Goal: Use online tool/utility: Utilize a website feature to perform a specific function

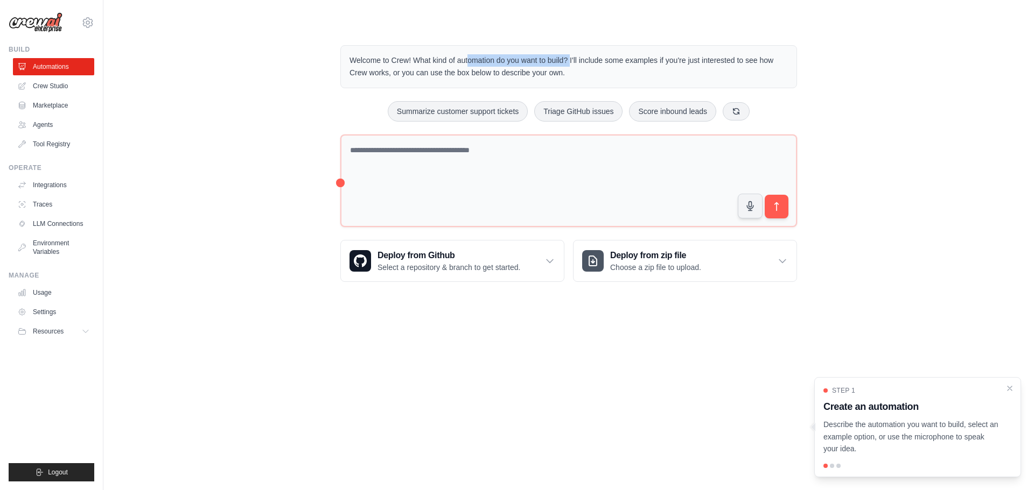
drag, startPoint x: 418, startPoint y: 61, endPoint x: 562, endPoint y: 60, distance: 143.7
click at [562, 60] on p "Welcome to Crew! What kind of automation do you want to build? I'll include som…" at bounding box center [568, 66] width 438 height 25
drag, startPoint x: 567, startPoint y: 61, endPoint x: 560, endPoint y: 70, distance: 11.2
click at [560, 70] on p "Welcome to Crew! What kind of automation do you want to build? I'll include som…" at bounding box center [568, 66] width 438 height 25
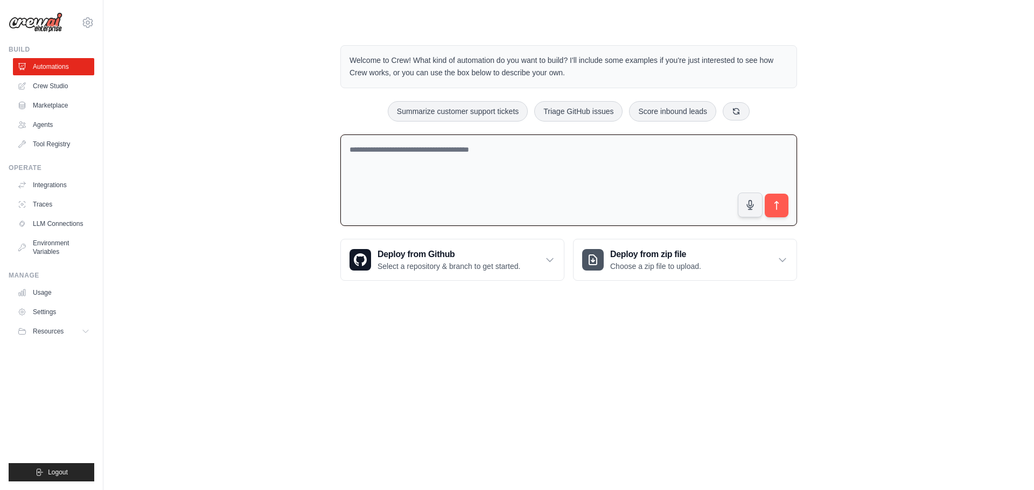
click at [391, 151] on textarea at bounding box center [568, 181] width 457 height 92
type textarea "**********"
click at [775, 212] on button "submit" at bounding box center [776, 205] width 25 height 25
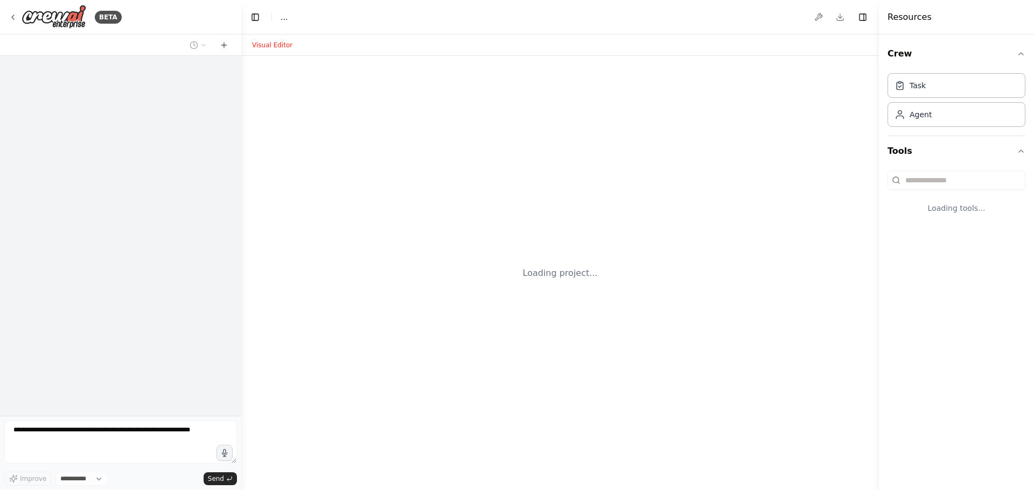
select select "****"
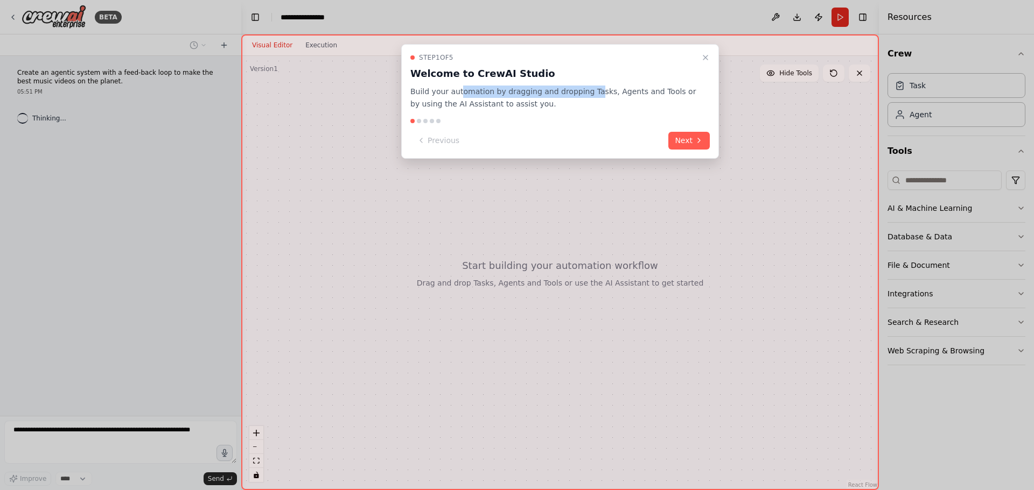
drag, startPoint x: 456, startPoint y: 94, endPoint x: 583, endPoint y: 88, distance: 126.6
click at [583, 88] on p "Build your automation by dragging and dropping Tasks, Agents and Tools or by us…" at bounding box center [553, 98] width 286 height 25
drag, startPoint x: 654, startPoint y: 92, endPoint x: 686, endPoint y: 88, distance: 32.5
click at [686, 88] on p "Build your automation by dragging and dropping Tasks, Agents and Tools or by us…" at bounding box center [553, 98] width 286 height 25
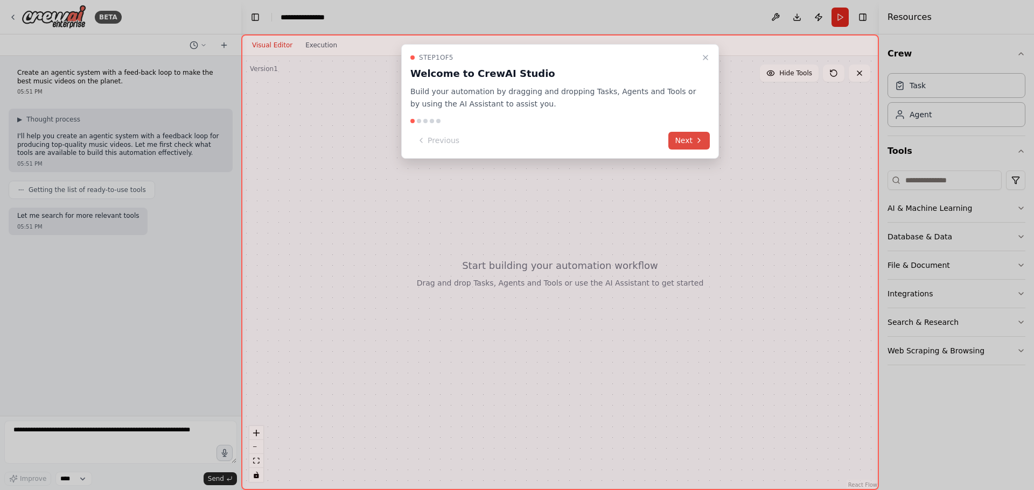
click at [683, 136] on button "Next" at bounding box center [688, 141] width 41 height 18
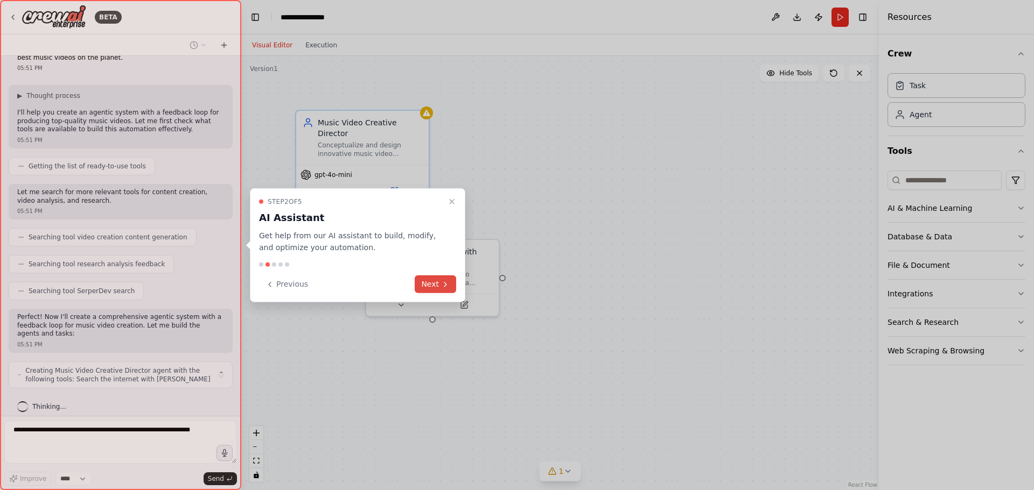
scroll to position [32, 0]
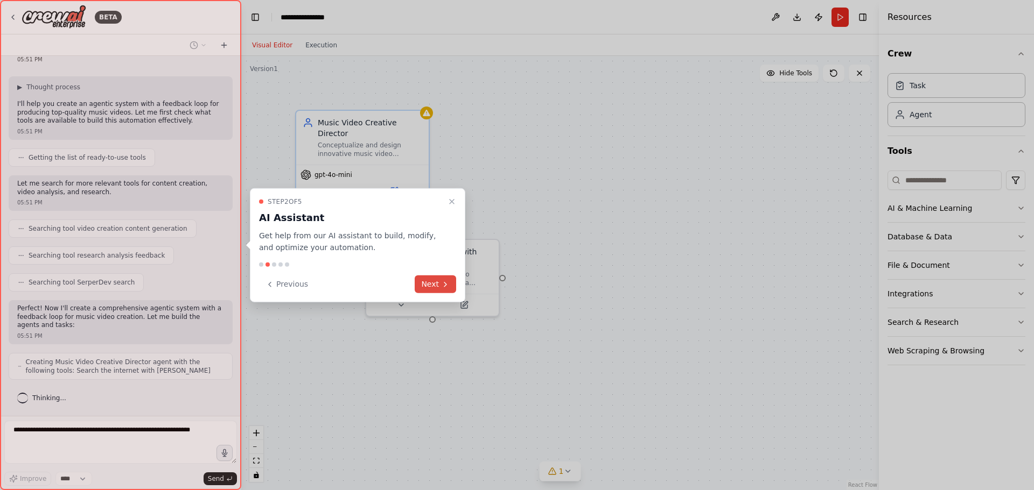
click at [424, 284] on button "Next" at bounding box center [435, 285] width 41 height 18
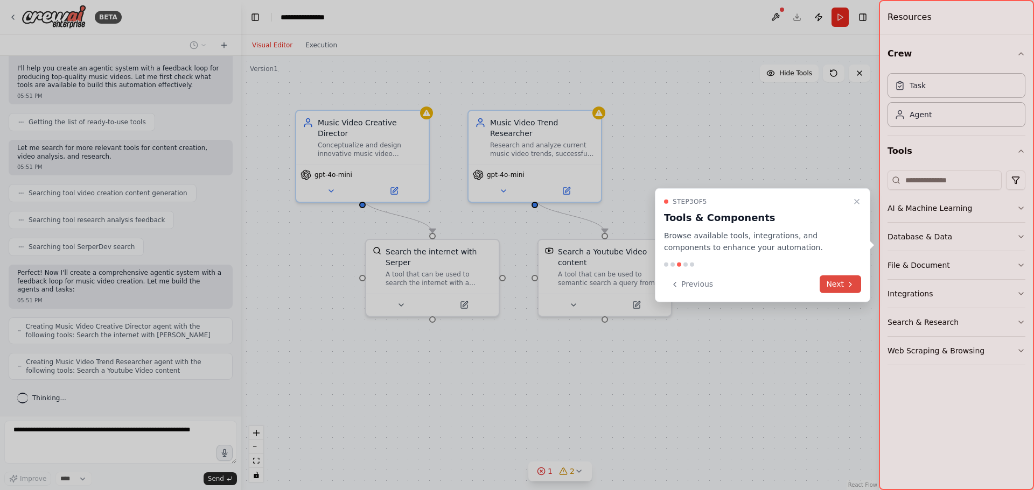
scroll to position [103, 0]
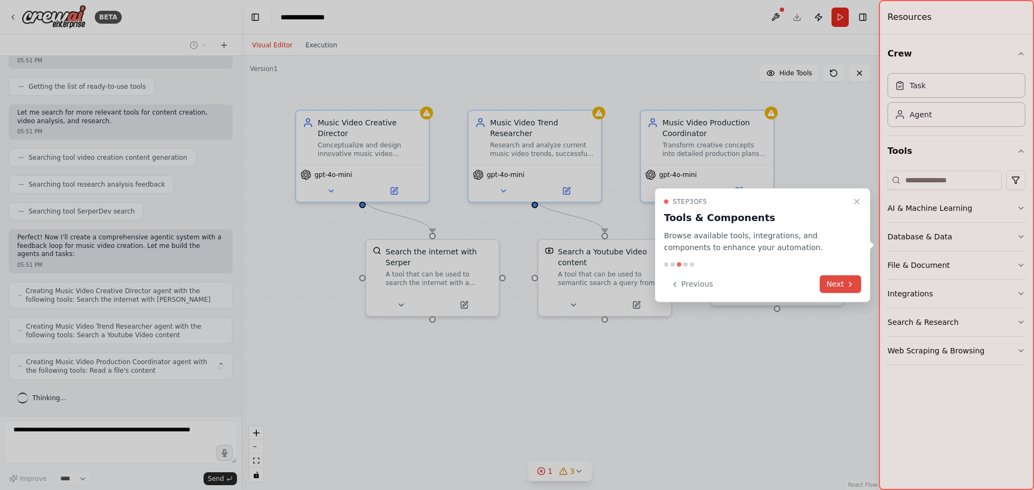
click at [833, 284] on button "Next" at bounding box center [839, 285] width 41 height 18
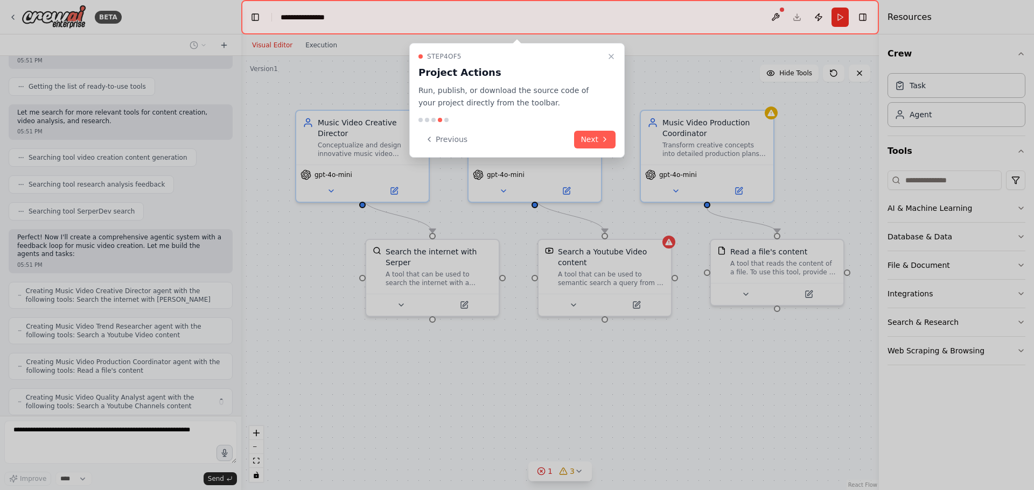
scroll to position [139, 0]
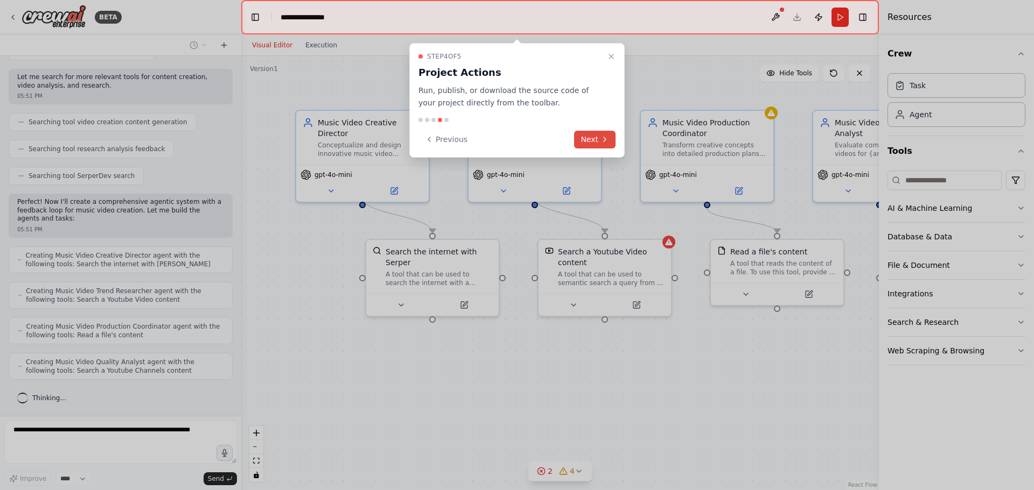
click at [591, 138] on button "Next" at bounding box center [594, 140] width 41 height 18
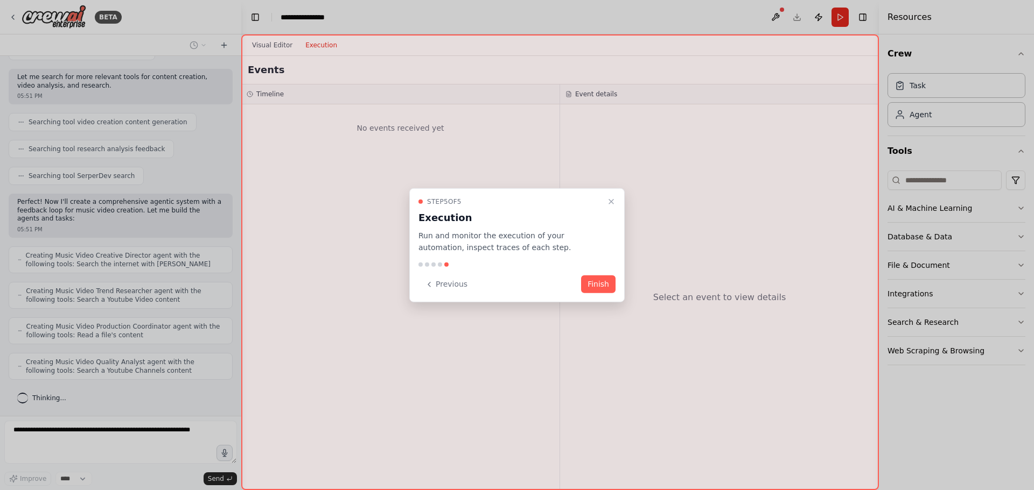
scroll to position [174, 0]
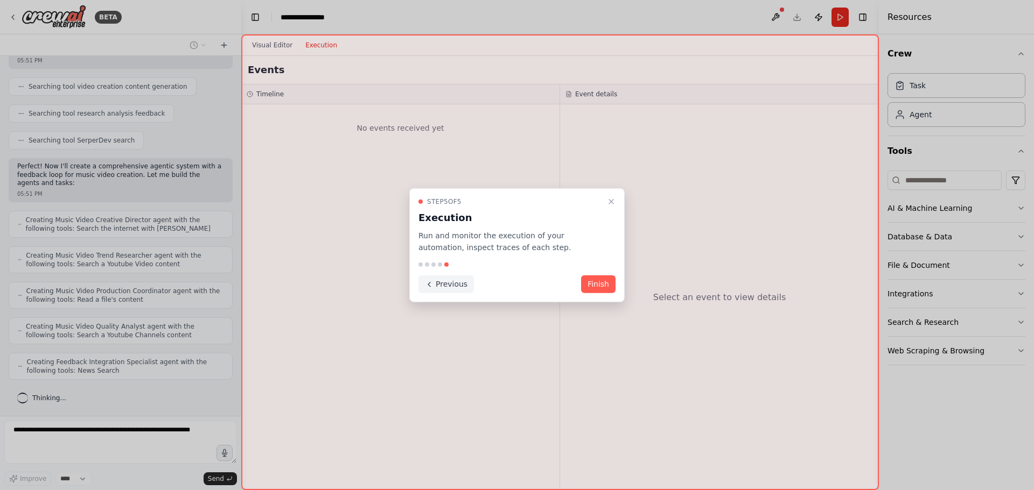
click at [446, 287] on button "Previous" at bounding box center [445, 285] width 55 height 18
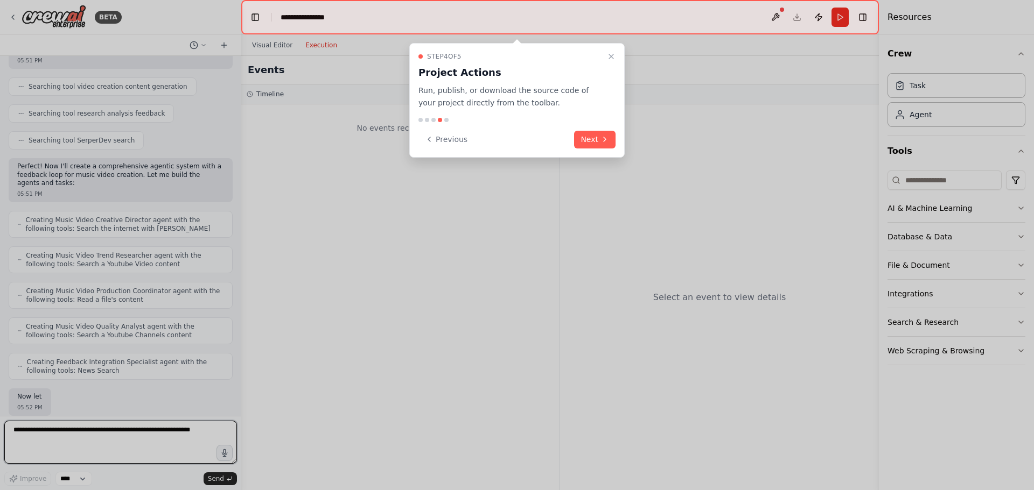
scroll to position [237, 0]
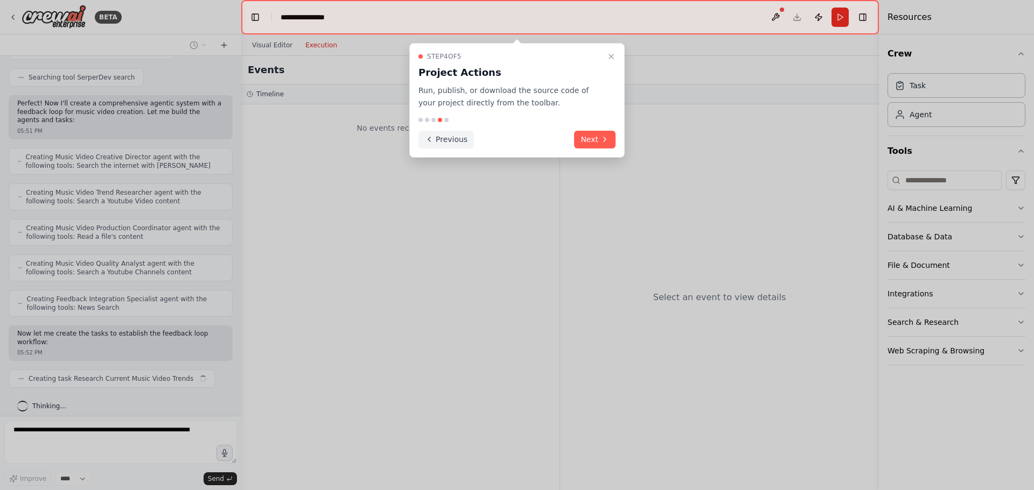
click at [444, 133] on button "Previous" at bounding box center [445, 140] width 55 height 18
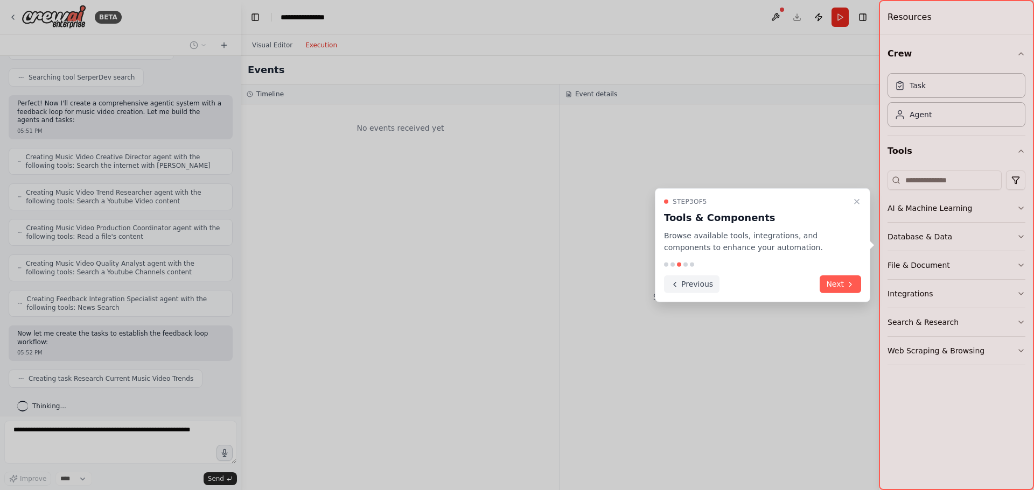
click at [704, 285] on button "Previous" at bounding box center [691, 285] width 55 height 18
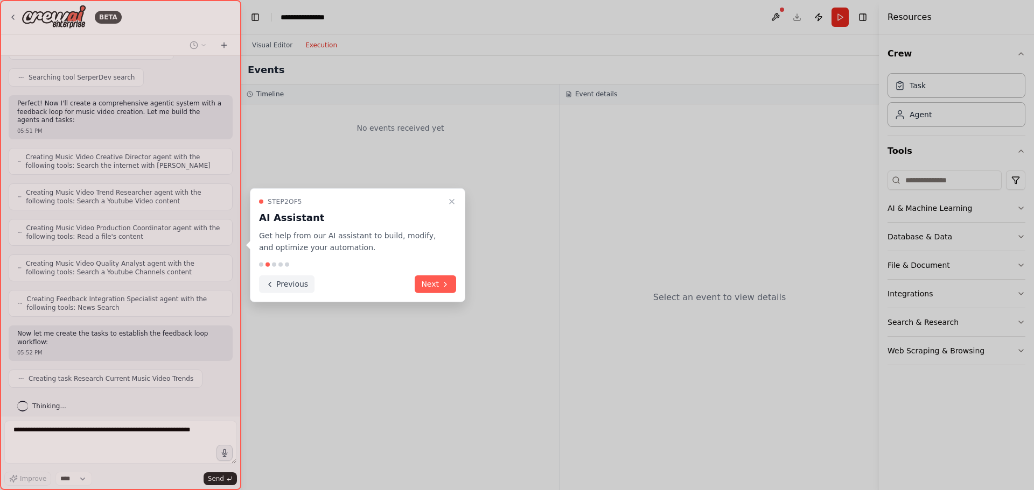
click at [286, 290] on button "Previous" at bounding box center [286, 285] width 55 height 18
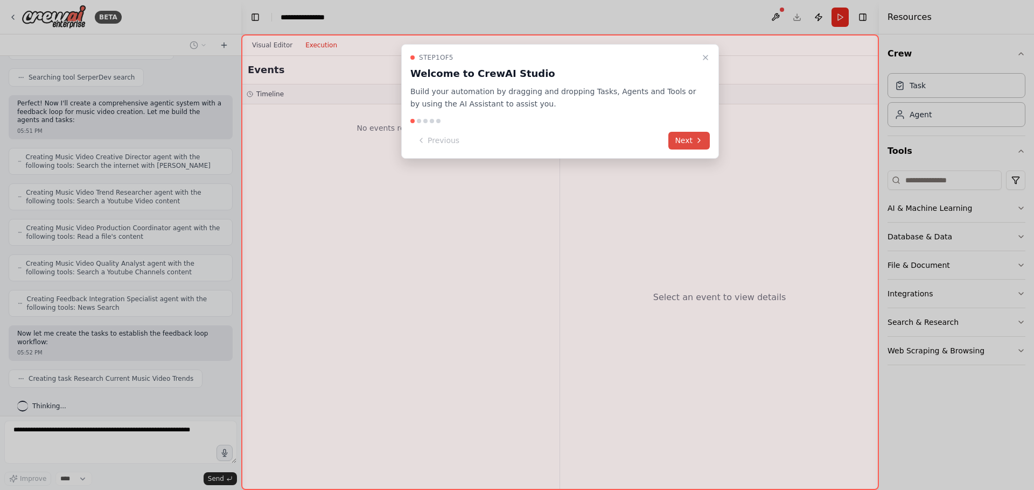
click at [685, 136] on button "Next" at bounding box center [688, 141] width 41 height 18
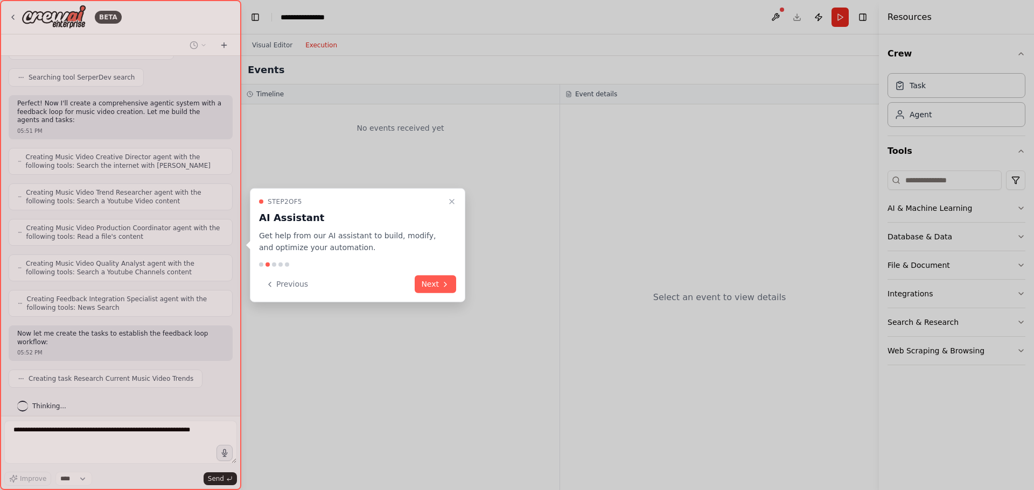
scroll to position [264, 0]
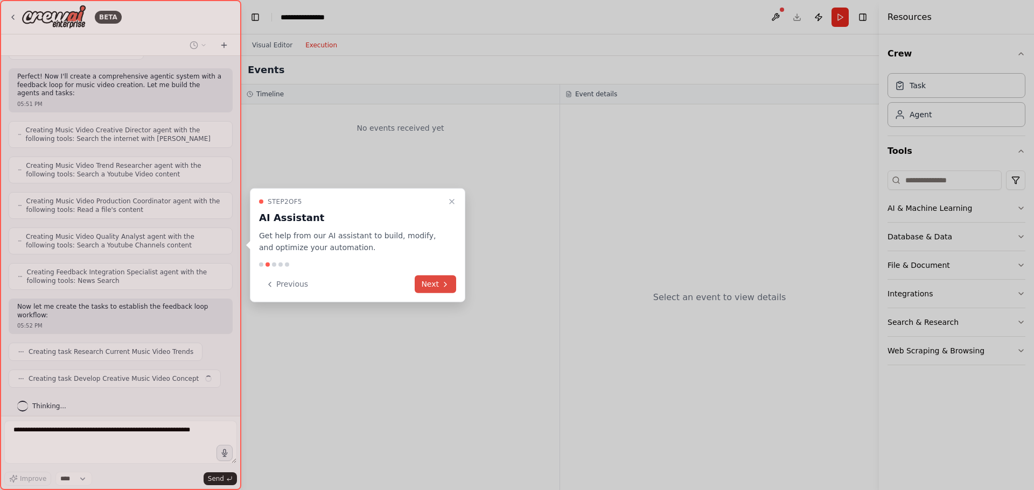
click at [431, 279] on button "Next" at bounding box center [435, 285] width 41 height 18
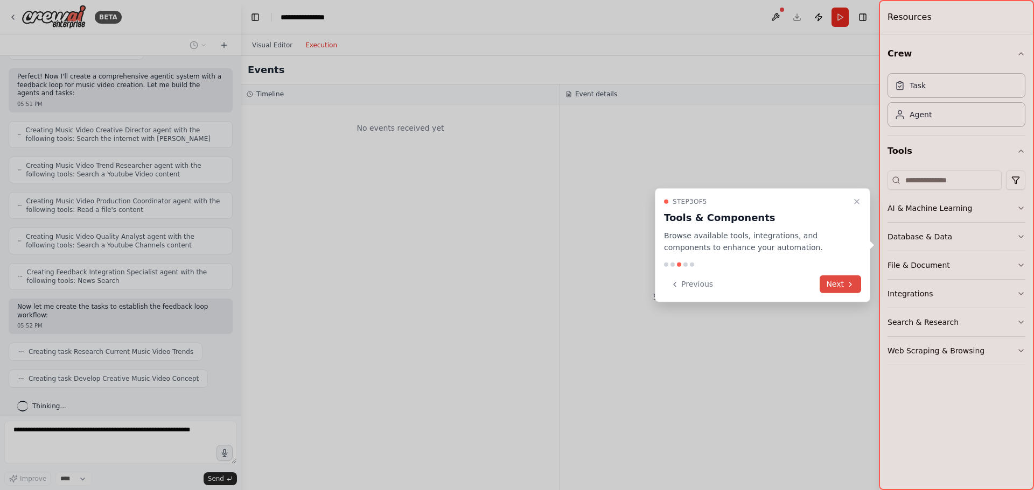
click at [824, 283] on button "Next" at bounding box center [839, 285] width 41 height 18
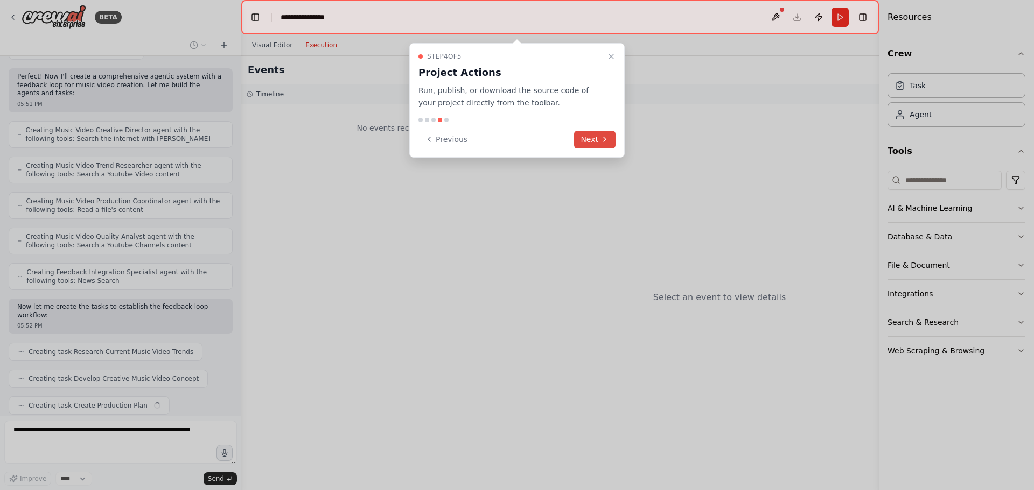
scroll to position [291, 0]
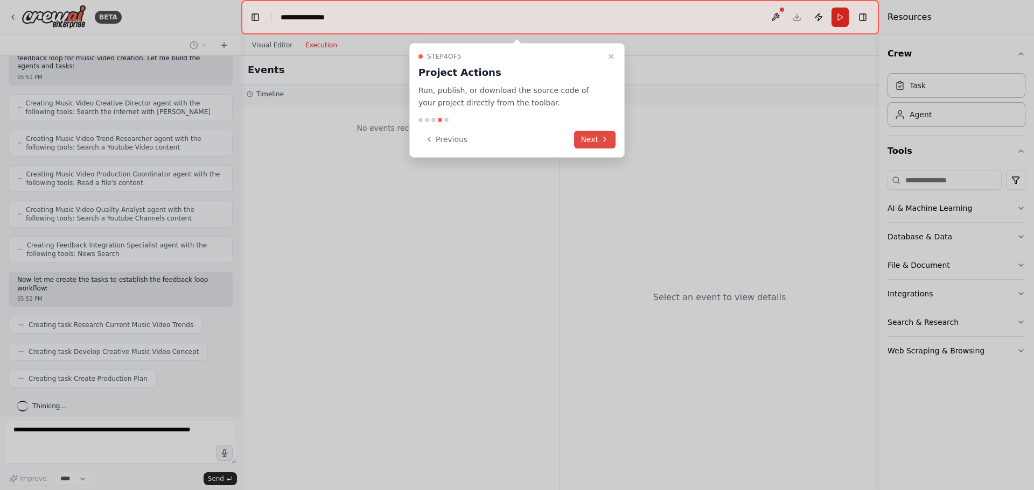
click at [586, 138] on button "Next" at bounding box center [594, 140] width 41 height 18
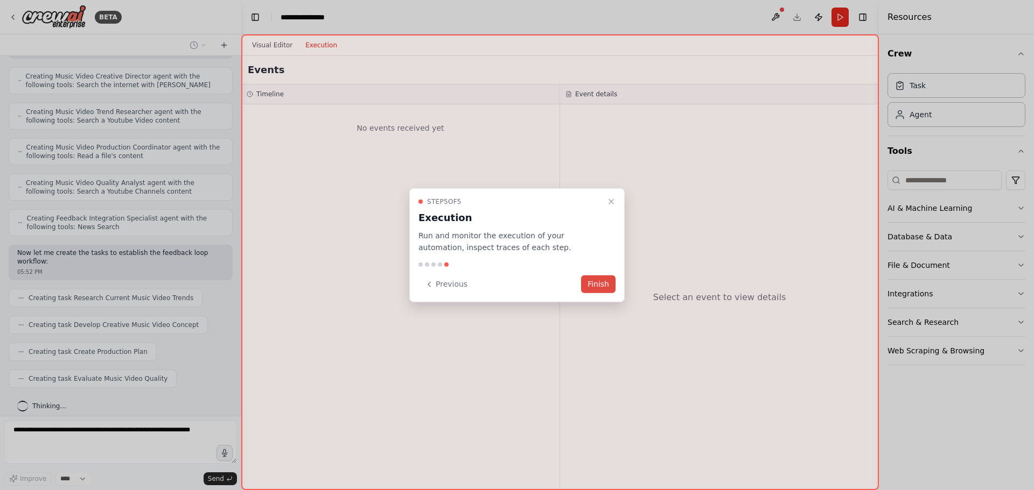
scroll to position [345, 0]
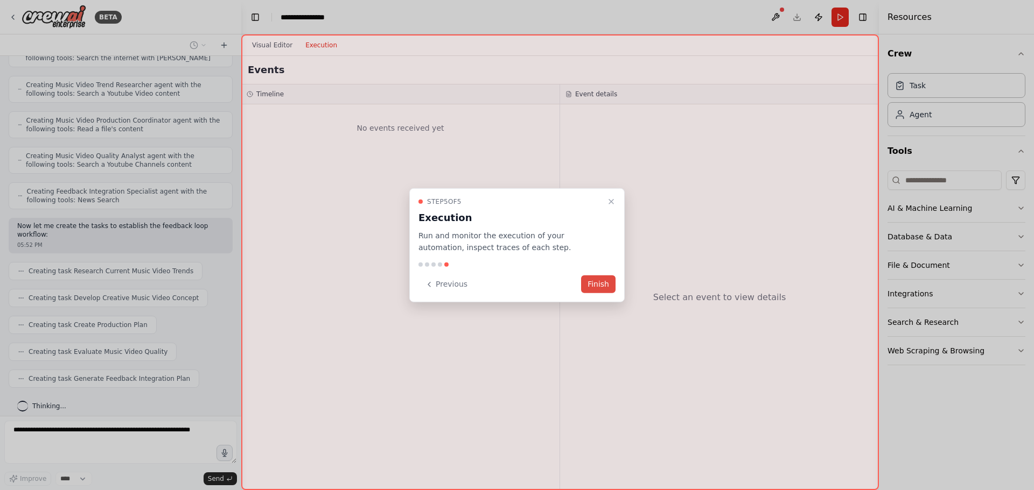
click at [592, 283] on button "Finish" at bounding box center [598, 285] width 34 height 18
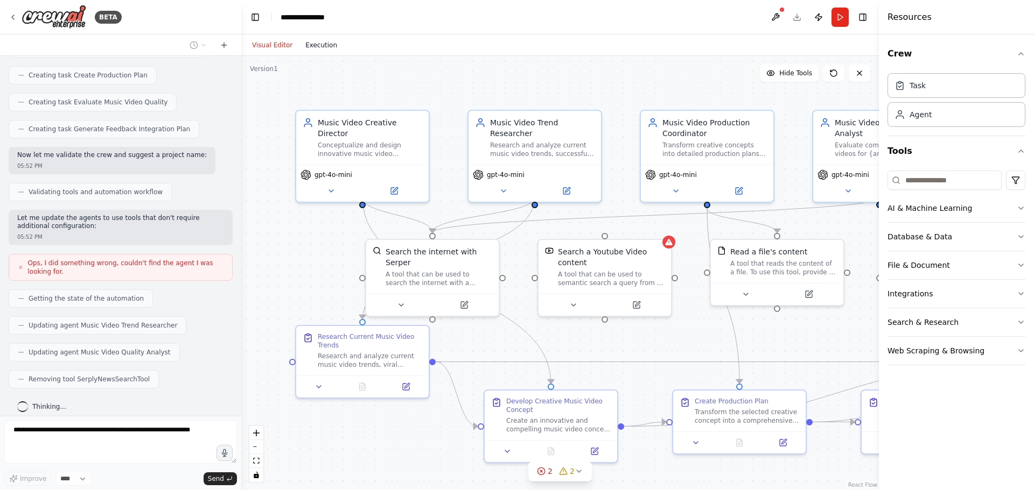
scroll to position [622, 0]
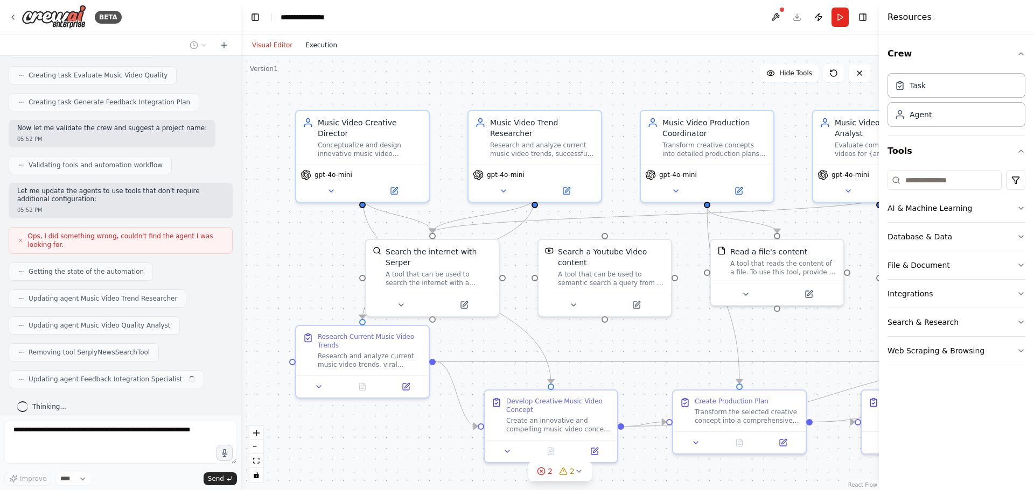
click at [316, 46] on button "Execution" at bounding box center [321, 45] width 45 height 13
click at [262, 45] on button "Visual Editor" at bounding box center [272, 45] width 53 height 13
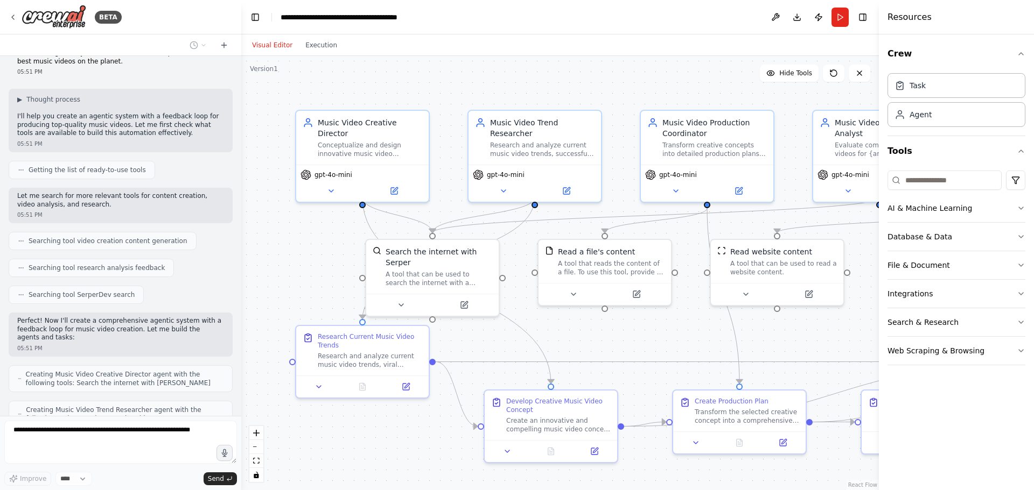
scroll to position [0, 0]
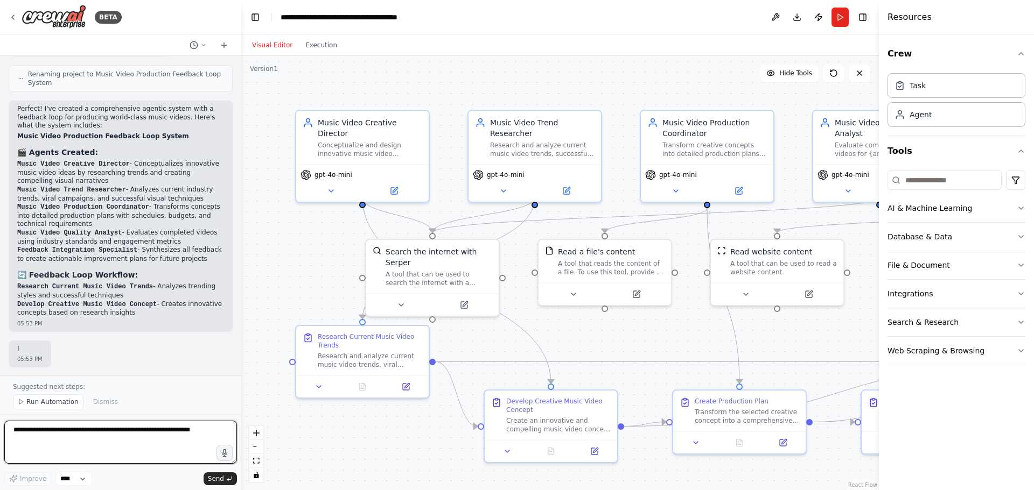
click at [237, 73] on div at bounding box center [239, 245] width 4 height 490
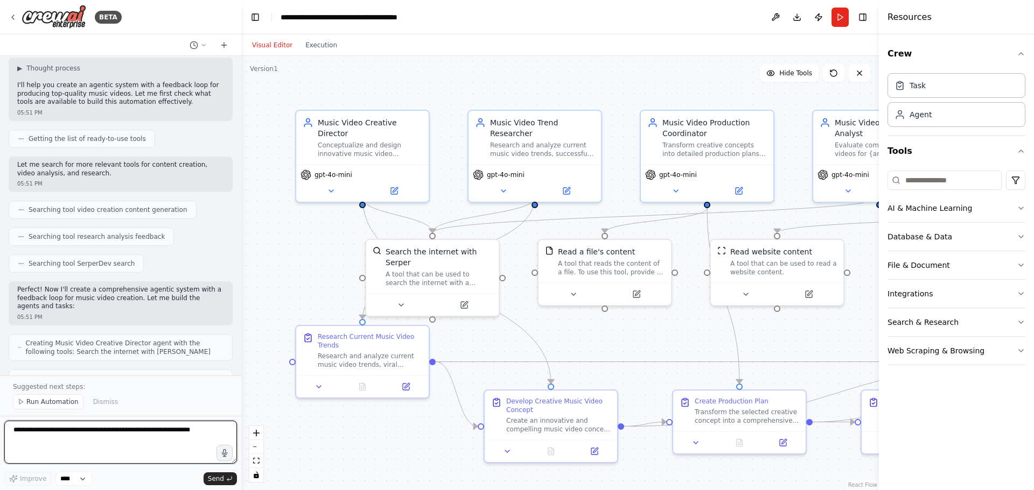
scroll to position [54, 0]
click at [126, 206] on span "Searching tool video creation content generation" at bounding box center [108, 207] width 159 height 9
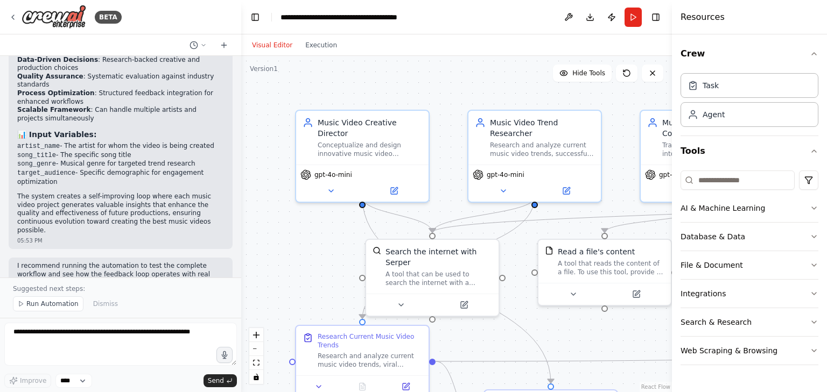
scroll to position [1419, 0]
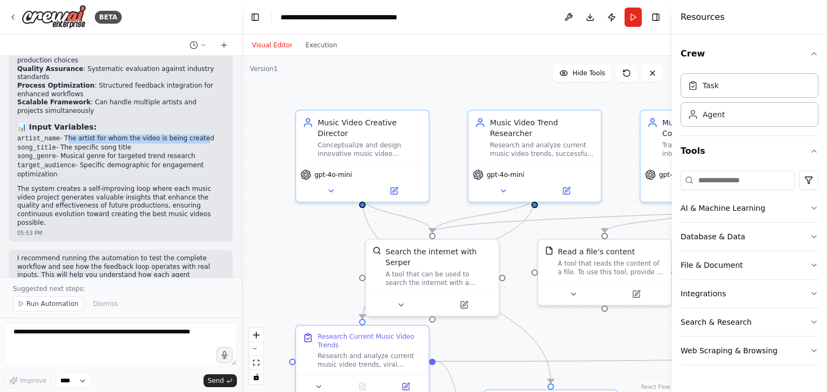
drag, startPoint x: 64, startPoint y: 113, endPoint x: 187, endPoint y: 112, distance: 123.8
click at [187, 135] on li "artist_name - The artist for whom the video is being created" at bounding box center [120, 139] width 207 height 9
drag, startPoint x: 68, startPoint y: 123, endPoint x: 114, endPoint y: 122, distance: 45.2
click at [114, 144] on li "song_title - The specific song title" at bounding box center [120, 148] width 207 height 9
drag, startPoint x: 63, startPoint y: 131, endPoint x: 139, endPoint y: 130, distance: 76.5
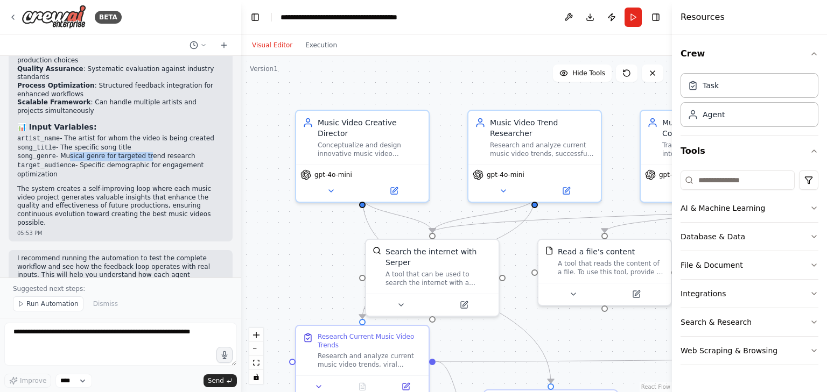
click at [139, 152] on li "song_genre - Musical genre for targeted trend research" at bounding box center [120, 156] width 207 height 9
drag, startPoint x: 77, startPoint y: 144, endPoint x: 117, endPoint y: 141, distance: 40.5
click at [117, 162] on li "target_audience - Specific demographic for engagement optimization" at bounding box center [120, 170] width 207 height 17
drag, startPoint x: 26, startPoint y: 234, endPoint x: 180, endPoint y: 237, distance: 153.5
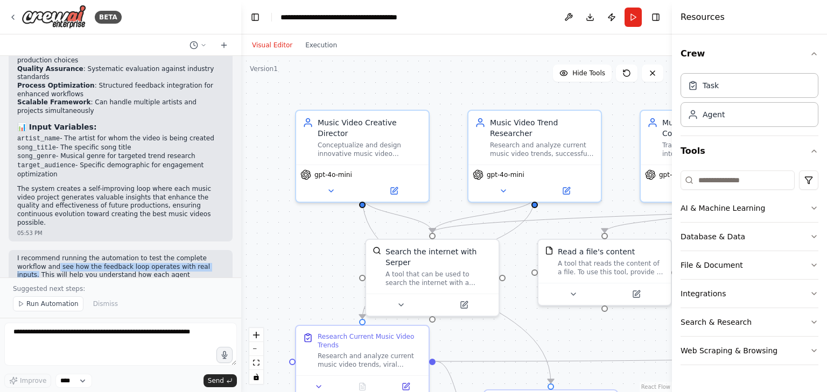
click at [180, 255] on p "I recommend running the automation to test the complete workflow and see how th…" at bounding box center [120, 276] width 207 height 42
drag, startPoint x: 37, startPoint y: 243, endPoint x: 151, endPoint y: 250, distance: 114.9
click at [151, 255] on p "I recommend running the automation to test the complete workflow and see how th…" at bounding box center [120, 276] width 207 height 42
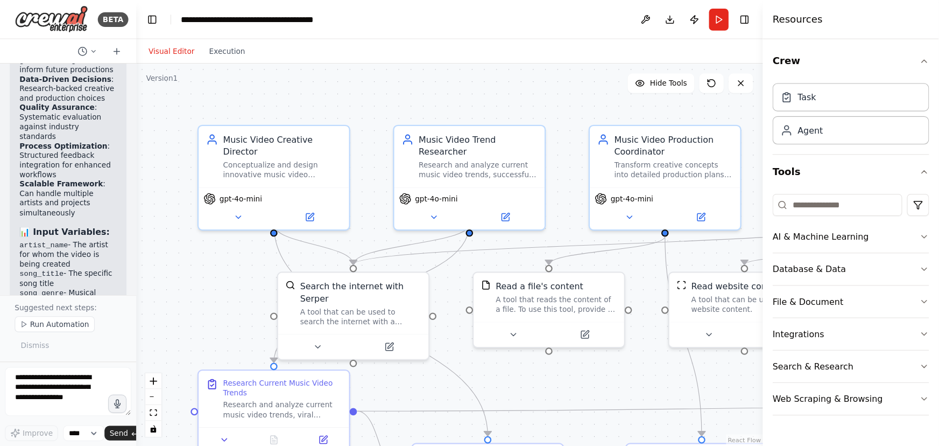
scroll to position [2215, 0]
drag, startPoint x: 239, startPoint y: 193, endPoint x: 120, endPoint y: 193, distance: 118.4
click at [120, 193] on div "BETA Create an agentic system with a feed-back loop to make the best music vide…" at bounding box center [413, 196] width 827 height 392
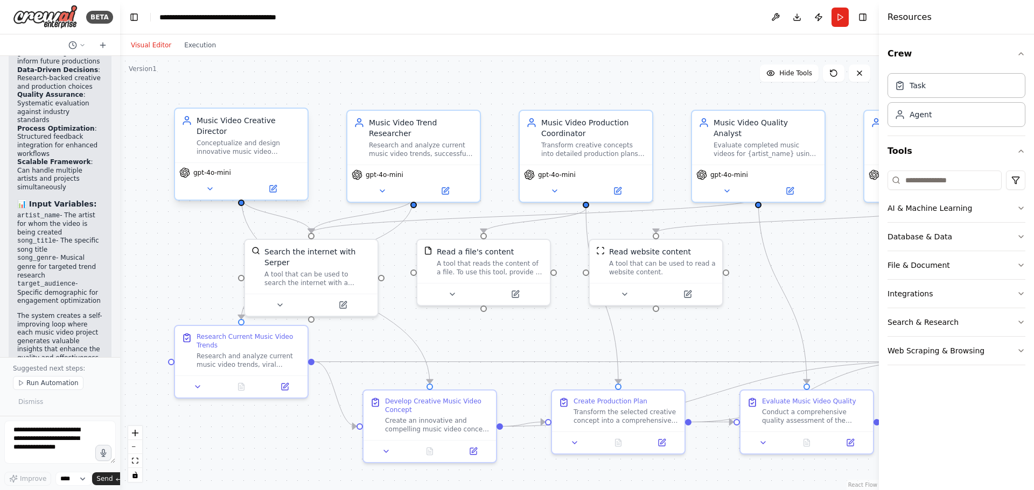
click at [226, 139] on div "Conceptualize and design innovative music video concepts for {artist_name} and …" at bounding box center [249, 147] width 104 height 17
click at [240, 141] on div "Conceptualize and design innovative music video concepts for {artist_name} and …" at bounding box center [249, 147] width 104 height 17
click at [209, 185] on icon at bounding box center [210, 189] width 9 height 9
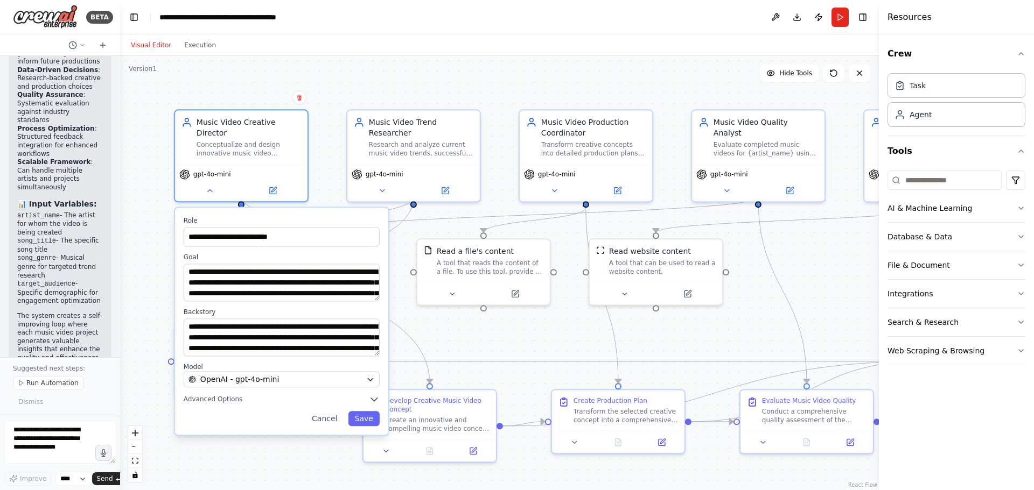
click at [327, 76] on div ".deletable-edge-delete-btn { width: 20px; height: 20px; border: 0px solid #ffff…" at bounding box center [499, 273] width 759 height 434
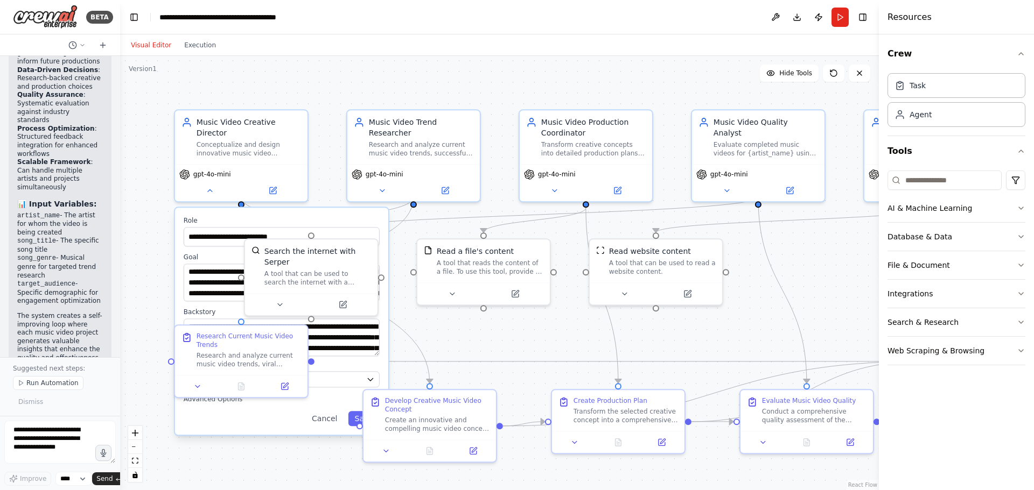
click at [249, 73] on div ".deletable-edge-delete-btn { width: 20px; height: 20px; border: 0px solid #ffff…" at bounding box center [499, 273] width 759 height 434
click at [208, 187] on div "gpt-4o-mini" at bounding box center [241, 180] width 132 height 37
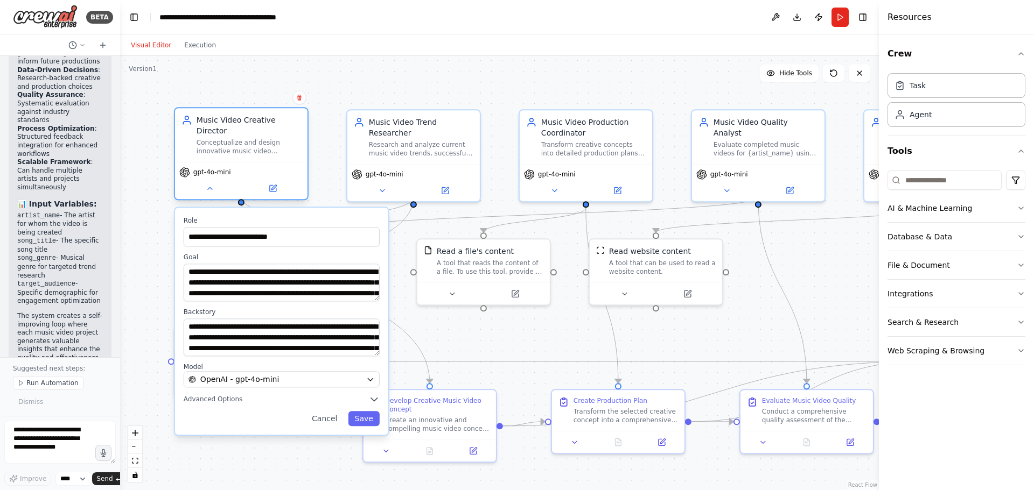
click at [208, 187] on div "gpt-4o-mini" at bounding box center [241, 180] width 132 height 37
click at [209, 184] on icon at bounding box center [209, 188] width 9 height 9
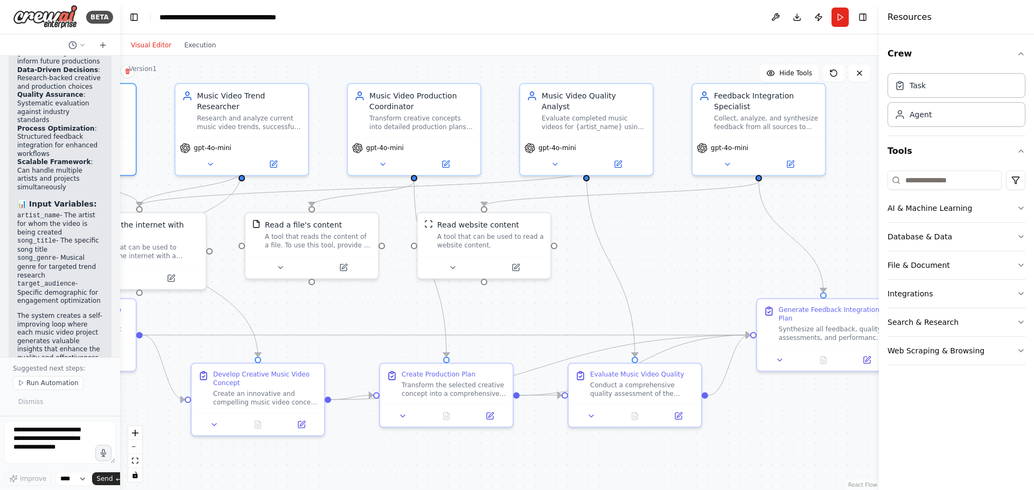
drag, startPoint x: 830, startPoint y: 260, endPoint x: 667, endPoint y: 240, distance: 164.4
click at [667, 240] on div ".deletable-edge-delete-btn { width: 20px; height: 20px; border: 0px solid #ffff…" at bounding box center [499, 273] width 759 height 434
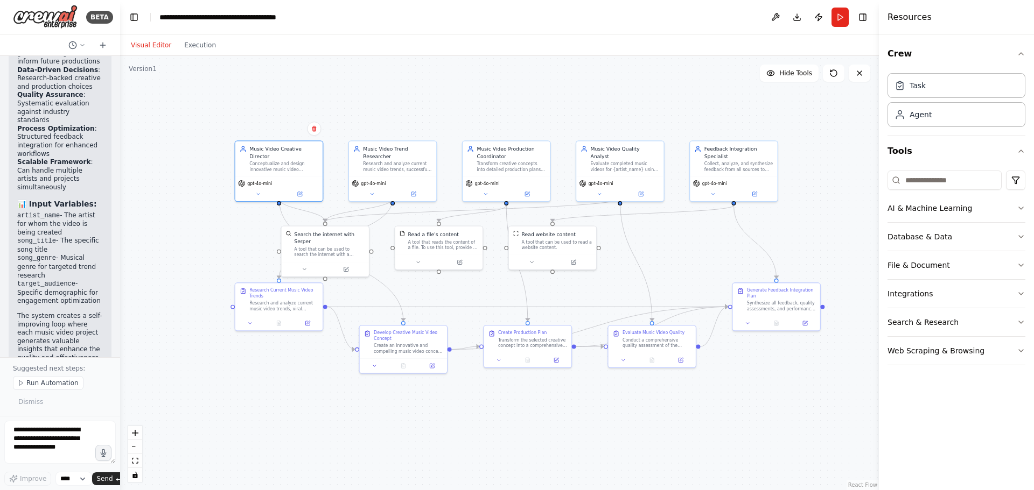
click at [668, 241] on div ".deletable-edge-delete-btn { width: 20px; height: 20px; border: 0px solid #ffff…" at bounding box center [499, 273] width 759 height 434
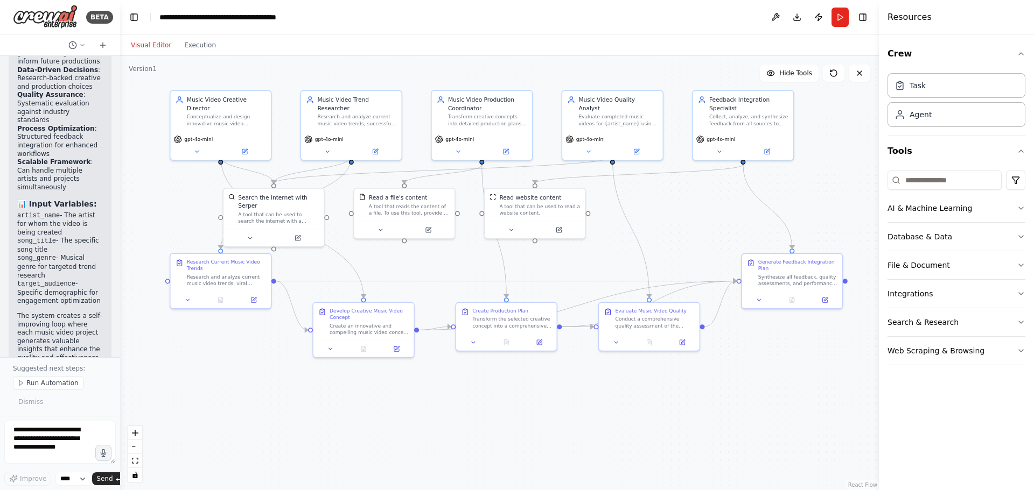
drag, startPoint x: 284, startPoint y: 401, endPoint x: 253, endPoint y: 382, distance: 35.7
click at [253, 382] on div ".deletable-edge-delete-btn { width: 20px; height: 20px; border: 0px solid #ffff…" at bounding box center [499, 273] width 759 height 434
click at [182, 306] on div at bounding box center [216, 298] width 100 height 17
click at [184, 300] on icon at bounding box center [183, 299] width 6 height 6
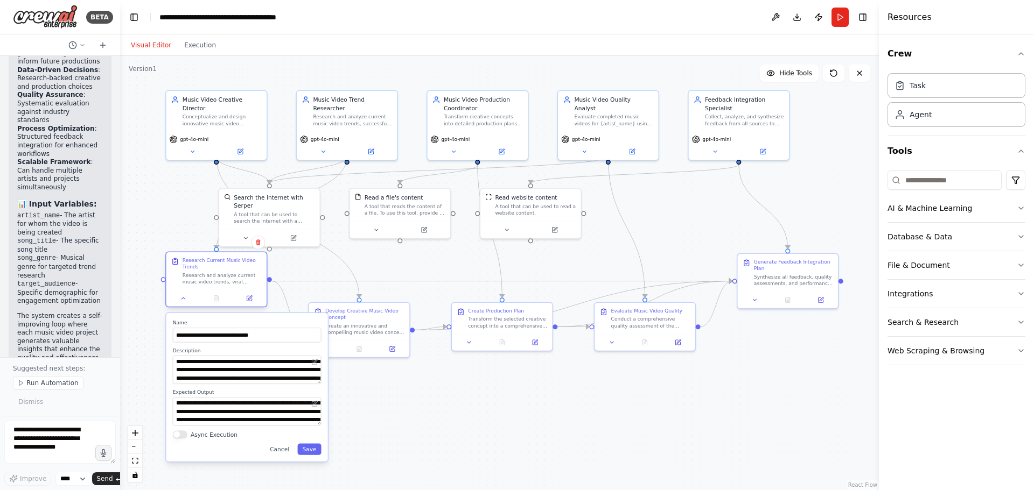
click at [201, 283] on div "Research and analyze current music video trends, viral campaigns, and successfu…" at bounding box center [222, 278] width 79 height 13
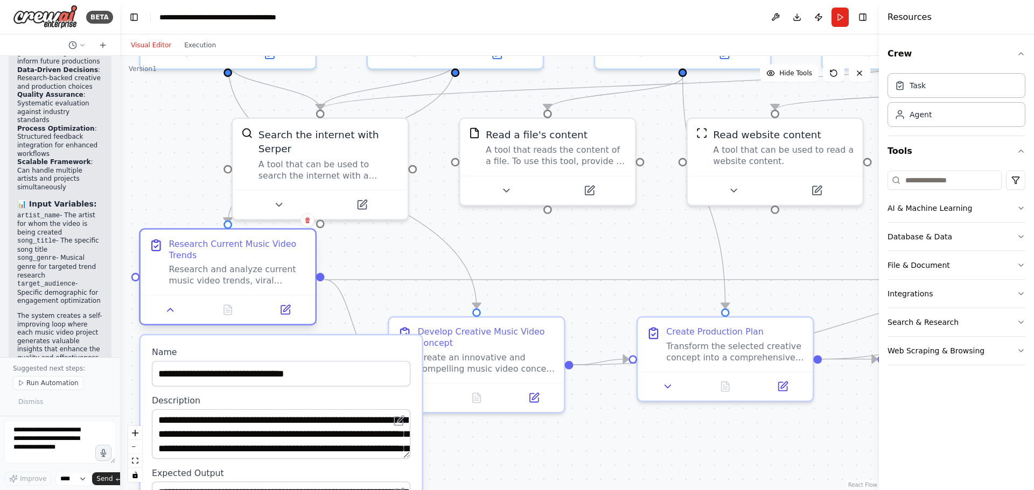
click at [201, 283] on div "Research and analyze current music video trends, viral campaigns, and successfu…" at bounding box center [238, 275] width 138 height 23
click at [173, 311] on icon at bounding box center [170, 309] width 11 height 11
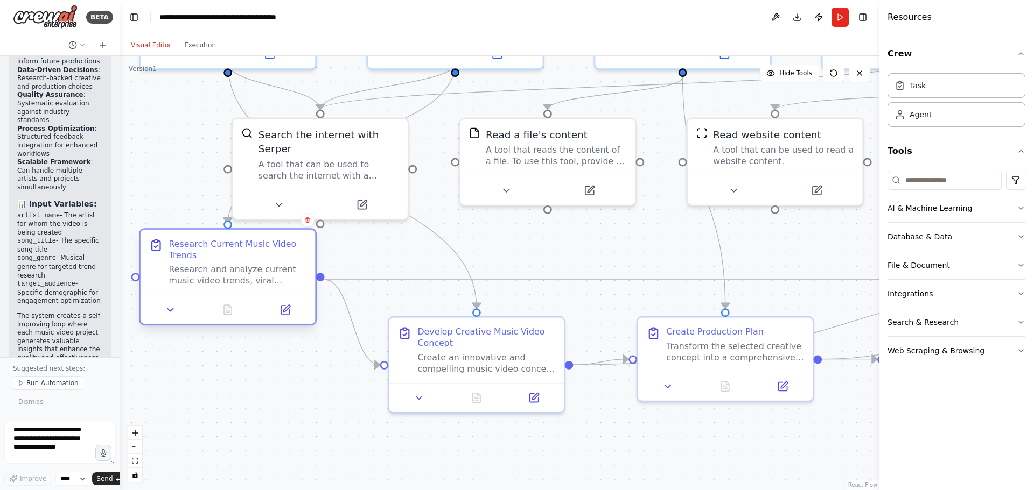
click at [213, 282] on div "Research and analyze current music video trends, viral campaigns, and successfu…" at bounding box center [238, 275] width 138 height 23
click at [186, 250] on div "Research Current Music Video Trends" at bounding box center [238, 250] width 138 height 23
click at [153, 248] on icon at bounding box center [156, 246] width 8 height 10
click at [262, 277] on div "Research and analyze current music video trends, viral campaigns, and successfu…" at bounding box center [238, 275] width 138 height 23
click at [281, 277] on div "Research and analyze current music video trends, viral campaigns, and successfu…" at bounding box center [238, 275] width 138 height 23
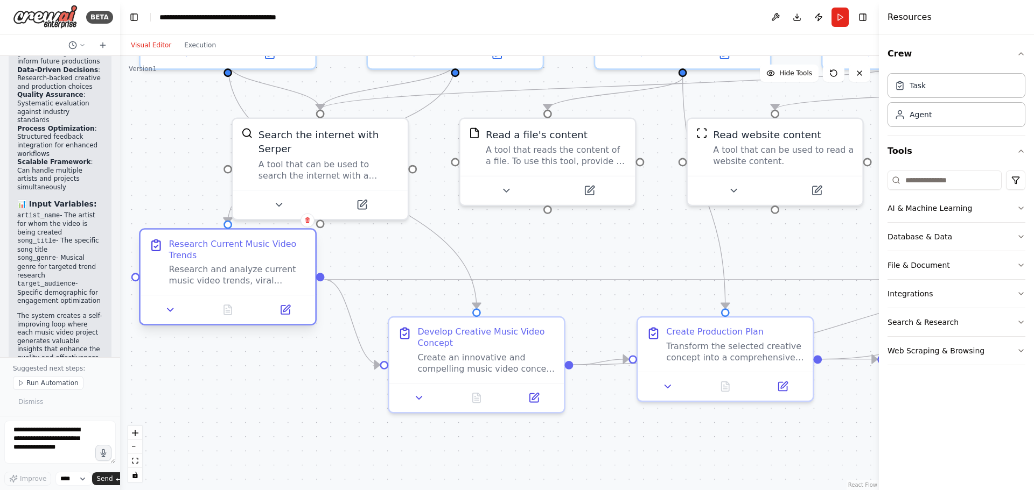
click at [281, 277] on div "Research and analyze current music video trends, viral campaigns, and successfu…" at bounding box center [238, 275] width 138 height 23
click at [258, 245] on div "Research Current Music Video Trends" at bounding box center [238, 250] width 138 height 23
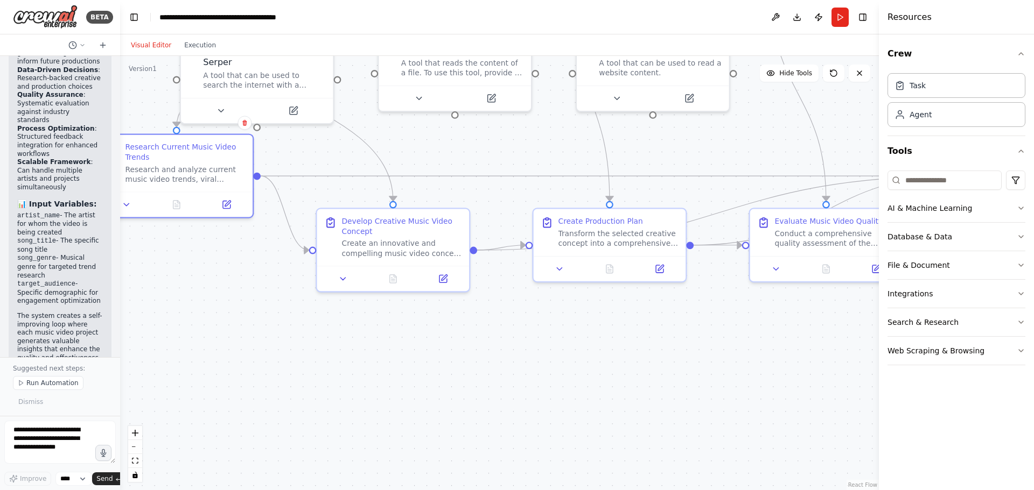
drag, startPoint x: 343, startPoint y: 440, endPoint x: 283, endPoint y: 325, distance: 129.8
click at [283, 325] on div ".deletable-edge-delete-btn { width: 20px; height: 20px; border: 0px solid #ffff…" at bounding box center [499, 273] width 759 height 434
click at [345, 278] on icon at bounding box center [343, 277] width 10 height 10
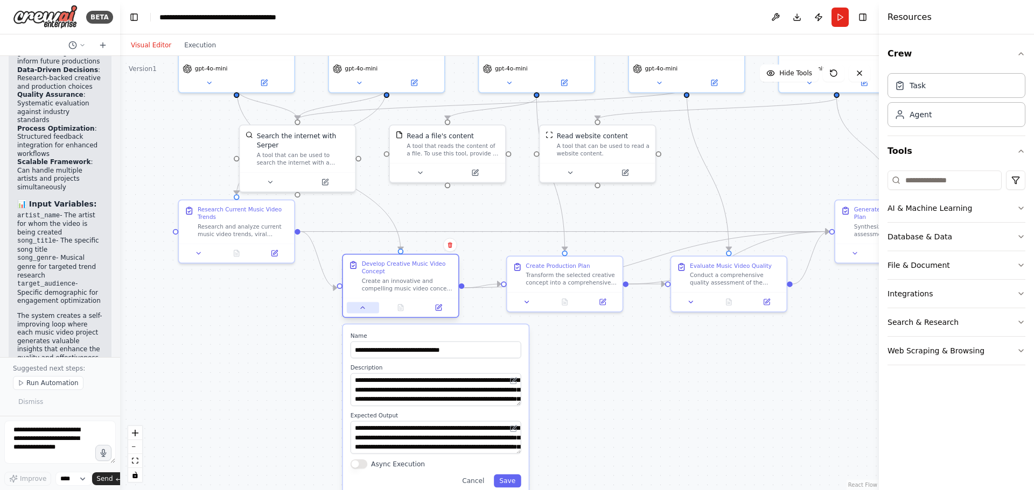
click at [364, 307] on icon at bounding box center [363, 308] width 8 height 8
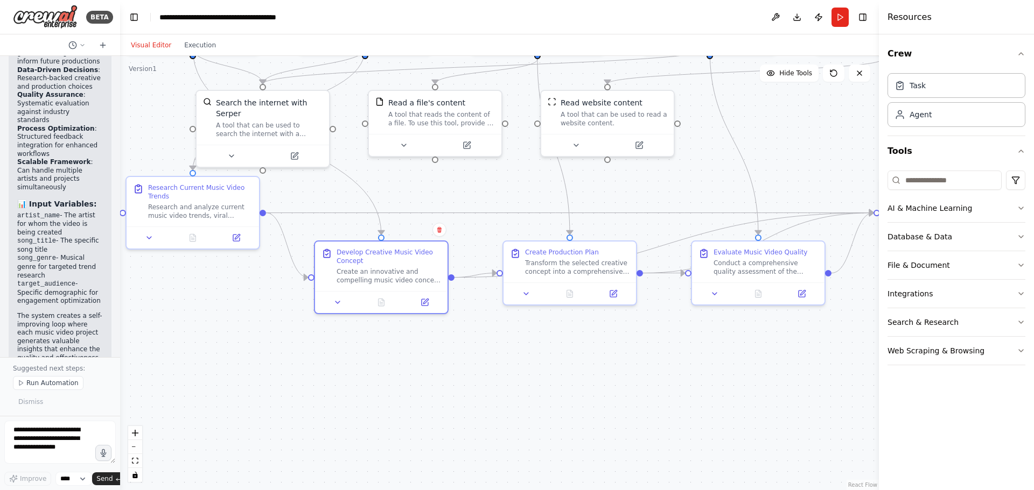
click at [539, 325] on div ".deletable-edge-delete-btn { width: 20px; height: 20px; border: 0px solid #ffff…" at bounding box center [499, 273] width 759 height 434
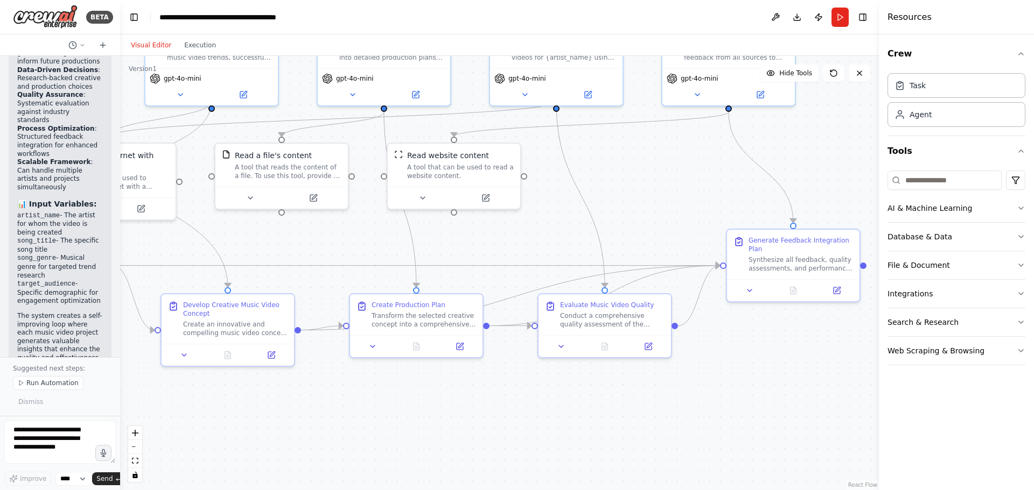
drag, startPoint x: 514, startPoint y: 333, endPoint x: 362, endPoint y: 383, distance: 160.0
click at [362, 383] on div ".deletable-edge-delete-btn { width: 20px; height: 20px; border: 0px solid #ffff…" at bounding box center [499, 273] width 759 height 434
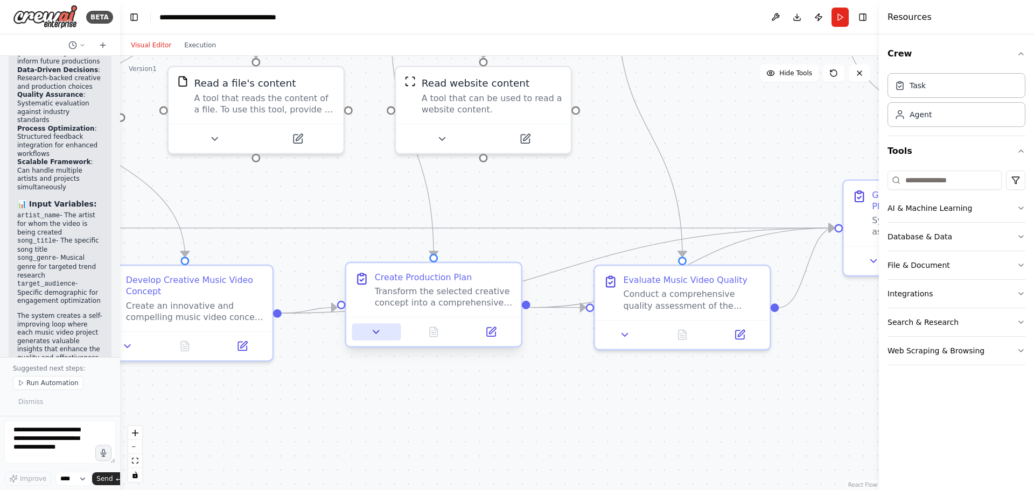
click at [375, 334] on icon at bounding box center [375, 332] width 11 height 11
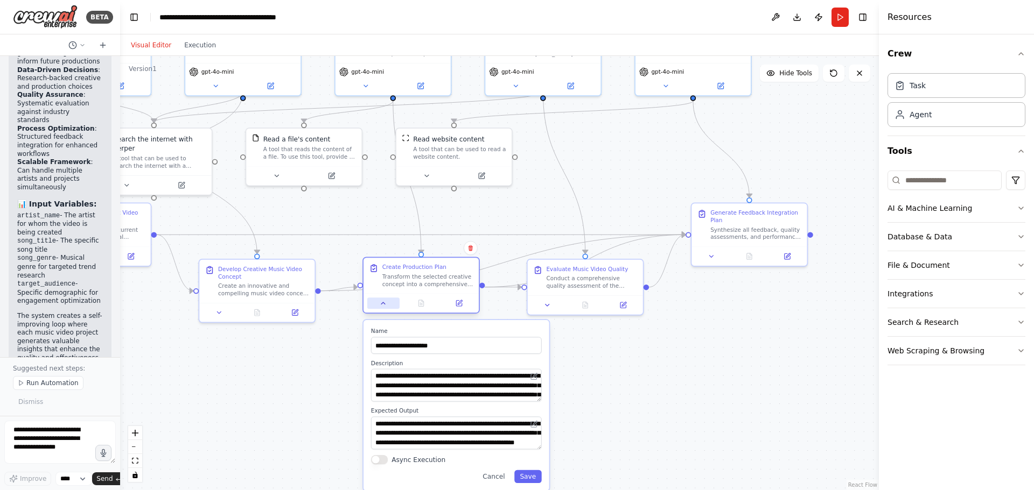
click at [380, 307] on button at bounding box center [383, 303] width 32 height 11
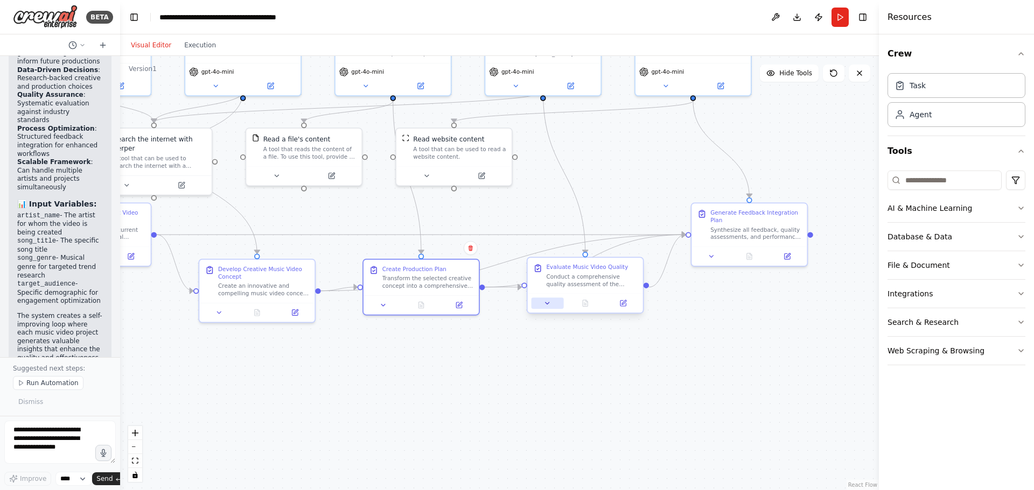
click at [549, 306] on icon at bounding box center [548, 304] width 8 height 8
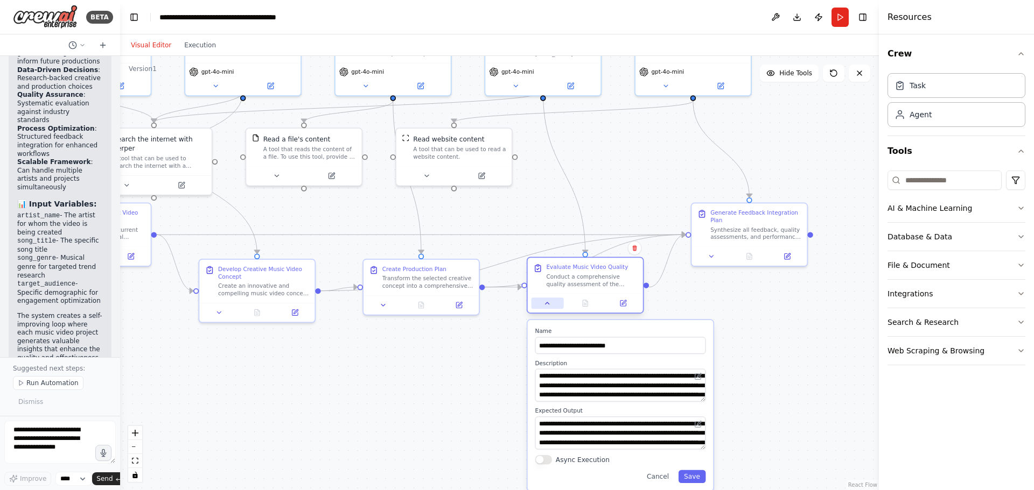
click at [549, 306] on icon at bounding box center [548, 304] width 8 height 8
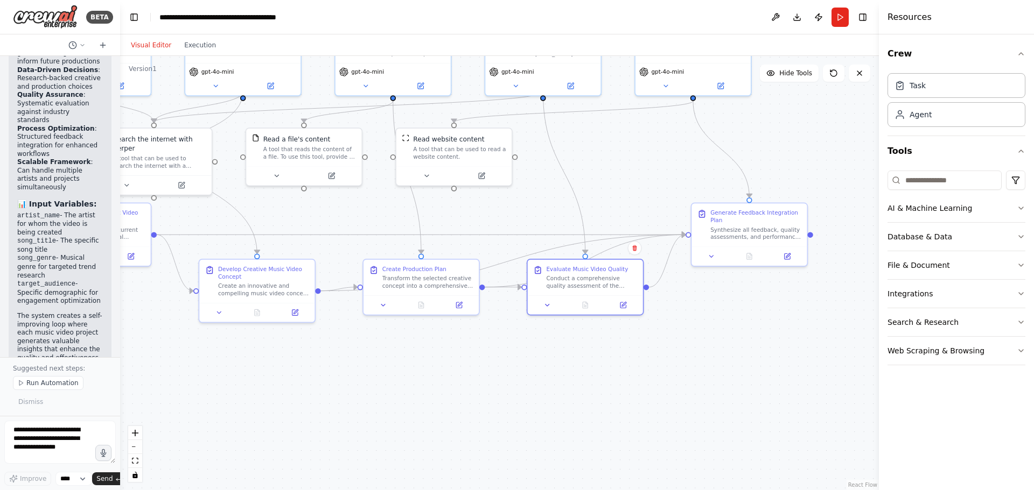
click at [713, 334] on div ".deletable-edge-delete-btn { width: 20px; height: 20px; border: 0px solid #ffff…" at bounding box center [499, 273] width 759 height 434
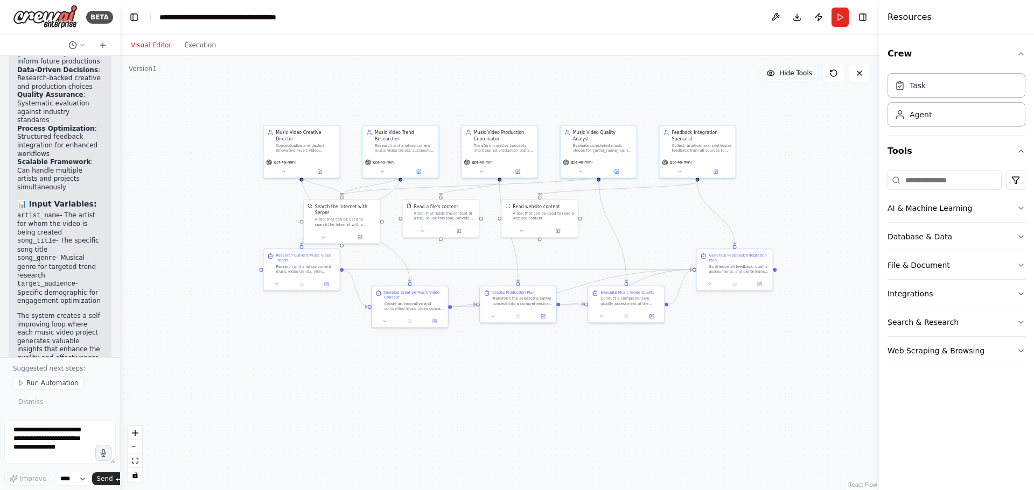
click at [796, 77] on span "Hide Tools" at bounding box center [795, 73] width 33 height 9
click at [786, 75] on span "Show Tools" at bounding box center [794, 73] width 36 height 9
click at [786, 75] on span "Hide Tools" at bounding box center [795, 73] width 33 height 9
click at [786, 75] on span "Show Tools" at bounding box center [794, 73] width 36 height 9
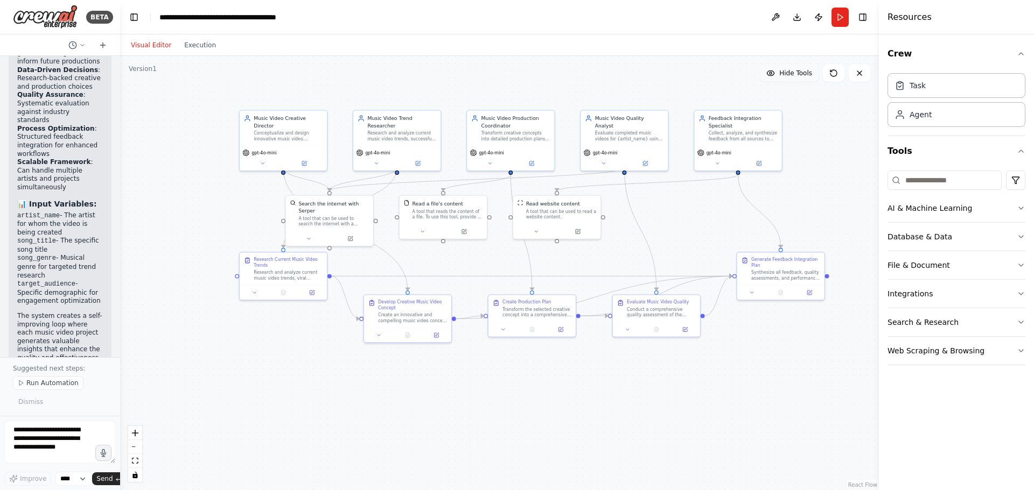
click at [789, 76] on span "Hide Tools" at bounding box center [795, 73] width 33 height 9
click at [832, 76] on icon at bounding box center [833, 73] width 6 height 6
click at [791, 73] on span "Show Tools" at bounding box center [794, 73] width 36 height 9
click at [907, 210] on button "AI & Machine Learning" at bounding box center [956, 208] width 138 height 28
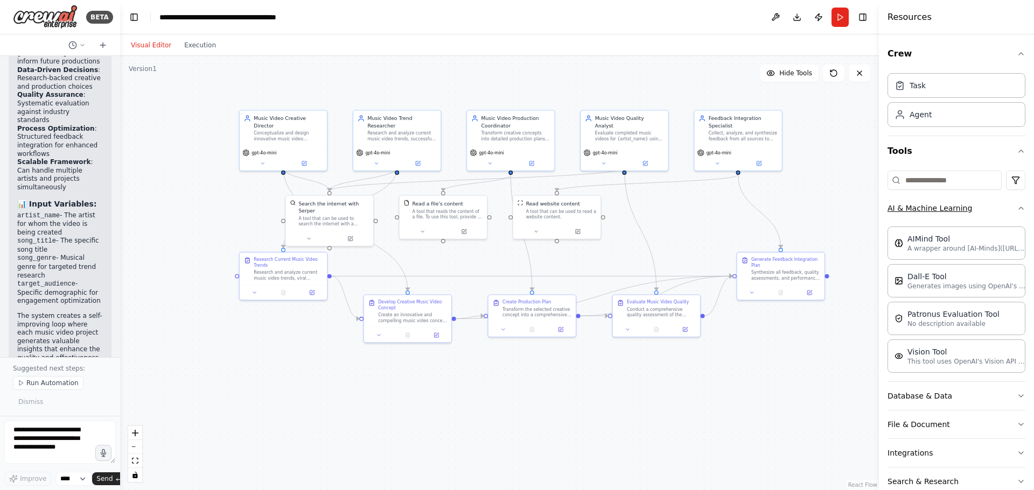
click at [907, 210] on button "AI & Machine Learning" at bounding box center [956, 208] width 138 height 28
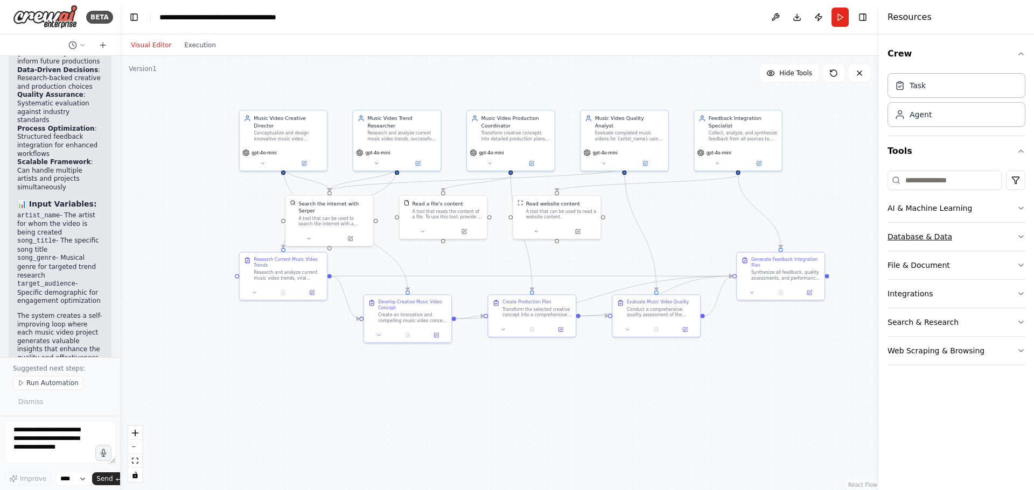
click at [899, 234] on button "Database & Data" at bounding box center [956, 237] width 138 height 28
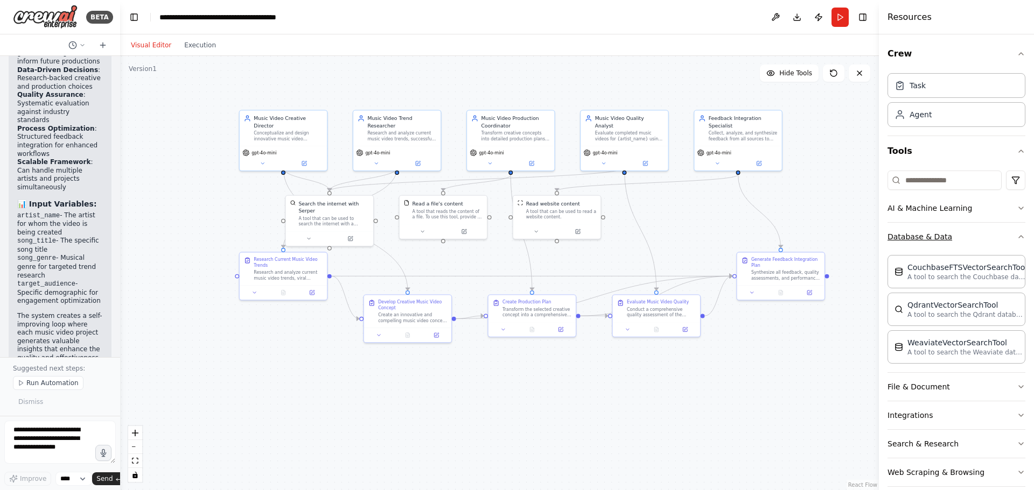
click at [899, 234] on button "Database & Data" at bounding box center [956, 237] width 138 height 28
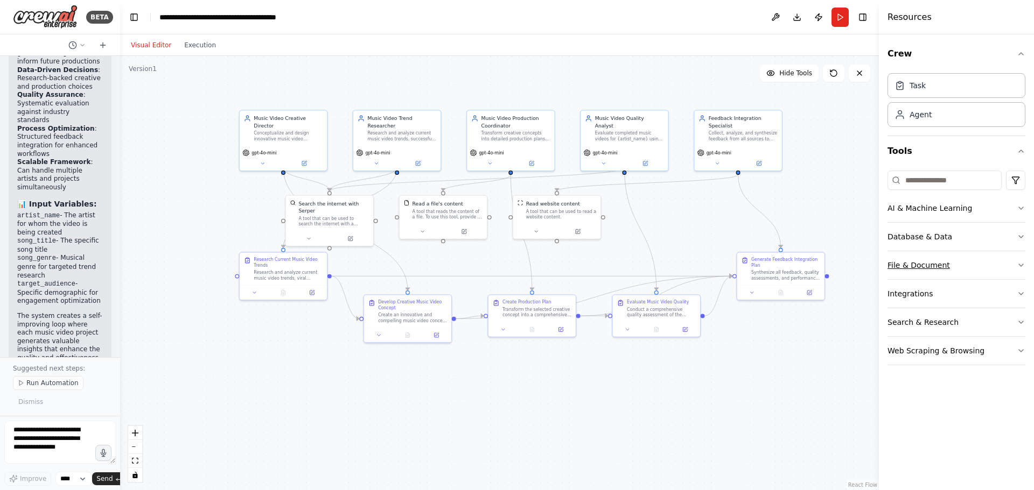
click at [897, 269] on button "File & Document" at bounding box center [956, 265] width 138 height 28
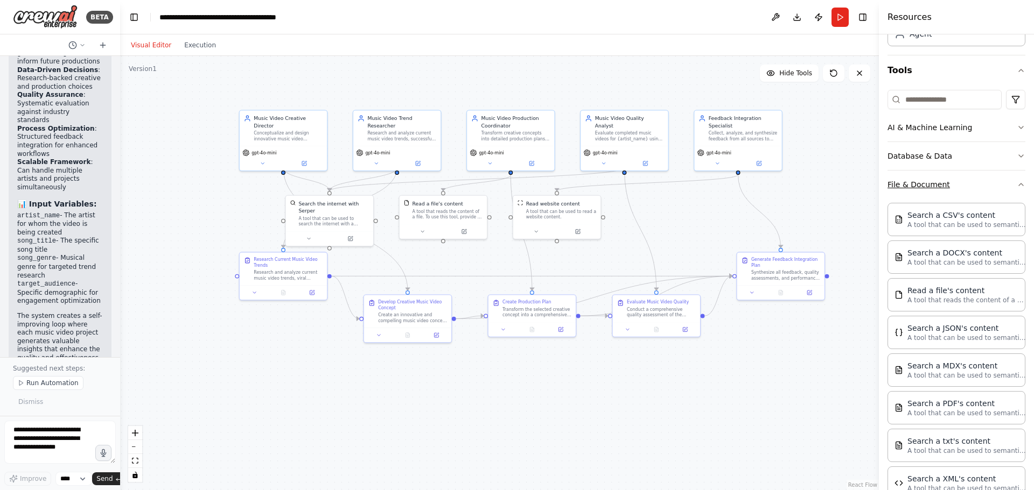
scroll to position [108, 0]
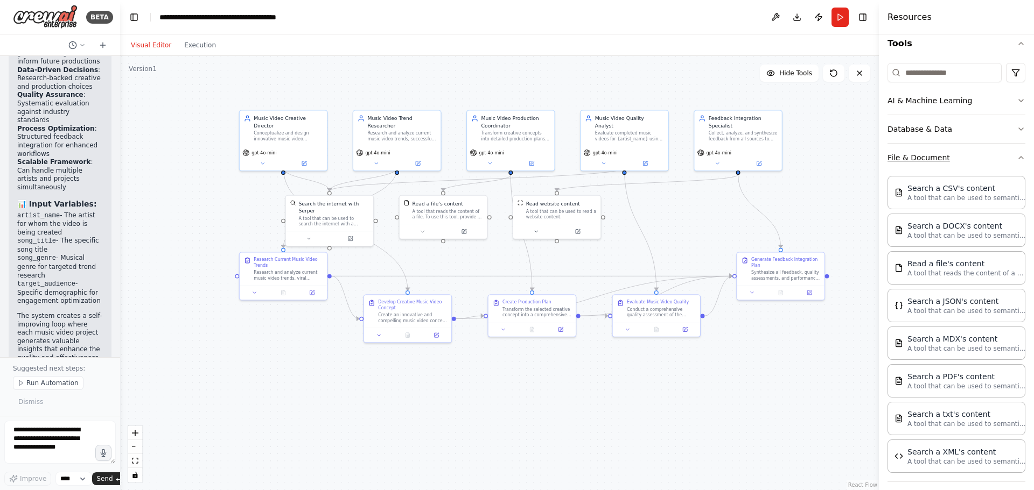
click at [908, 157] on button "File & Document" at bounding box center [956, 158] width 138 height 28
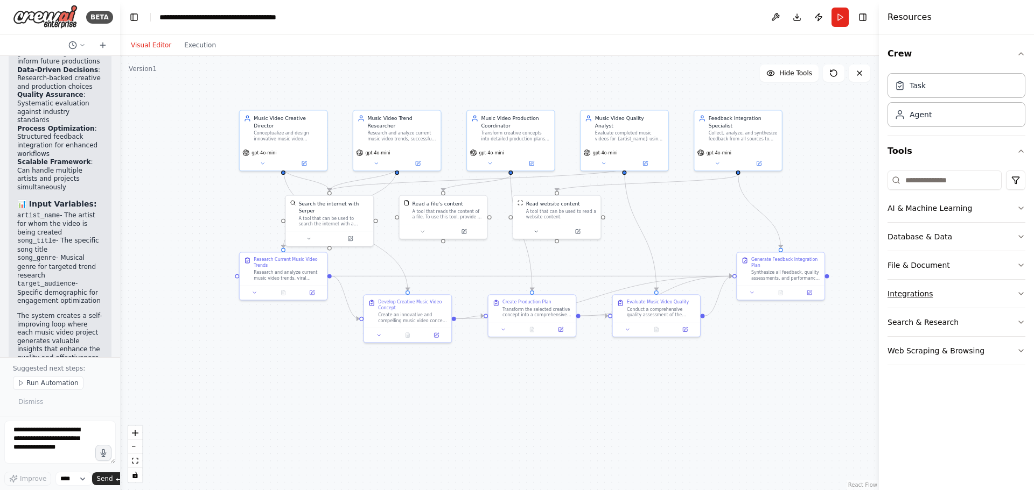
click at [899, 294] on button "Integrations" at bounding box center [956, 294] width 138 height 28
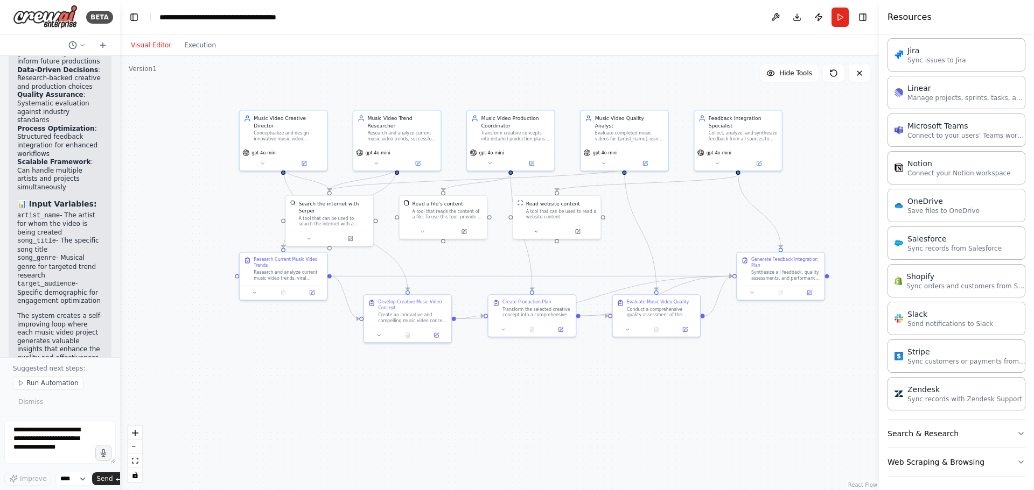
scroll to position [655, 0]
click at [930, 434] on button "Search & Research" at bounding box center [956, 430] width 138 height 28
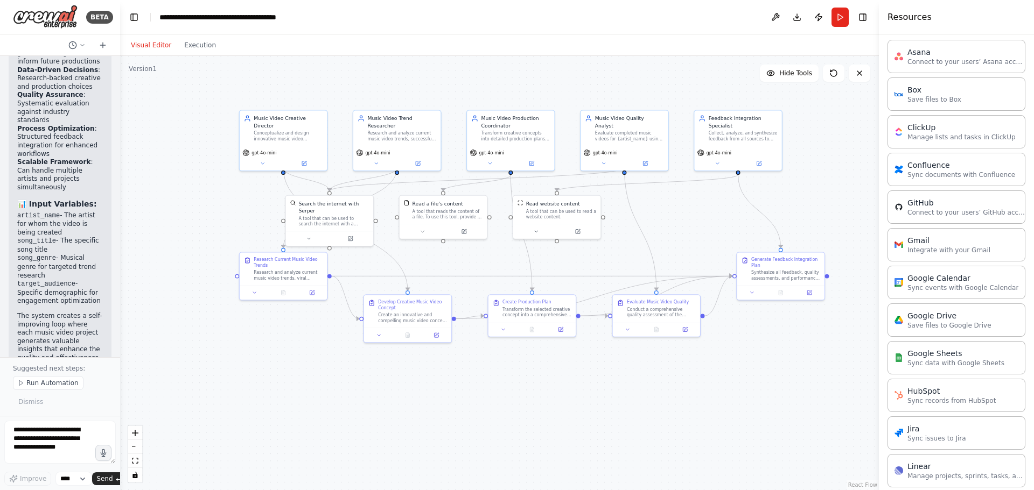
scroll to position [71, 0]
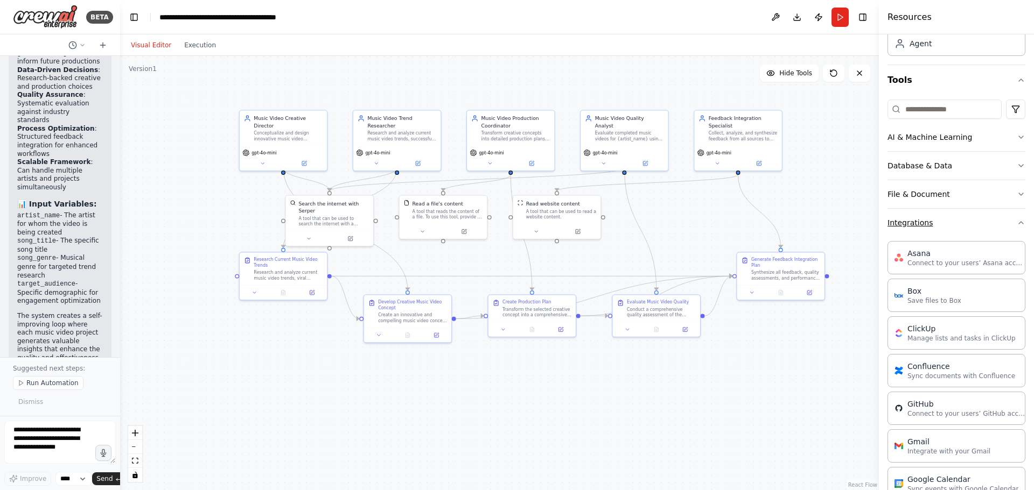
click at [1016, 226] on icon "button" at bounding box center [1020, 223] width 9 height 9
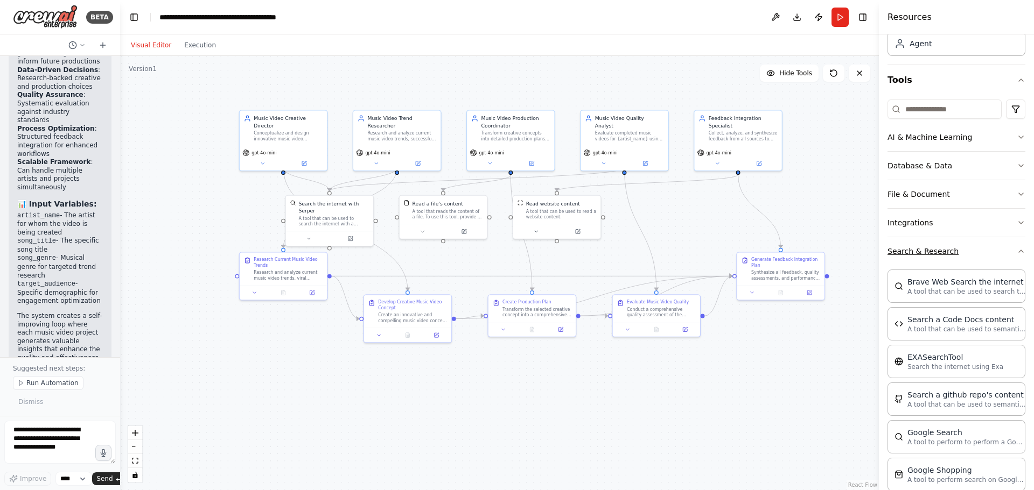
click at [1006, 248] on button "Search & Research" at bounding box center [956, 251] width 138 height 28
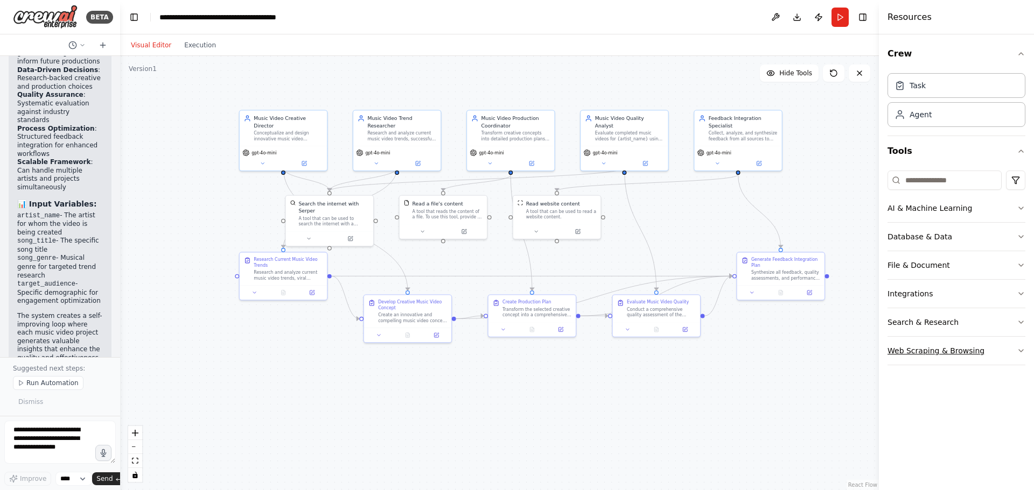
click at [913, 350] on button "Web Scraping & Browsing" at bounding box center [956, 351] width 138 height 28
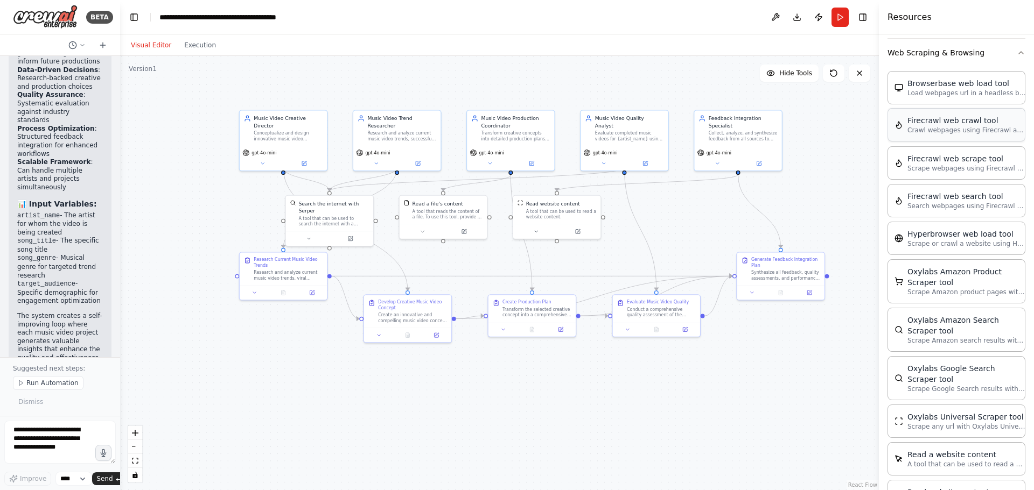
scroll to position [108, 0]
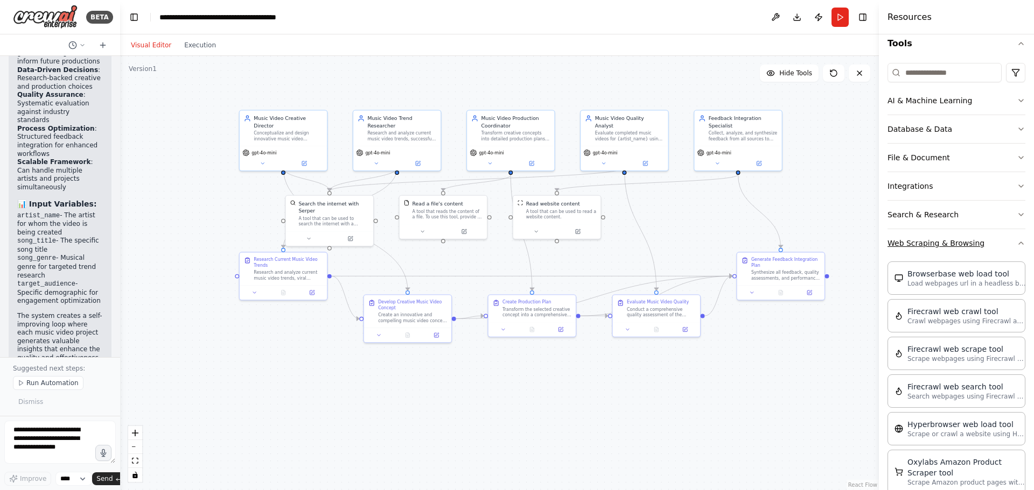
click at [1016, 242] on icon "button" at bounding box center [1020, 243] width 9 height 9
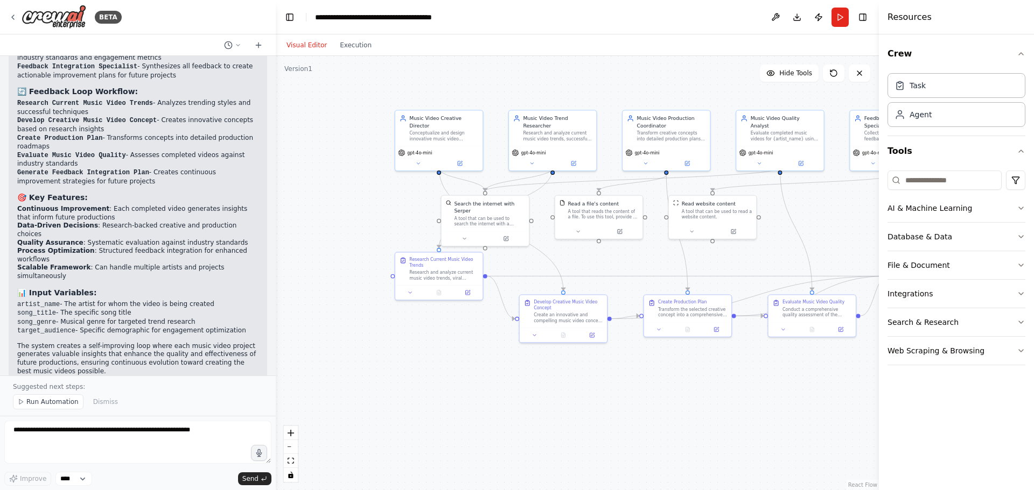
scroll to position [1169, 0]
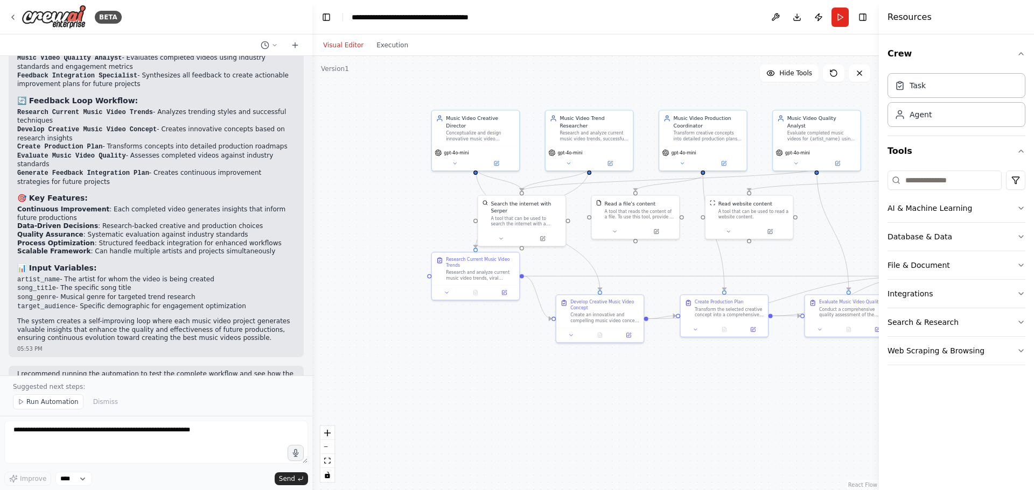
drag, startPoint x: 118, startPoint y: 391, endPoint x: 312, endPoint y: 383, distance: 194.5
click at [312, 383] on div "BETA Create an agentic system with a feed-back loop to make the best music vide…" at bounding box center [517, 245] width 1034 height 490
click at [60, 441] on textarea at bounding box center [156, 442] width 304 height 43
click at [31, 402] on span "Run Automation" at bounding box center [52, 402] width 52 height 9
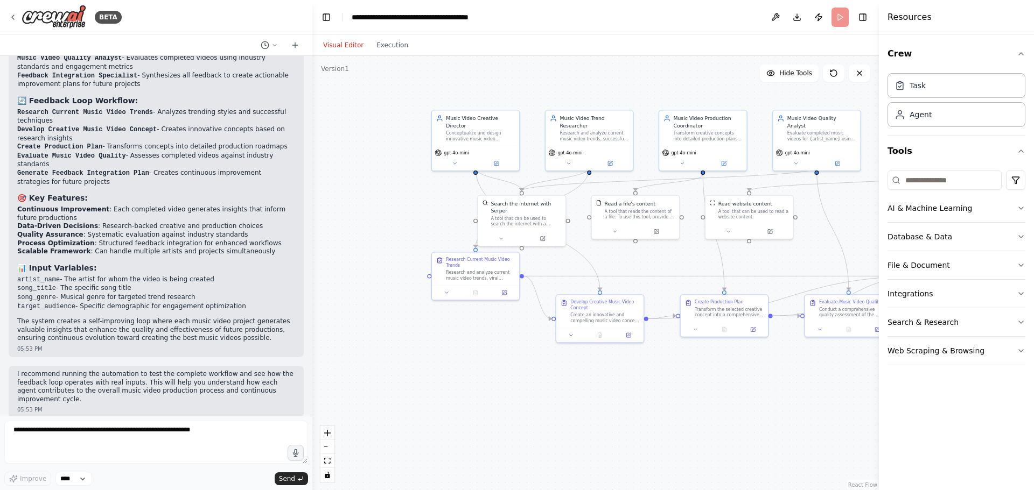
scroll to position [1128, 0]
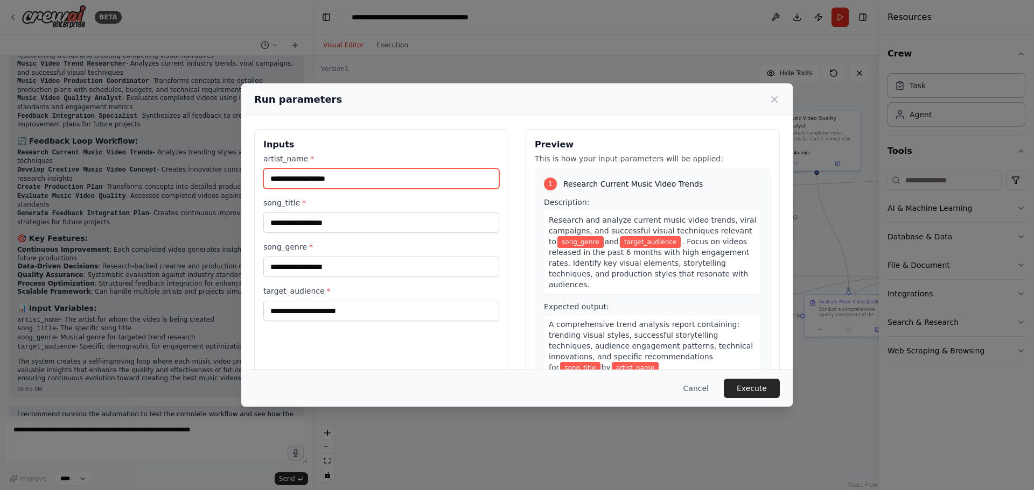
click at [340, 178] on input "artist_name *" at bounding box center [381, 179] width 236 height 20
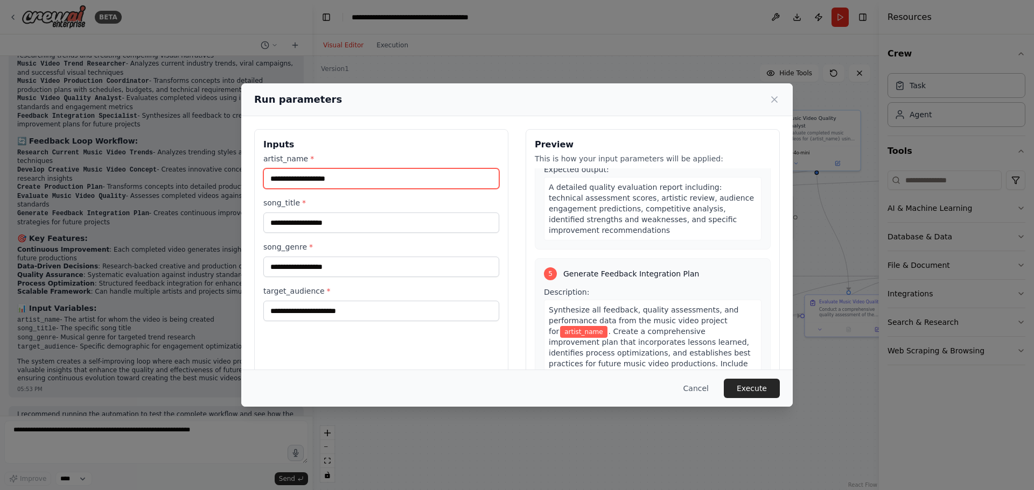
scroll to position [861, 0]
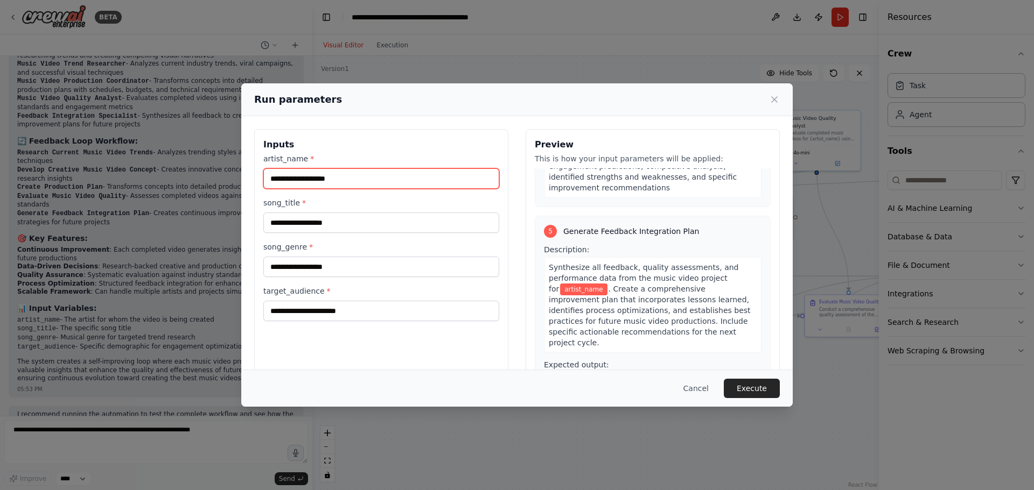
click at [294, 180] on input "artist_name *" at bounding box center [381, 179] width 236 height 20
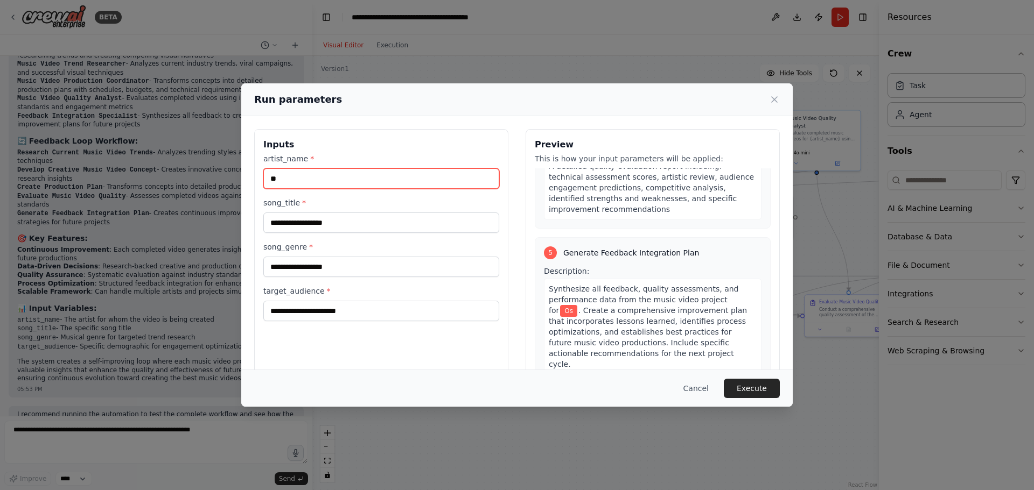
type input "*"
type input "*****"
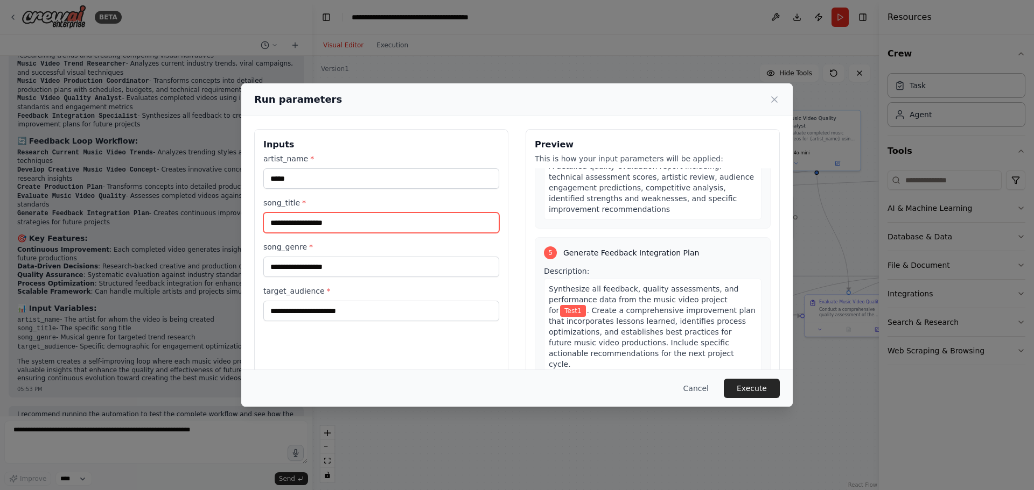
click at [293, 225] on input "song_title *" at bounding box center [381, 223] width 236 height 20
type input "*"
type input "******"
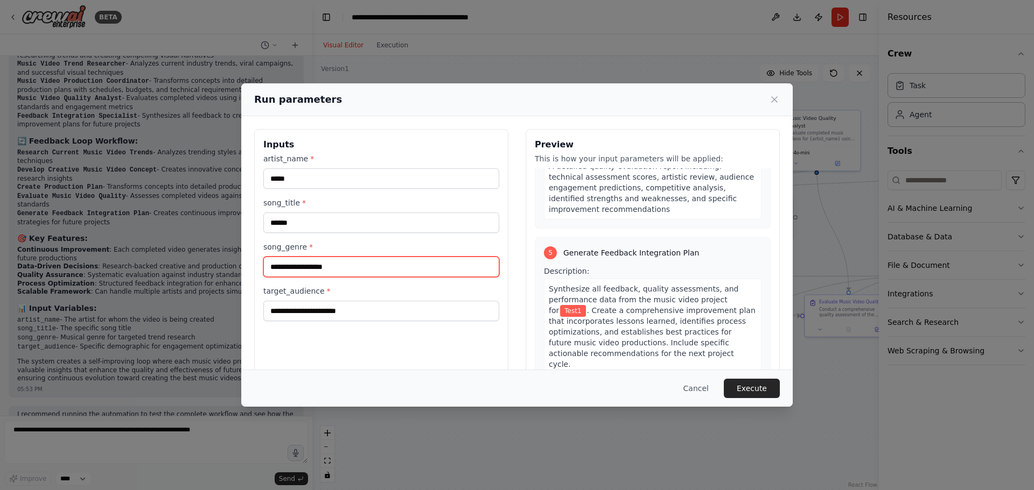
click at [331, 264] on input "song_genre *" at bounding box center [381, 267] width 236 height 20
type input "***"
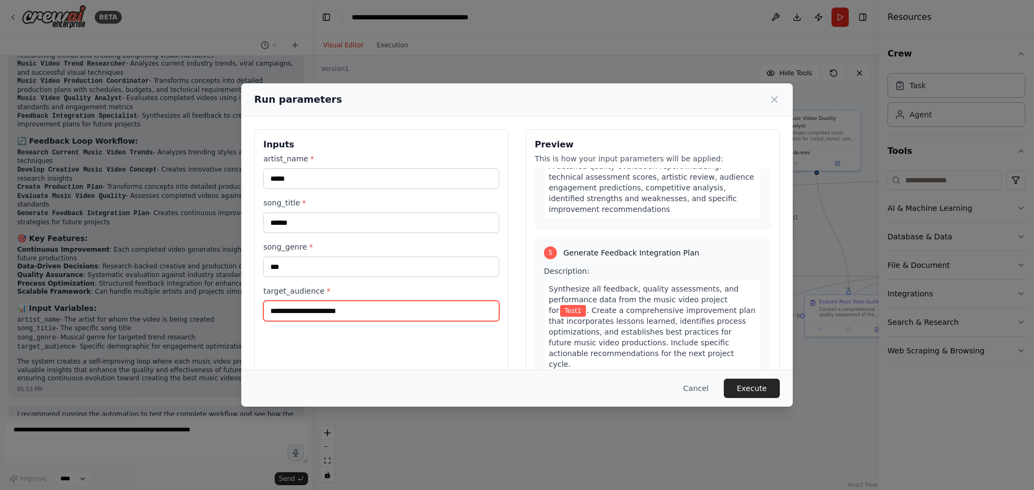
click at [281, 311] on input "target_audience *" at bounding box center [381, 311] width 236 height 20
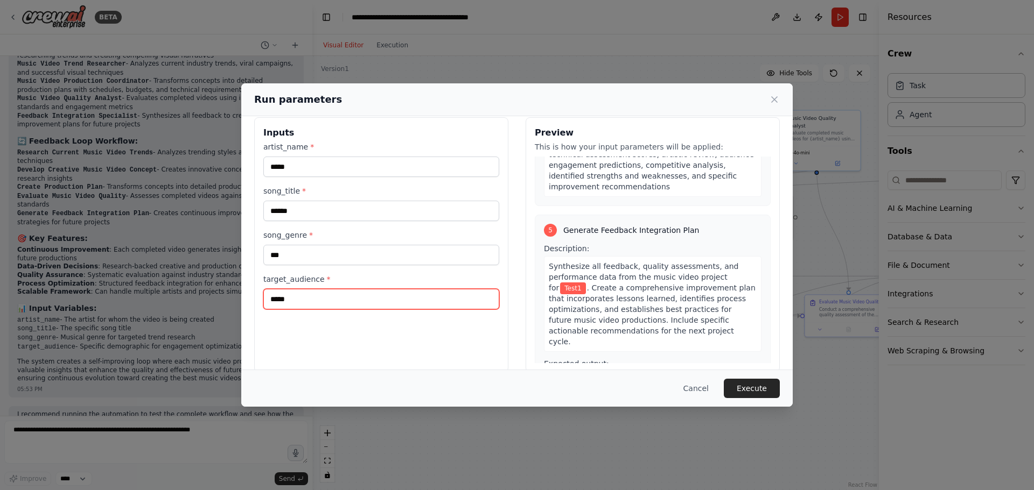
scroll to position [27, 0]
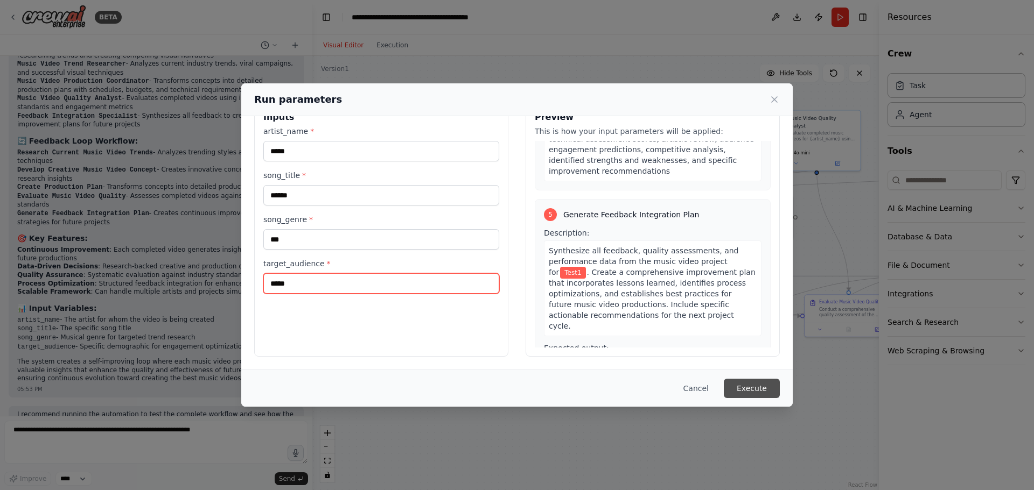
type input "*****"
click at [753, 395] on button "Execute" at bounding box center [752, 388] width 56 height 19
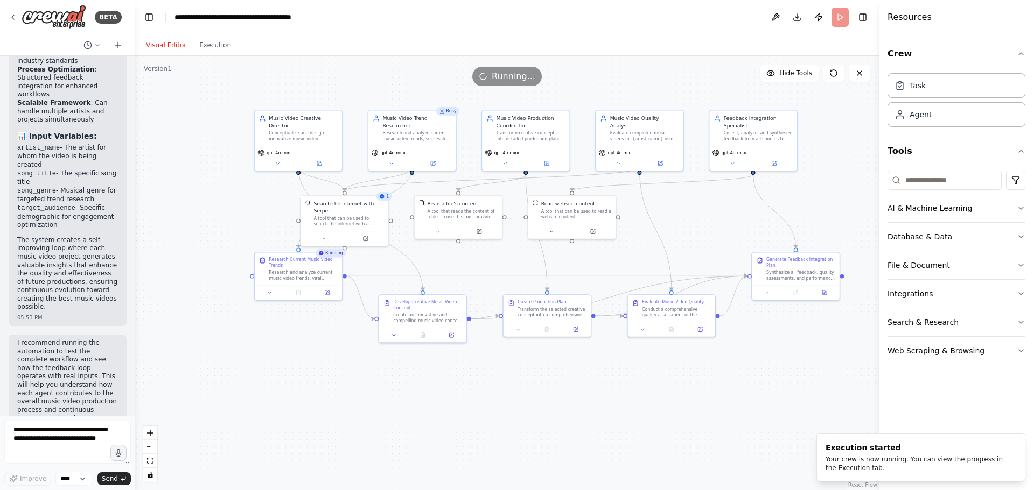
scroll to position [2172, 0]
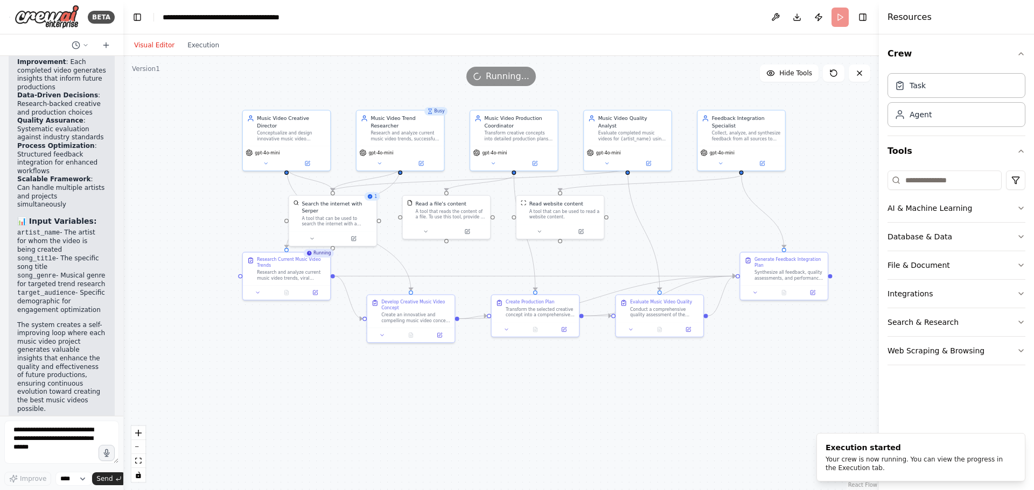
drag, startPoint x: 310, startPoint y: 125, endPoint x: 123, endPoint y: 109, distance: 187.5
click at [123, 109] on div "BETA Create an agentic system with a feed-back loop to make the best music vide…" at bounding box center [517, 245] width 1034 height 490
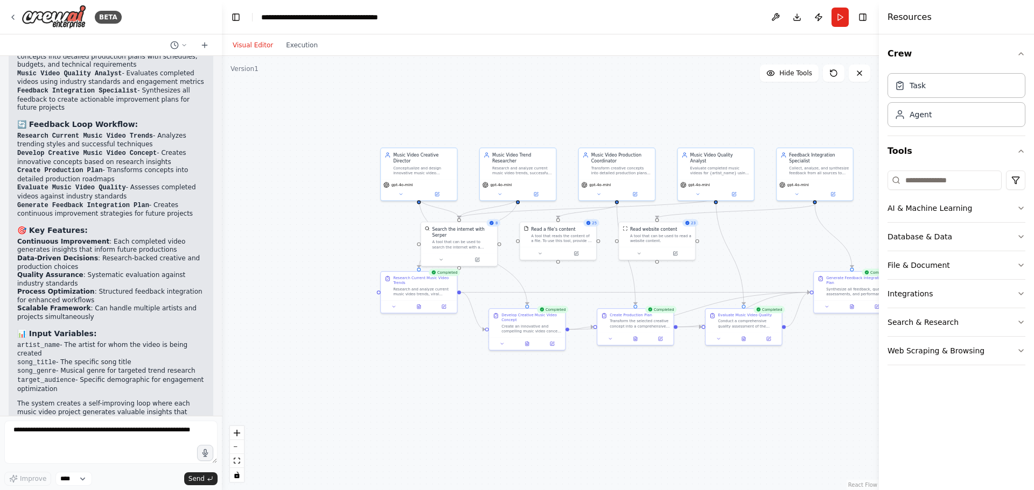
scroll to position [1188, 0]
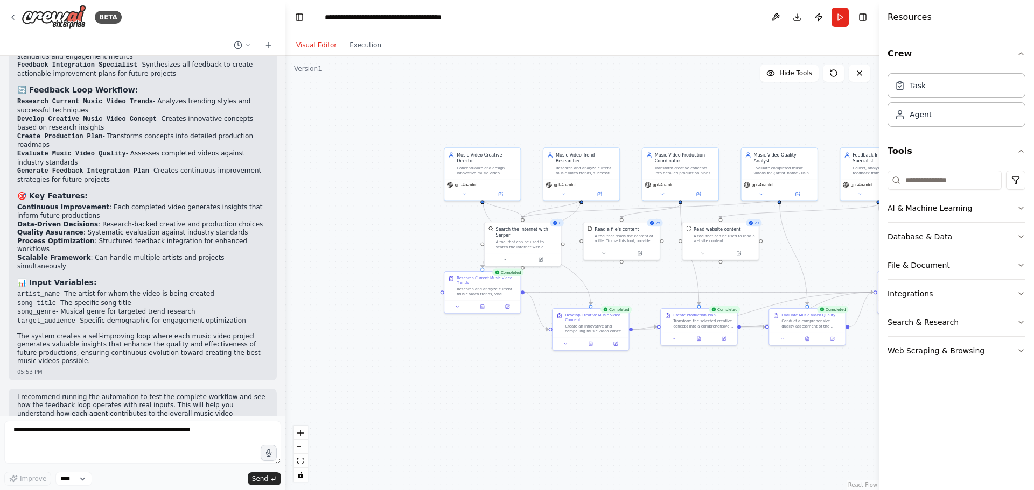
drag, startPoint x: 123, startPoint y: 268, endPoint x: 285, endPoint y: 324, distance: 172.1
click at [285, 324] on div "BETA Create an agentic system with a feed-back loop to make the best music vide…" at bounding box center [517, 245] width 1034 height 490
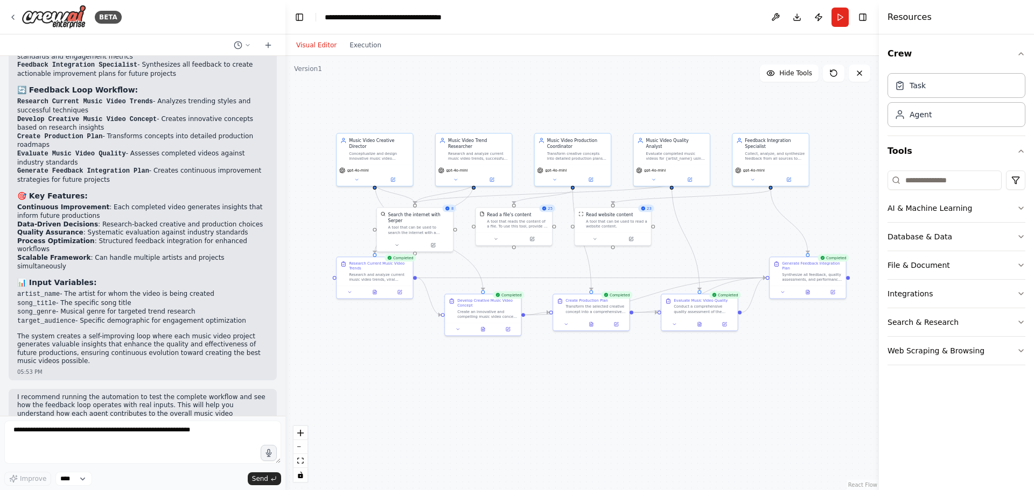
drag, startPoint x: 488, startPoint y: 373, endPoint x: 380, endPoint y: 359, distance: 108.7
click at [380, 359] on div ".deletable-edge-delete-btn { width: 20px; height: 20px; border: 0px solid #ffff…" at bounding box center [581, 273] width 593 height 434
click at [353, 48] on button "Execution" at bounding box center [365, 45] width 45 height 13
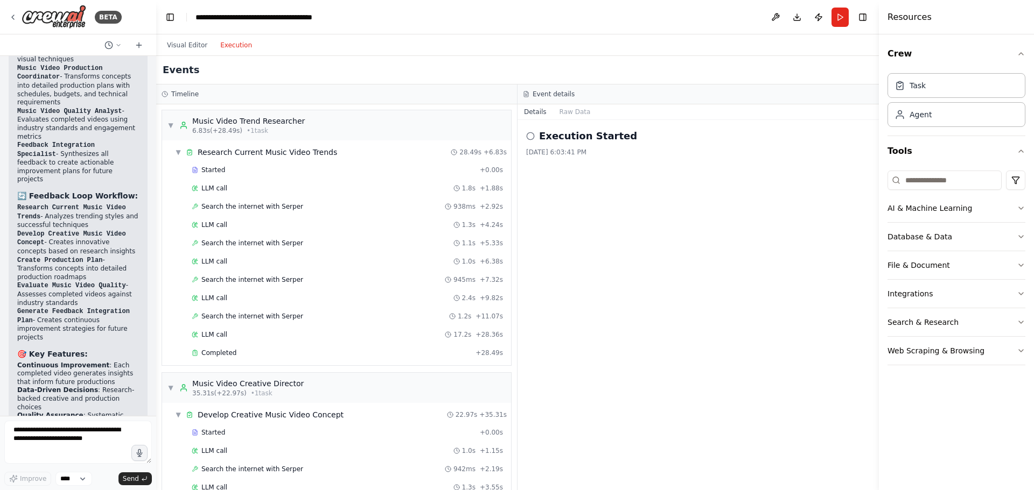
scroll to position [2053, 0]
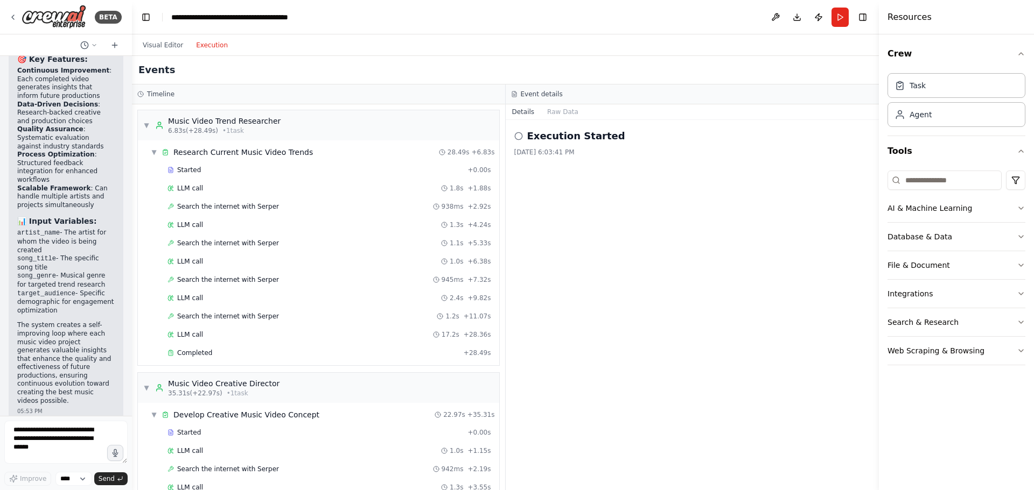
drag, startPoint x: 283, startPoint y: 125, endPoint x: 132, endPoint y: 117, distance: 150.9
click at [132, 117] on div "BETA Create an agentic system with a feed-back loop to make the best music vide…" at bounding box center [517, 245] width 1034 height 490
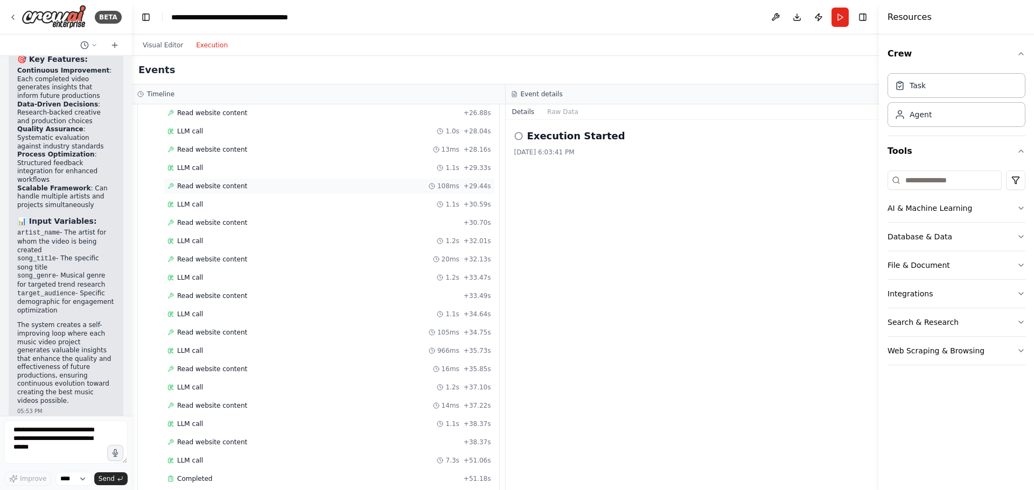
scroll to position [2322, 0]
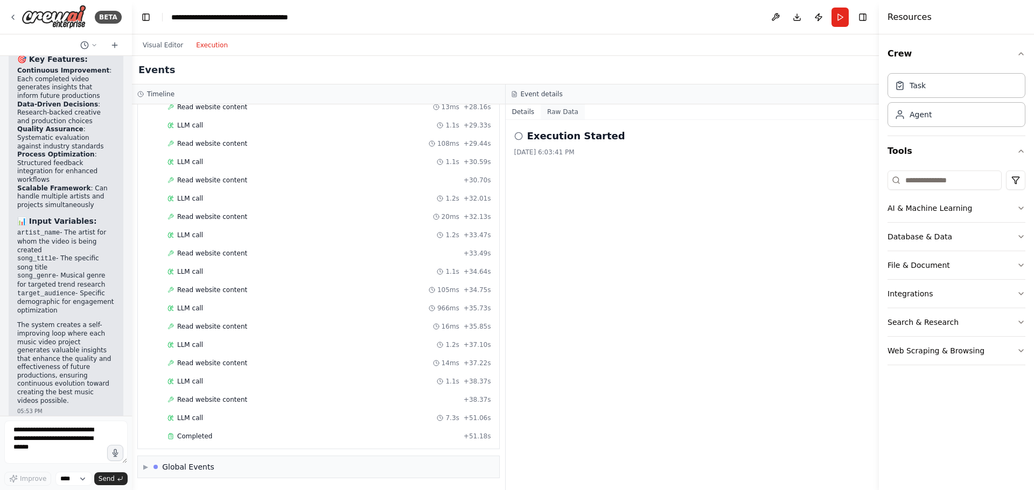
click at [562, 113] on button "Raw Data" at bounding box center [563, 111] width 44 height 15
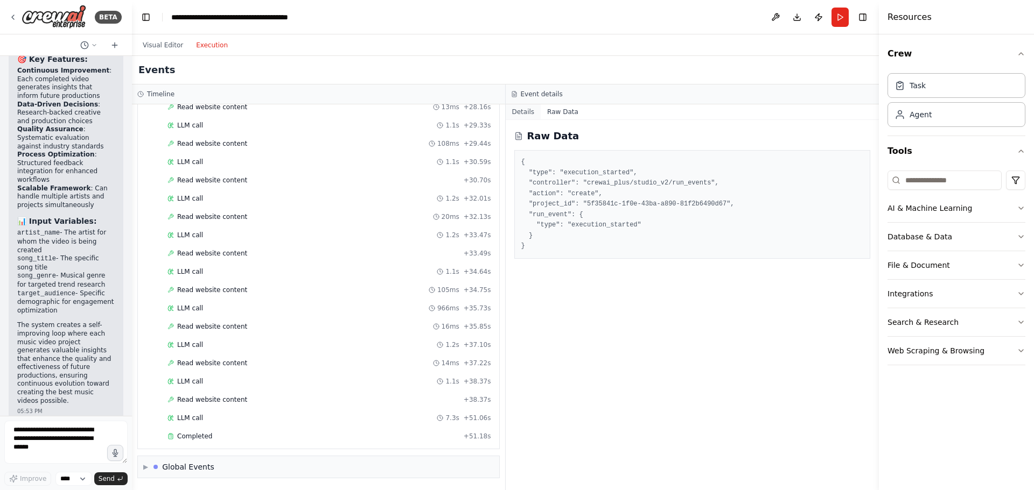
click at [521, 112] on button "Details" at bounding box center [524, 111] width 36 height 15
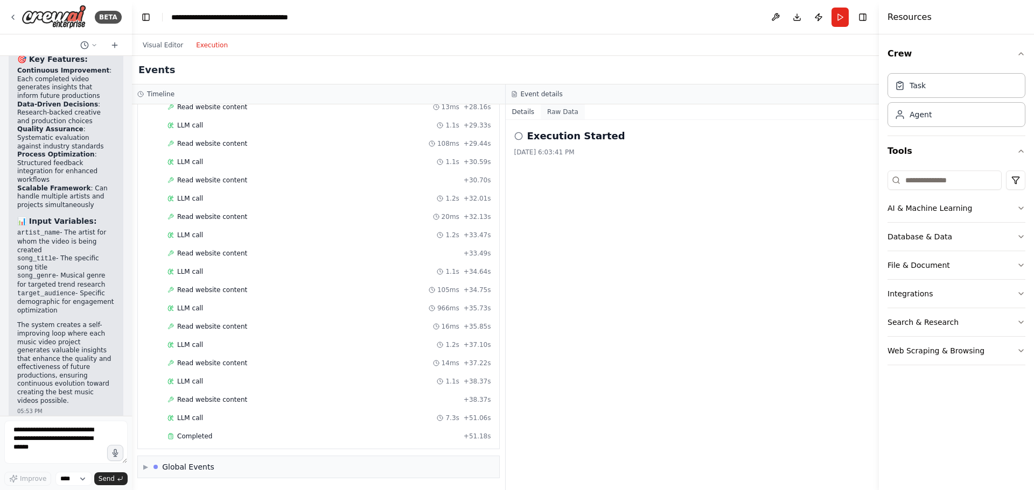
click at [553, 112] on button "Raw Data" at bounding box center [563, 111] width 44 height 15
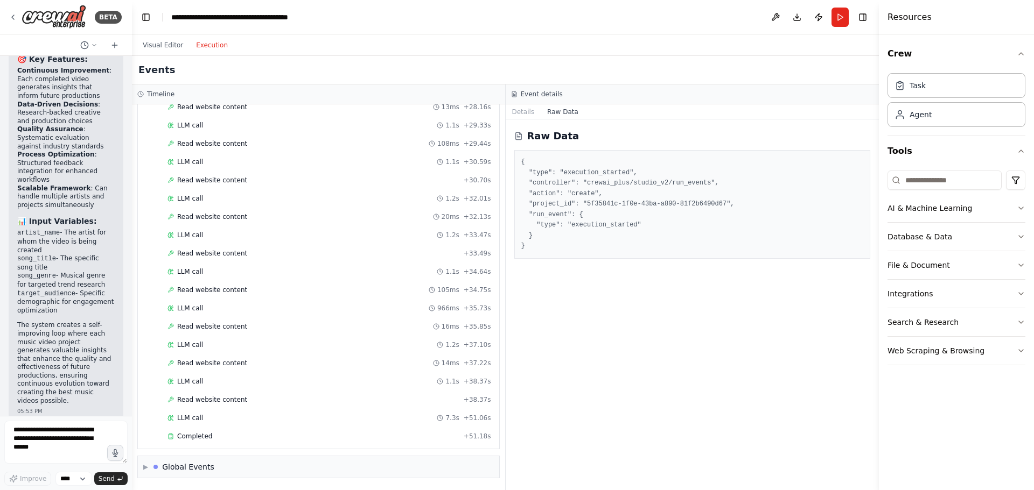
click at [679, 303] on div "Raw Data { "type": "execution_started", "controller": "crewai_plus/studio_v2/ru…" at bounding box center [693, 305] width 374 height 370
click at [746, 8] on header "**********" at bounding box center [505, 17] width 747 height 34
click at [917, 92] on div "Task" at bounding box center [956, 85] width 138 height 25
click at [936, 124] on div "Agent" at bounding box center [956, 114] width 138 height 25
click at [1021, 151] on icon "button" at bounding box center [1020, 151] width 9 height 9
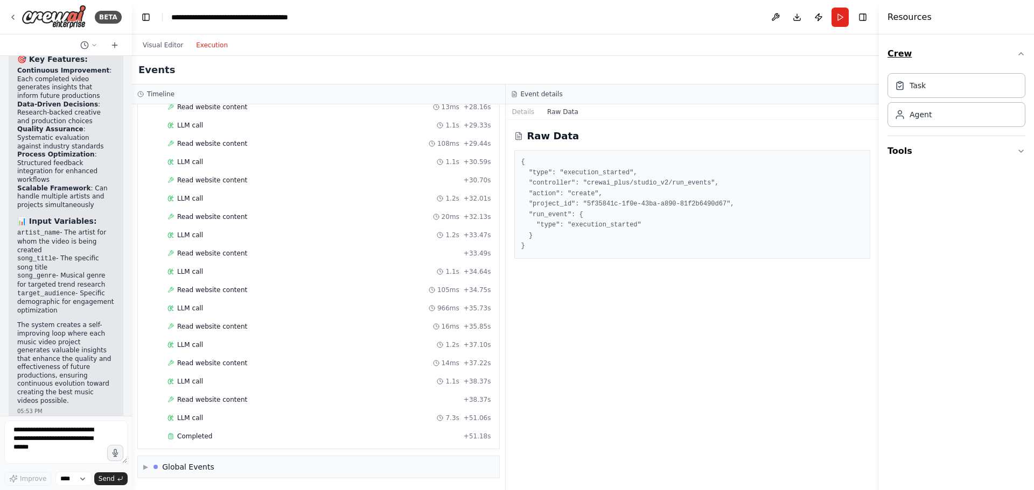
click at [1019, 53] on icon "button" at bounding box center [1020, 54] width 9 height 9
click at [913, 18] on h4 "Resources" at bounding box center [909, 17] width 44 height 13
click at [145, 17] on button "Toggle Left Sidebar" at bounding box center [145, 17] width 15 height 15
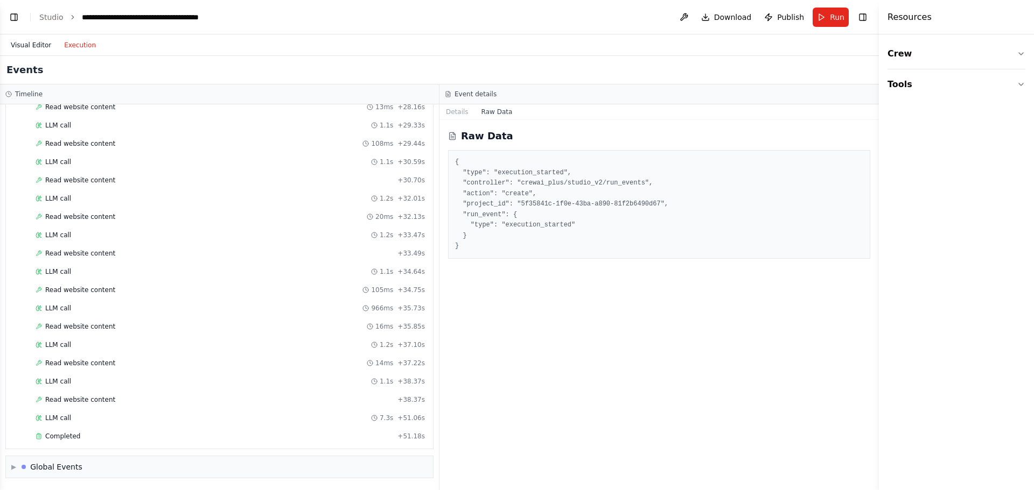
click at [22, 45] on button "Visual Editor" at bounding box center [30, 45] width 53 height 13
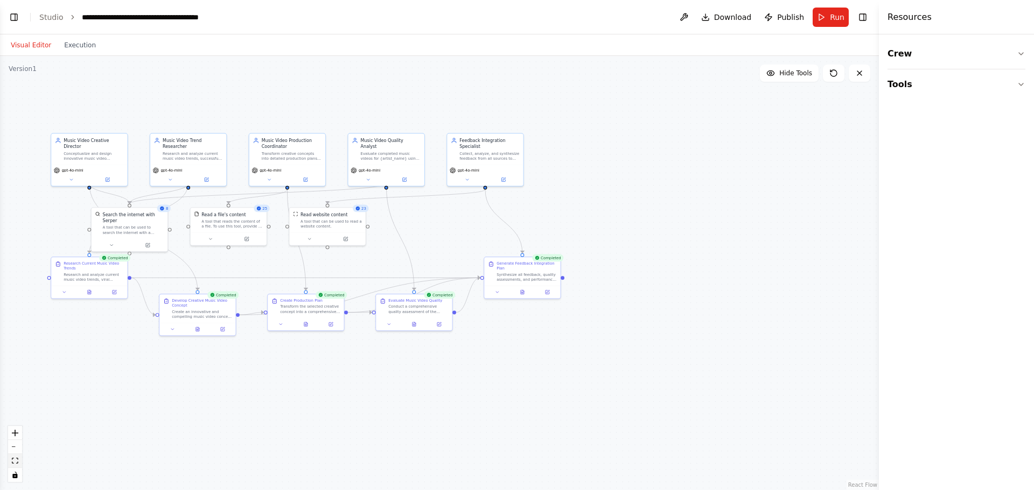
click at [12, 455] on button "fit view" at bounding box center [15, 461] width 14 height 14
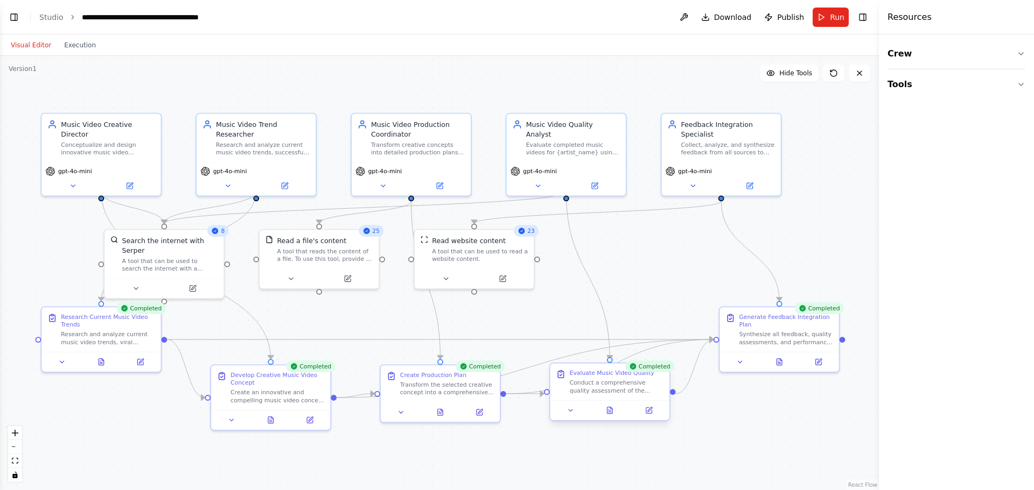
click at [597, 385] on div "Conduct a comprehensive quality assessment of the completed music video for {so…" at bounding box center [617, 387] width 94 height 16
click at [616, 414] on icon at bounding box center [614, 411] width 5 height 6
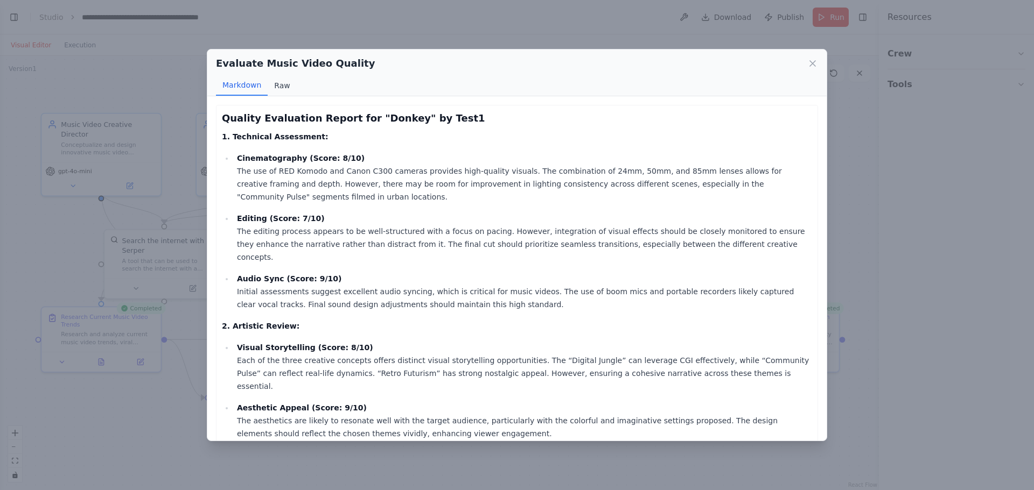
click at [276, 80] on button "Raw" at bounding box center [282, 85] width 29 height 20
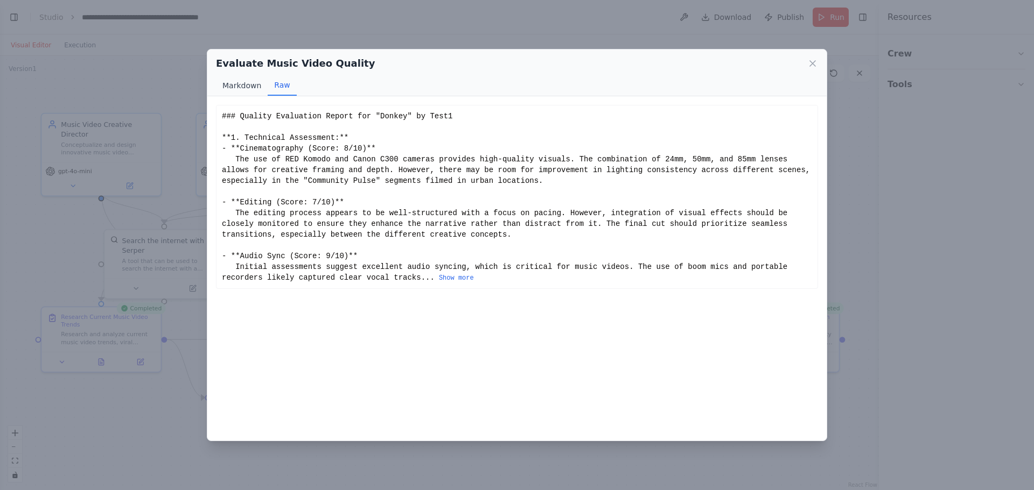
click at [232, 87] on button "Markdown" at bounding box center [242, 85] width 52 height 20
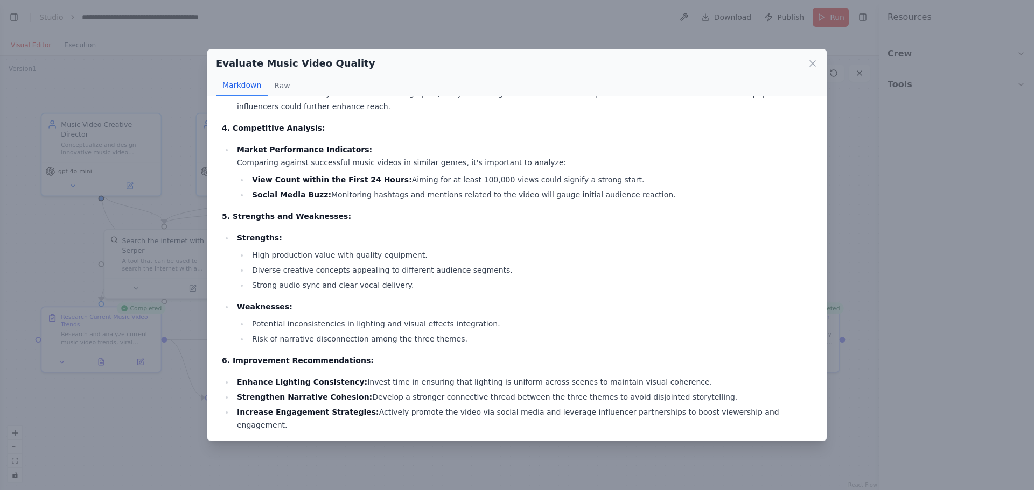
scroll to position [479, 0]
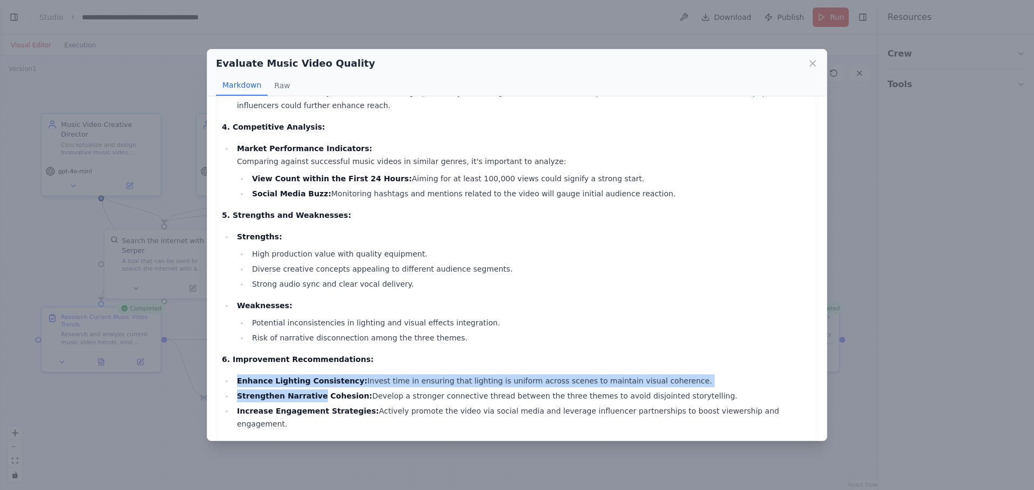
drag, startPoint x: 250, startPoint y: 356, endPoint x: 309, endPoint y: 362, distance: 59.5
click at [309, 375] on ul "Enhance Lighting Consistency: Invest time in ensuring that lighting is uniform …" at bounding box center [517, 403] width 590 height 56
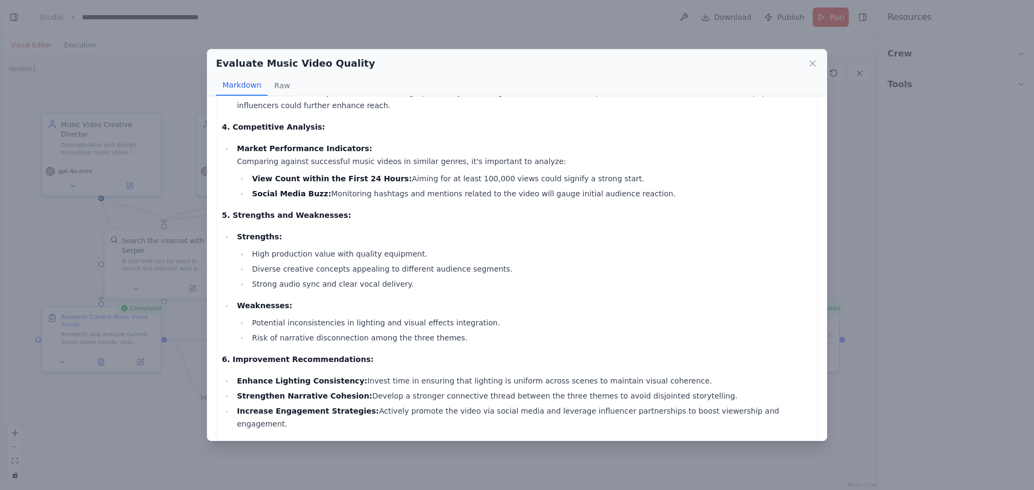
click at [378, 332] on li "Risk of narrative disconnection among the three themes." at bounding box center [530, 338] width 563 height 13
click at [813, 61] on icon at bounding box center [812, 63] width 11 height 11
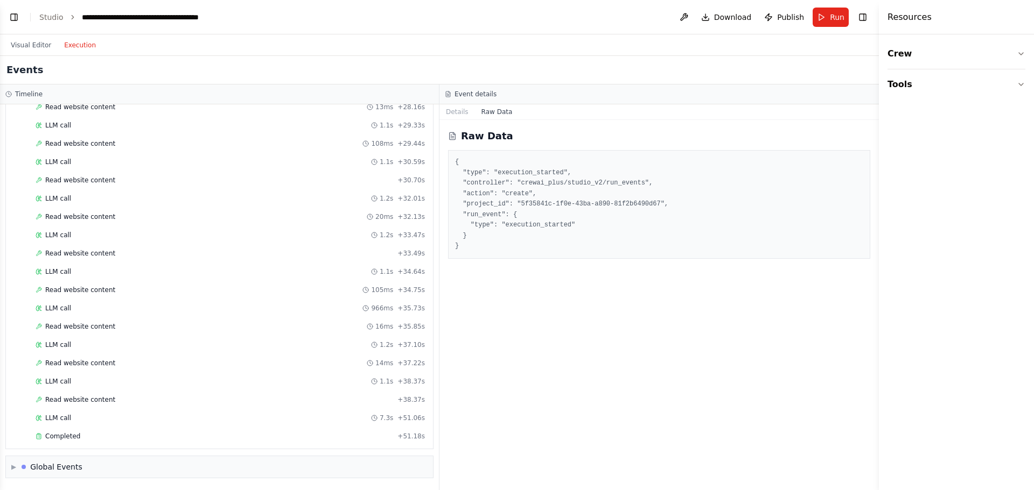
click at [67, 50] on button "Execution" at bounding box center [80, 45] width 45 height 13
click at [114, 177] on div "Read website content + 30.70s" at bounding box center [230, 180] width 389 height 9
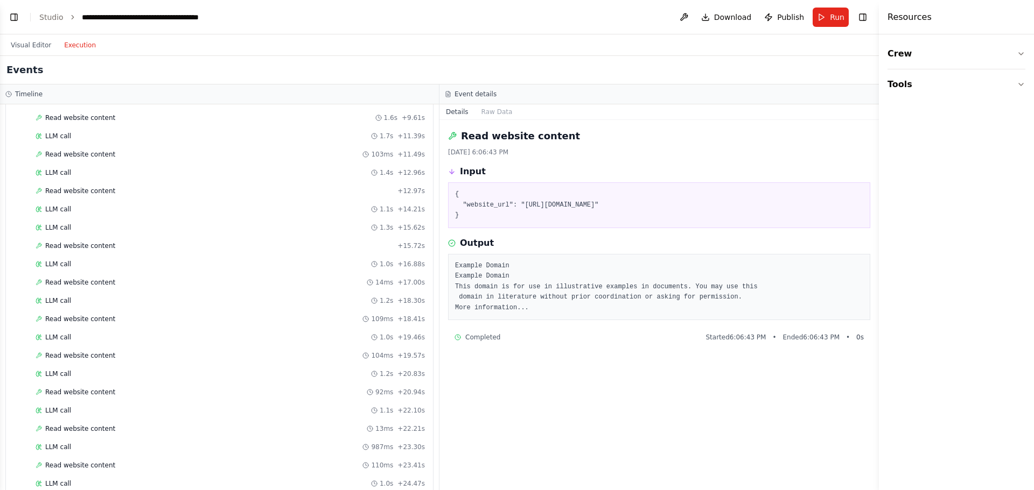
scroll to position [1784, 0]
click at [23, 38] on div "Visual Editor Execution" at bounding box center [53, 45] width 98 height 22
click at [20, 41] on button "Visual Editor" at bounding box center [30, 45] width 53 height 13
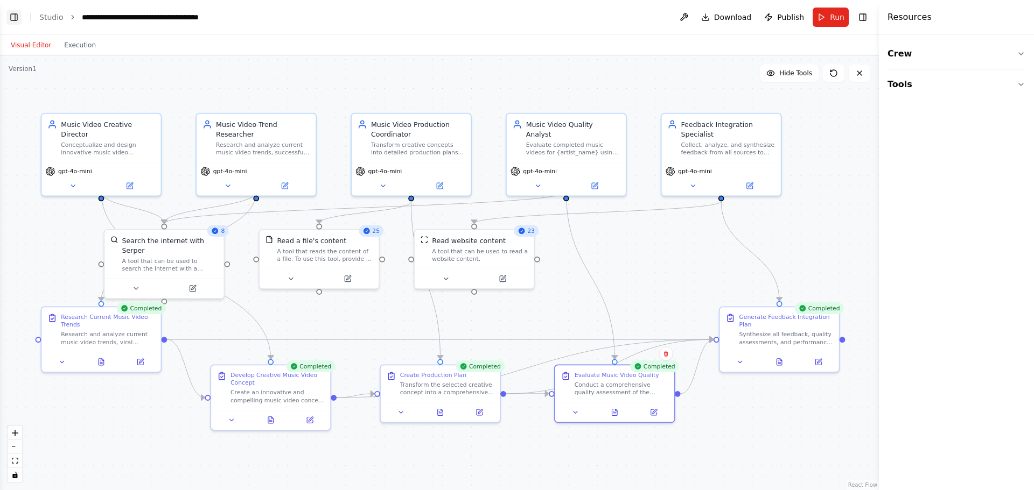
click at [12, 17] on button "Toggle Left Sidebar" at bounding box center [13, 17] width 15 height 15
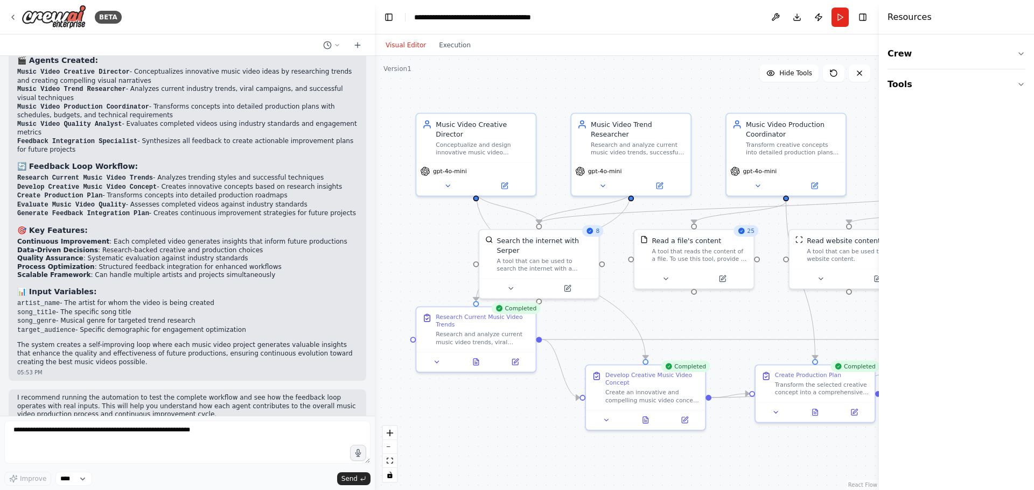
scroll to position [1052, 0]
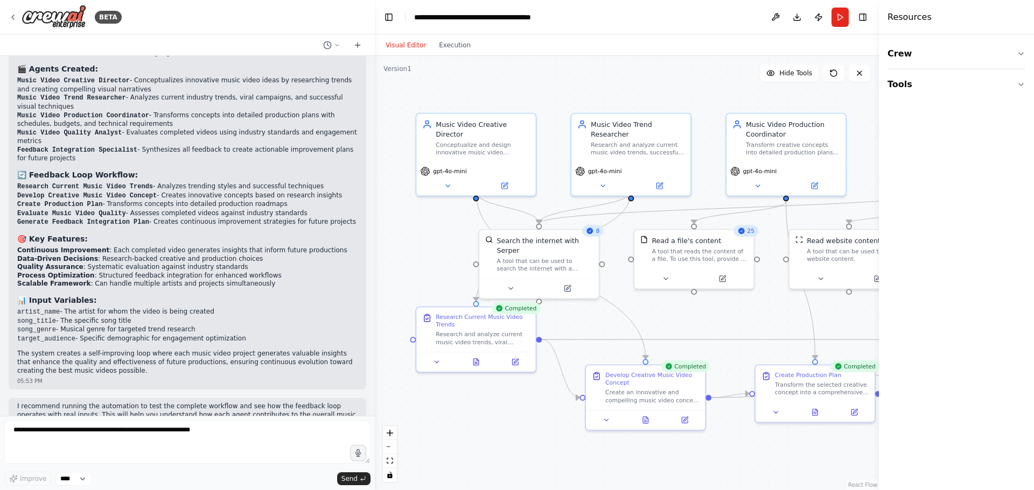
drag, startPoint x: 131, startPoint y: 236, endPoint x: 375, endPoint y: 279, distance: 247.7
click at [375, 279] on div "BETA Create an agentic system with a feed-back loop to make the best music vide…" at bounding box center [517, 245] width 1034 height 490
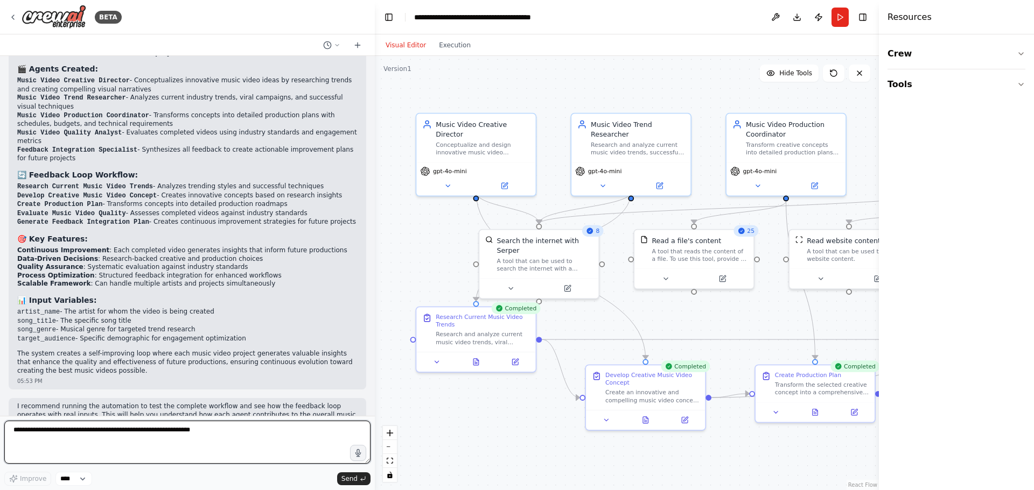
click at [107, 432] on textarea at bounding box center [187, 442] width 366 height 43
type textarea "**********"
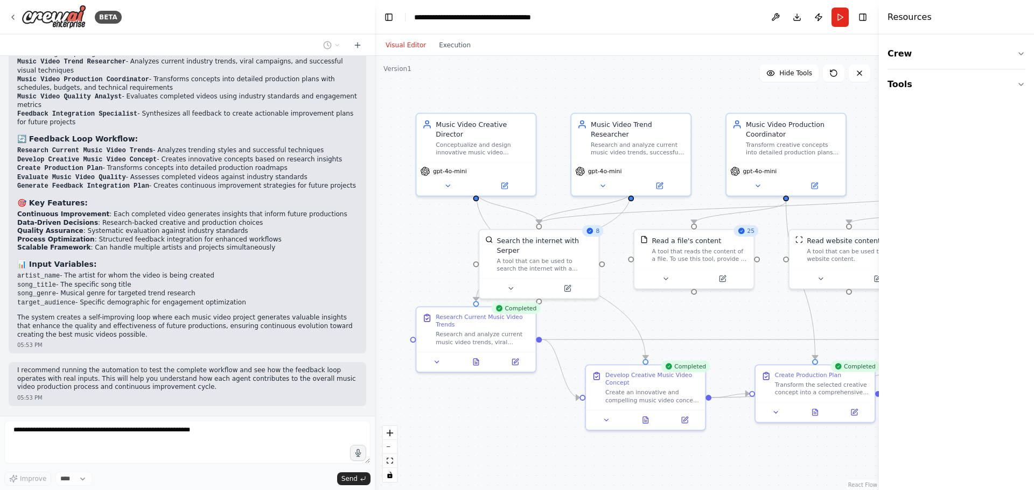
scroll to position [1116, 0]
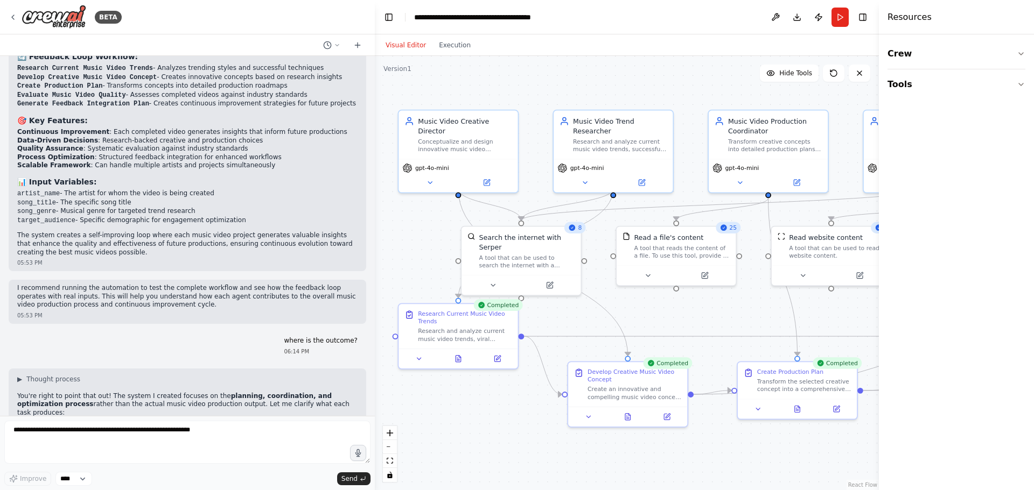
drag, startPoint x: 664, startPoint y: 323, endPoint x: 646, endPoint y: 320, distance: 18.6
click at [646, 320] on div ".deletable-edge-delete-btn { width: 20px; height: 20px; border: 0px solid #ffff…" at bounding box center [627, 273] width 504 height 434
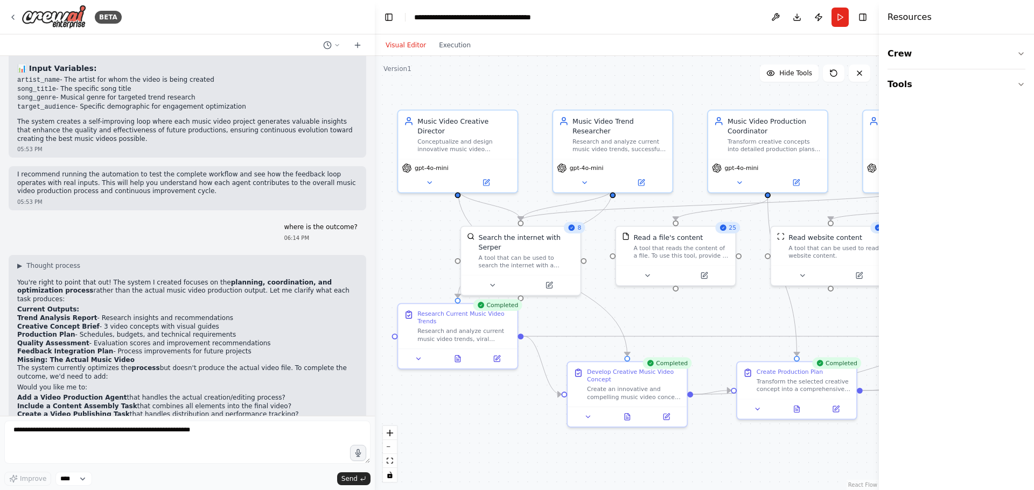
scroll to position [1293, 0]
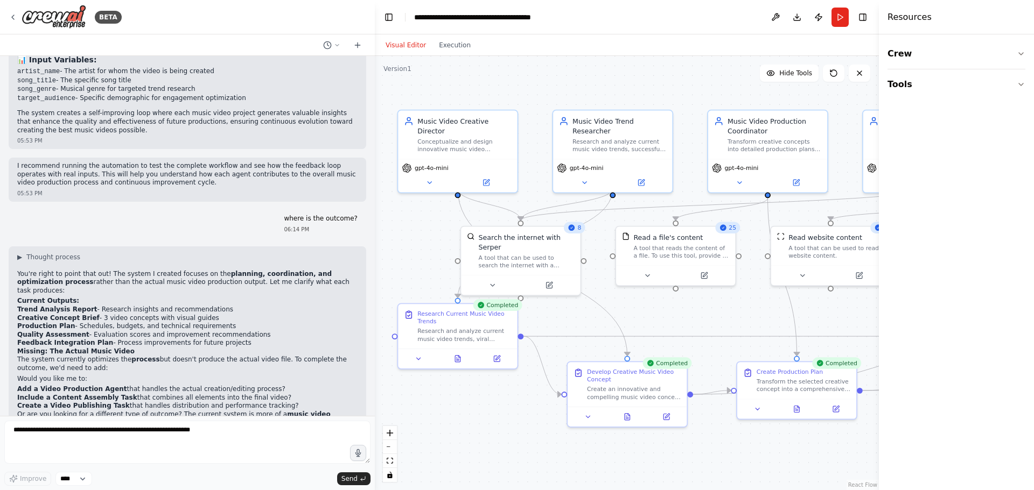
drag, startPoint x: 18, startPoint y: 267, endPoint x: 204, endPoint y: 278, distance: 186.1
click at [204, 306] on ol "Trend Analysis Report - Research insights and recommendations Creative Concept …" at bounding box center [187, 327] width 340 height 42
click at [104, 314] on li "Creative Concept Brief - 3 video concepts with visual guides" at bounding box center [187, 318] width 340 height 9
drag, startPoint x: 71, startPoint y: 284, endPoint x: 194, endPoint y: 284, distance: 123.8
click at [194, 322] on li "Production Plan - Schedules, budgets, and technical requirements" at bounding box center [187, 326] width 340 height 9
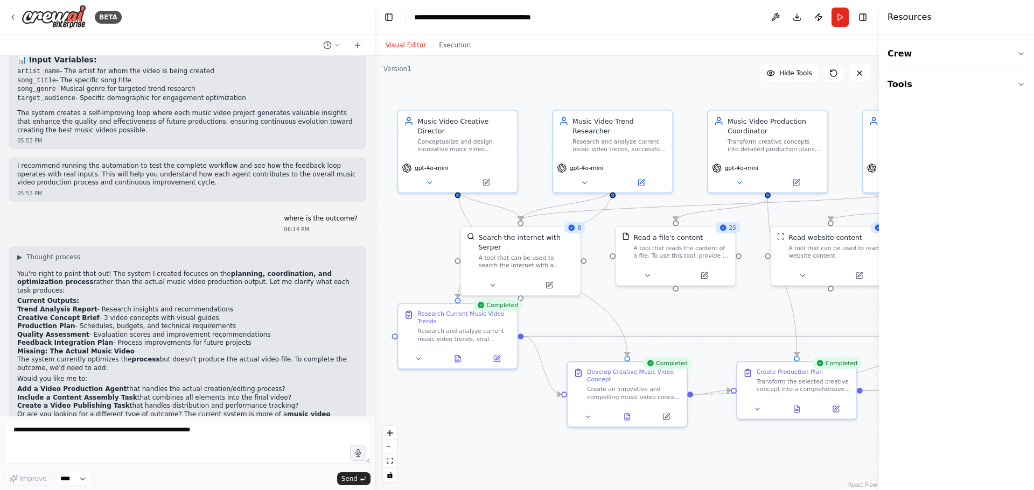
click at [53, 322] on strong "Production Plan" at bounding box center [46, 326] width 58 height 8
drag, startPoint x: 100, startPoint y: 240, endPoint x: 317, endPoint y: 248, distance: 216.6
click at [317, 270] on p "You're right to point that out! The system I created focuses on the planning, c…" at bounding box center [187, 282] width 340 height 25
drag, startPoint x: 18, startPoint y: 336, endPoint x: 78, endPoint y: 335, distance: 59.2
click at [78, 375] on p "Would you like me to:" at bounding box center [187, 379] width 340 height 9
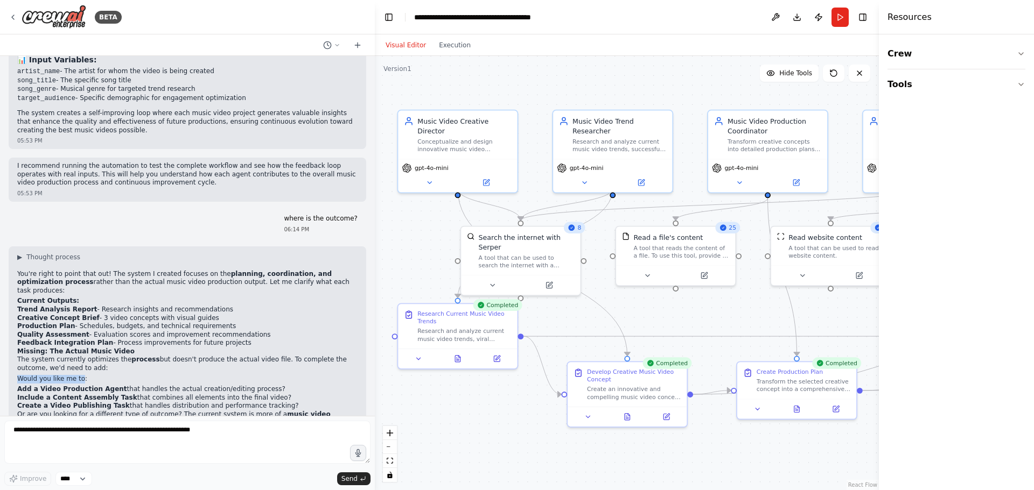
drag, startPoint x: 18, startPoint y: 347, endPoint x: 262, endPoint y: 353, distance: 244.5
click at [262, 385] on ol "Add a Video Production Agent that handles the actual creation/editing process? …" at bounding box center [187, 397] width 340 height 25
copy ol "Add a Video Production Agent that handles the actual creation/editing process? …"
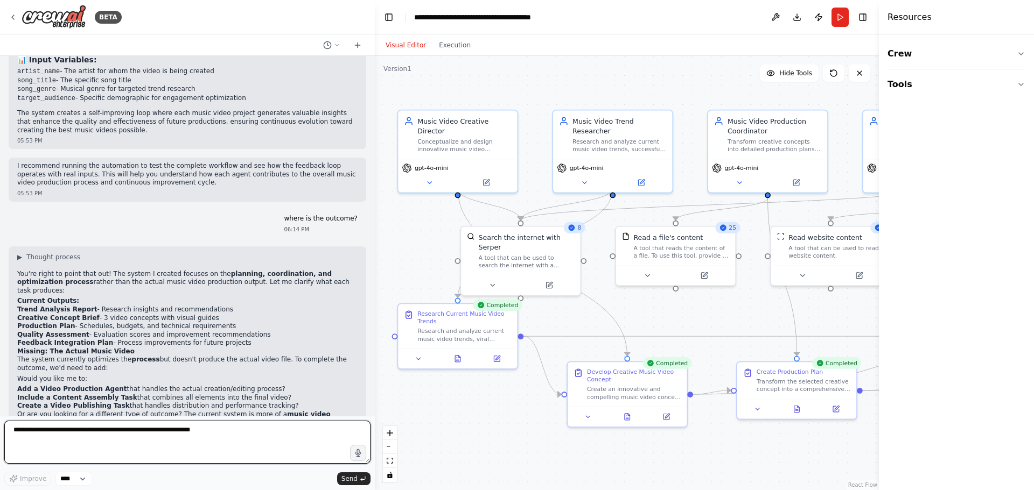
click at [157, 438] on textarea at bounding box center [187, 442] width 366 height 43
paste textarea "**********"
click at [217, 429] on textarea "**********" at bounding box center [187, 442] width 366 height 43
type textarea "**********"
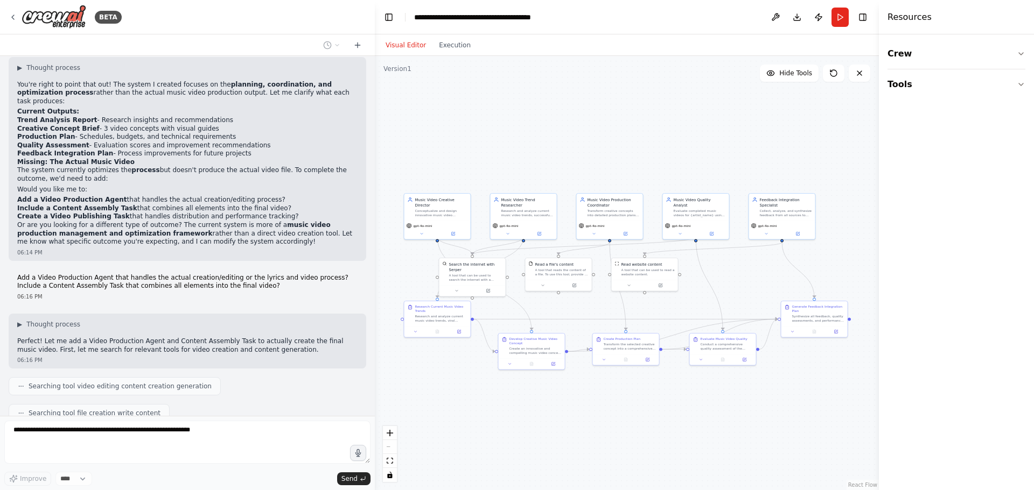
scroll to position [1509, 0]
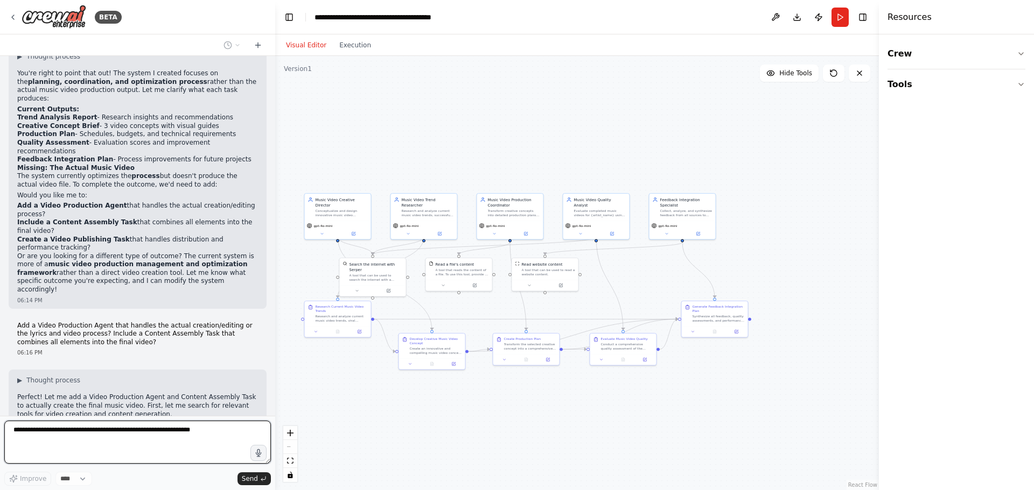
drag, startPoint x: 373, startPoint y: 93, endPoint x: 275, endPoint y: 110, distance: 98.9
click at [275, 110] on div "BETA Create an agentic system with a feed-back loop to make the best music vide…" at bounding box center [517, 245] width 1034 height 490
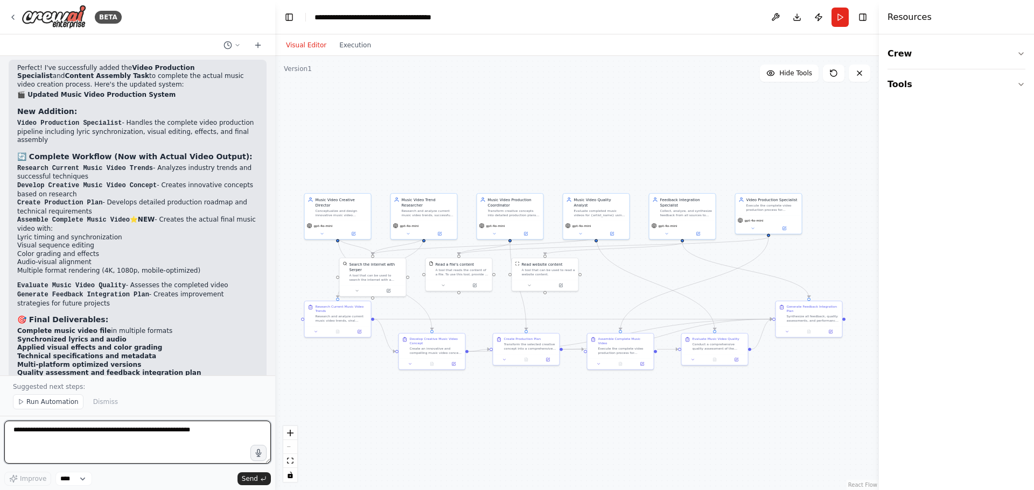
scroll to position [2342, 0]
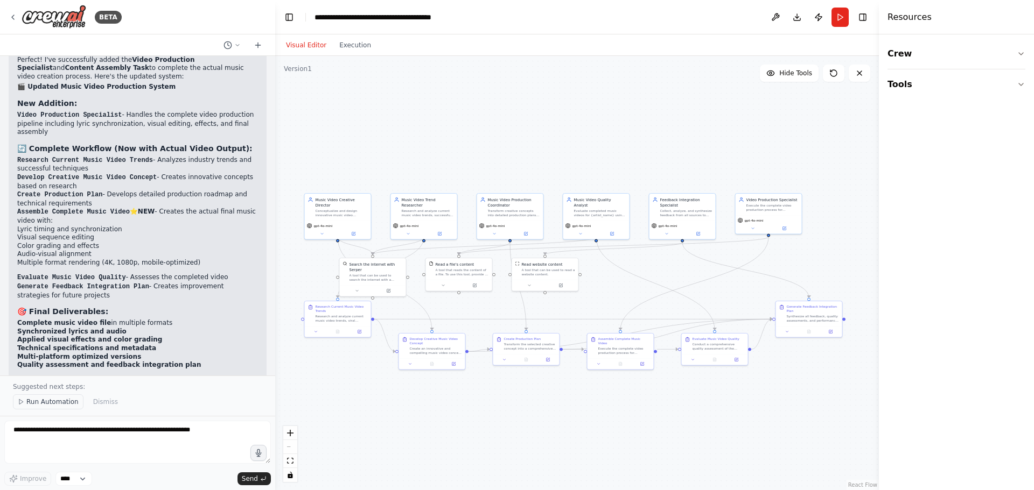
click at [52, 406] on span "Run Automation" at bounding box center [52, 402] width 52 height 9
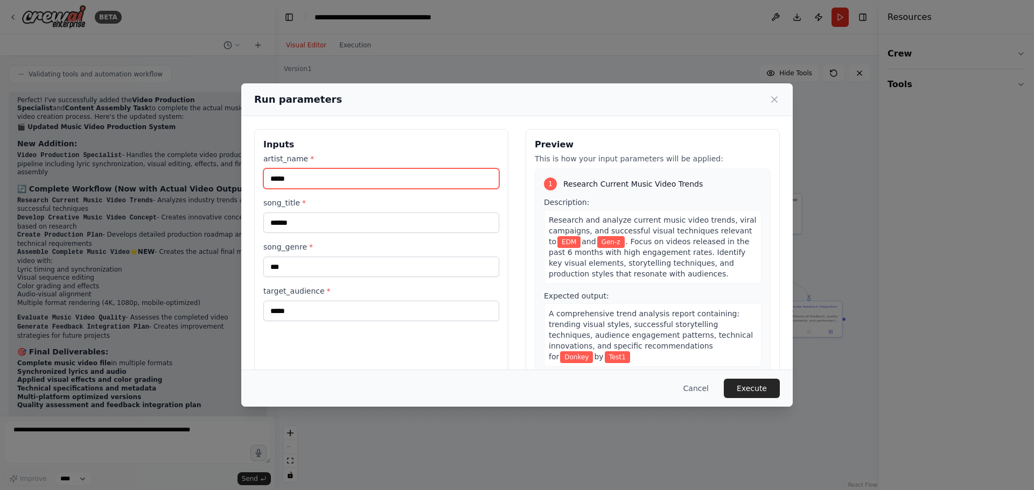
click at [286, 181] on input "*****" at bounding box center [381, 179] width 236 height 20
type input "*****"
click at [753, 384] on button "Execute" at bounding box center [752, 388] width 56 height 19
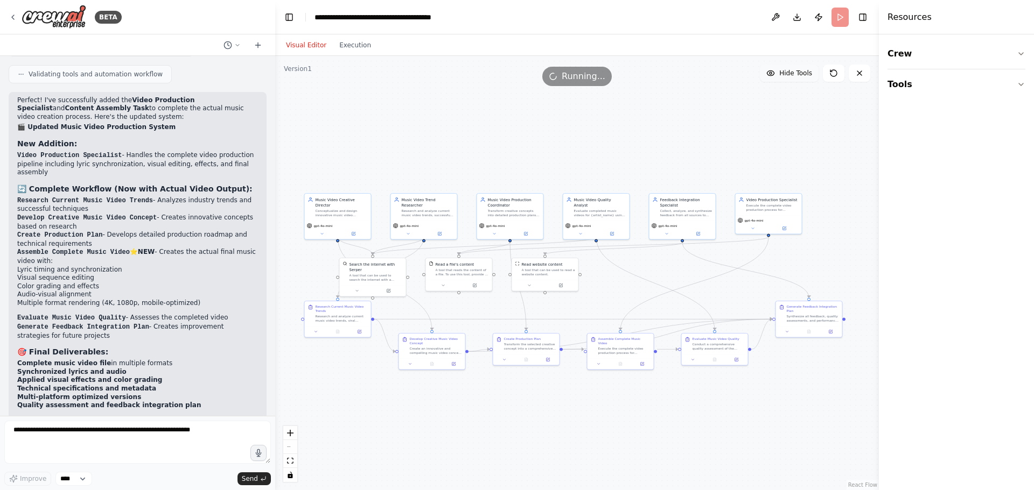
click at [789, 71] on span "Hide Tools" at bounding box center [795, 73] width 33 height 9
click at [789, 71] on span "Show Tools" at bounding box center [794, 73] width 36 height 9
click at [806, 316] on div "Synthesize all feedback, quality assessments, and performance data from the mus…" at bounding box center [813, 317] width 52 height 9
click at [783, 332] on button at bounding box center [787, 331] width 18 height 6
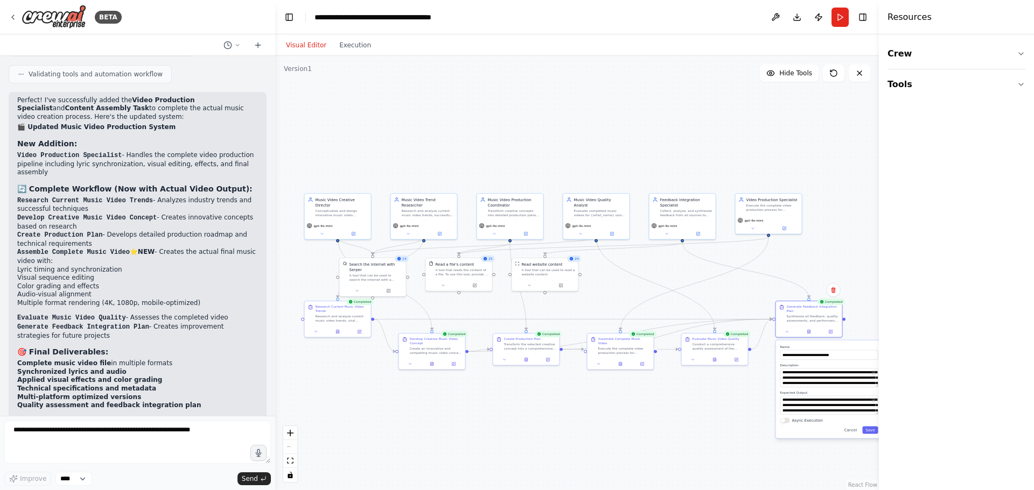
click at [529, 118] on div ".deletable-edge-delete-btn { width: 20px; height: 20px; border: 0px solid #ffff…" at bounding box center [577, 273] width 604 height 434
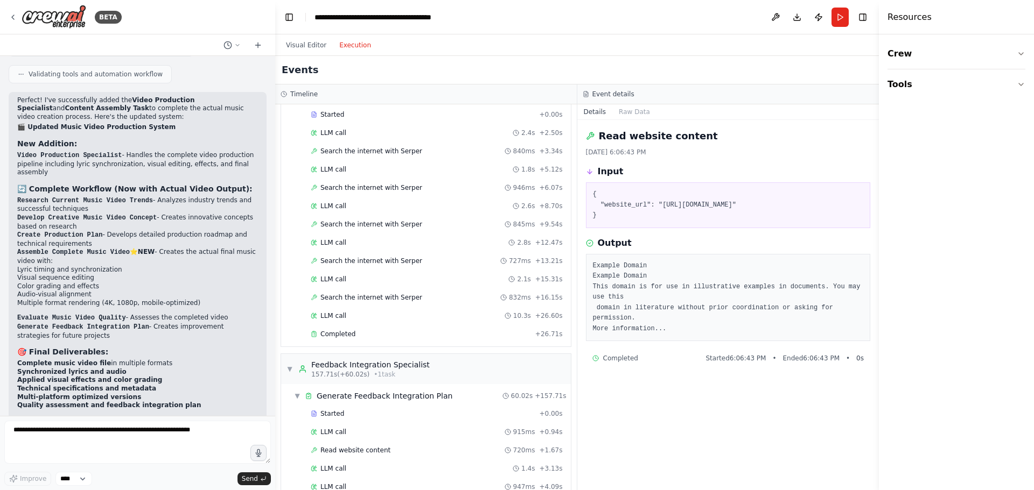
click at [342, 42] on button "Execution" at bounding box center [355, 45] width 45 height 13
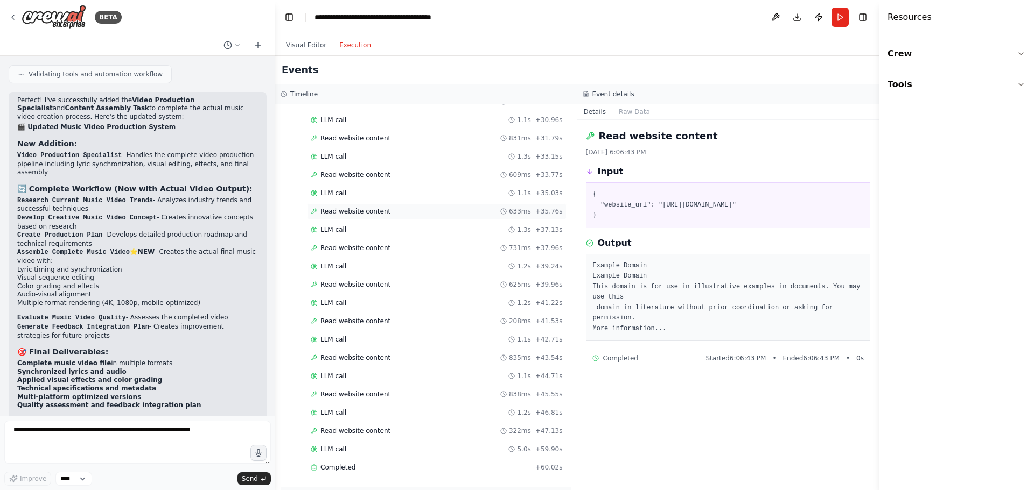
scroll to position [2695, 0]
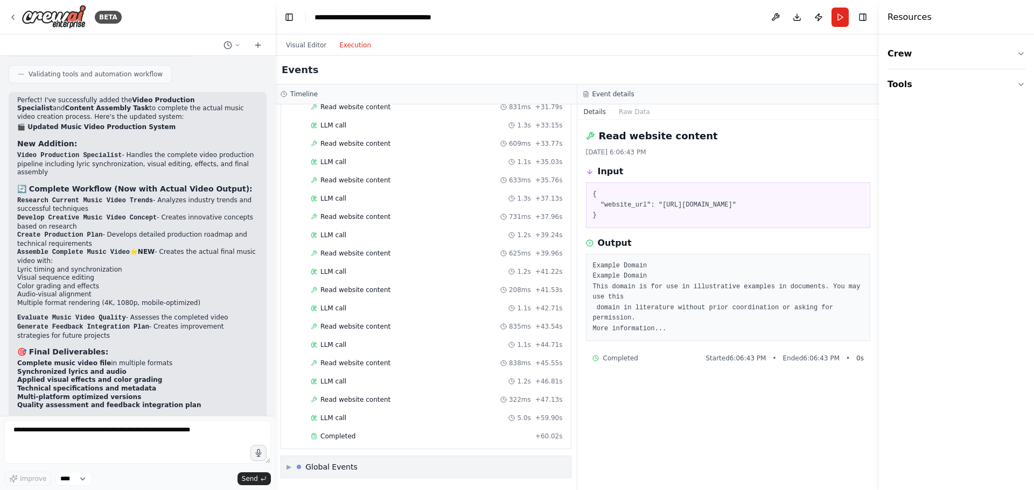
click at [290, 468] on span "▶" at bounding box center [288, 467] width 5 height 9
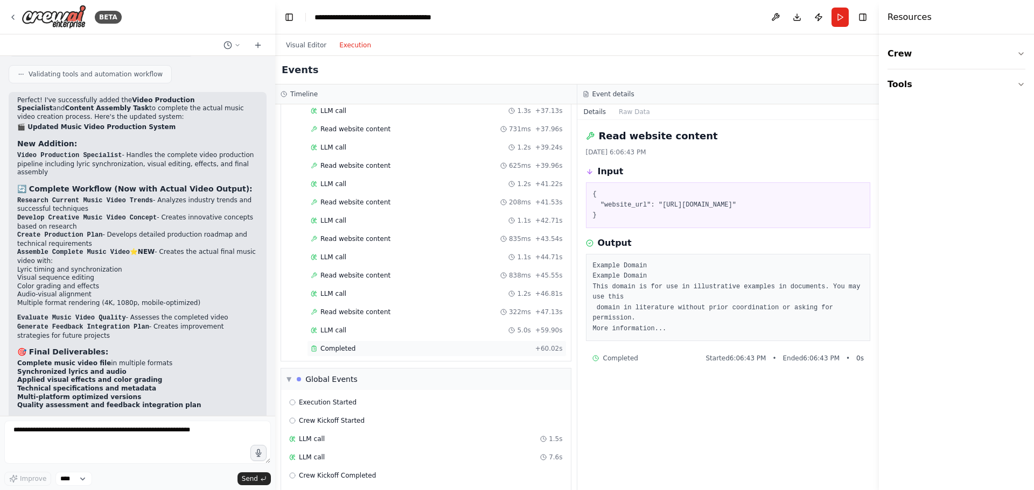
scroll to position [2811, 0]
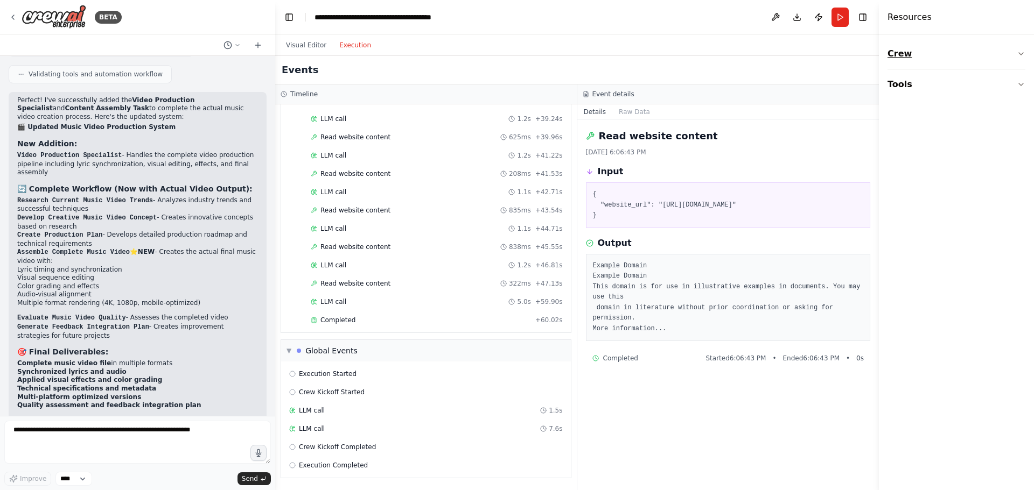
click at [901, 59] on button "Crew" at bounding box center [956, 54] width 138 height 30
click at [902, 140] on button "Tools" at bounding box center [956, 151] width 138 height 30
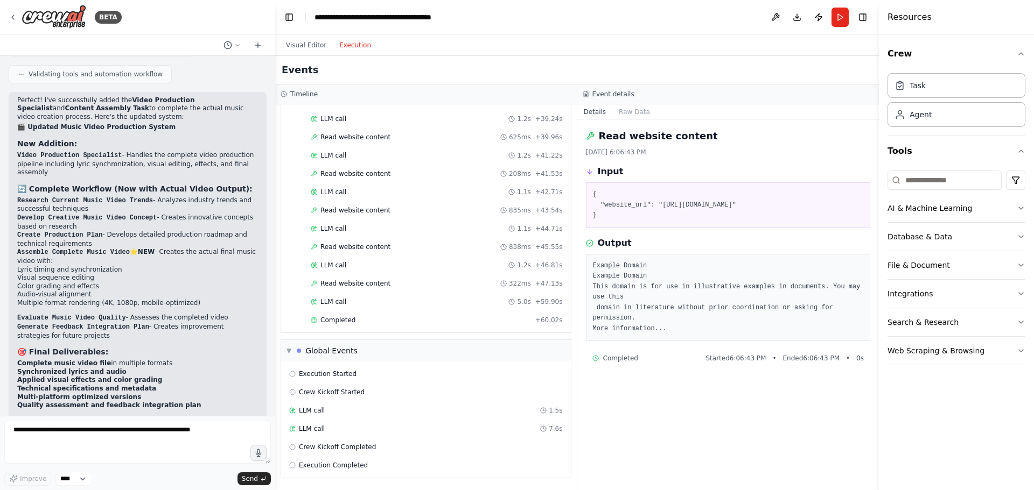
click at [802, 51] on div "Visual Editor Execution" at bounding box center [577, 45] width 604 height 22
click at [398, 321] on div "Completed" at bounding box center [421, 320] width 220 height 9
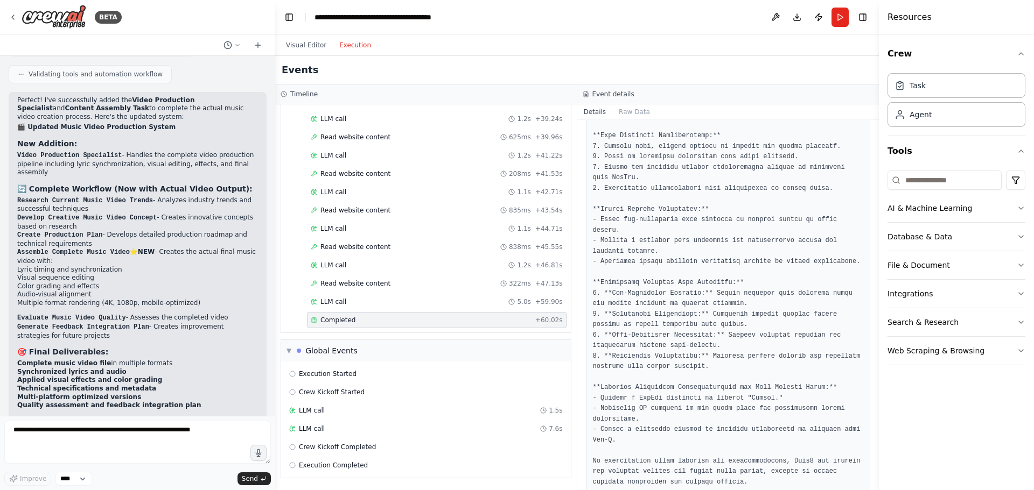
scroll to position [332, 0]
click at [80, 439] on textarea at bounding box center [137, 442] width 266 height 43
click at [293, 43] on button "Visual Editor" at bounding box center [305, 45] width 53 height 13
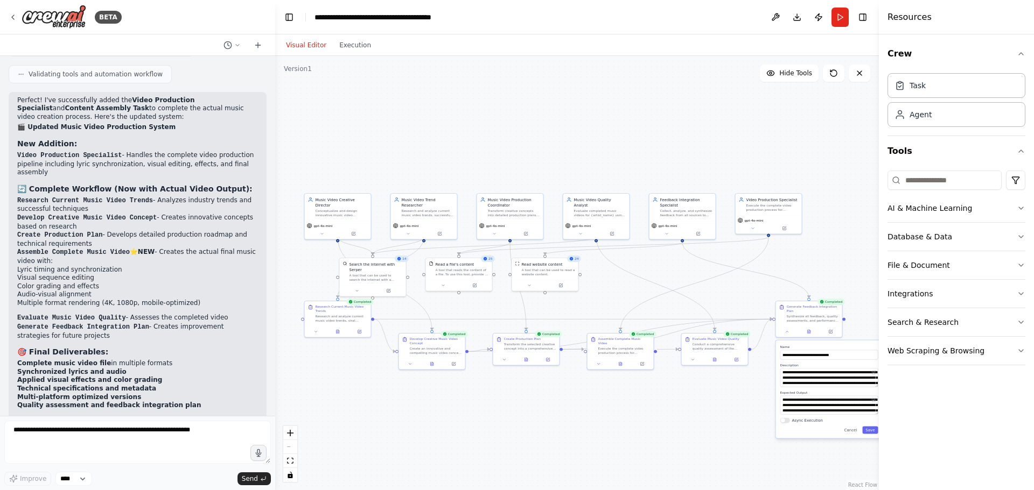
click at [653, 417] on div ".deletable-edge-delete-btn { width: 20px; height: 20px; border: 0px solid #ffff…" at bounding box center [577, 273] width 604 height 434
click at [787, 335] on div at bounding box center [809, 330] width 66 height 11
click at [788, 334] on div at bounding box center [809, 330] width 66 height 11
click at [788, 338] on div ".deletable-edge-delete-btn { width: 20px; height: 20px; border: 0px solid #ffff…" at bounding box center [577, 273] width 604 height 434
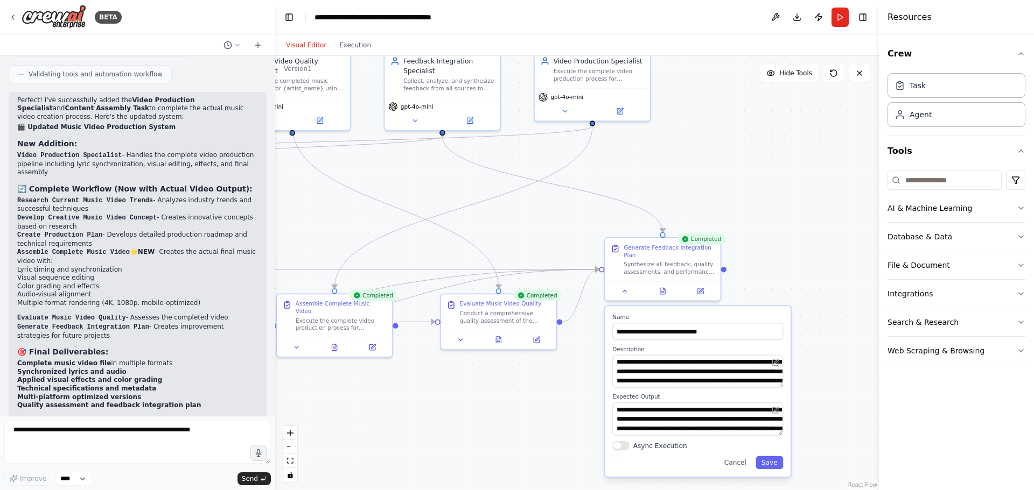
drag, startPoint x: 725, startPoint y: 408, endPoint x: 506, endPoint y: 419, distance: 218.9
click at [506, 419] on div ".deletable-edge-delete-btn { width: 20px; height: 20px; border: 0px solid #ffff…" at bounding box center [577, 273] width 604 height 434
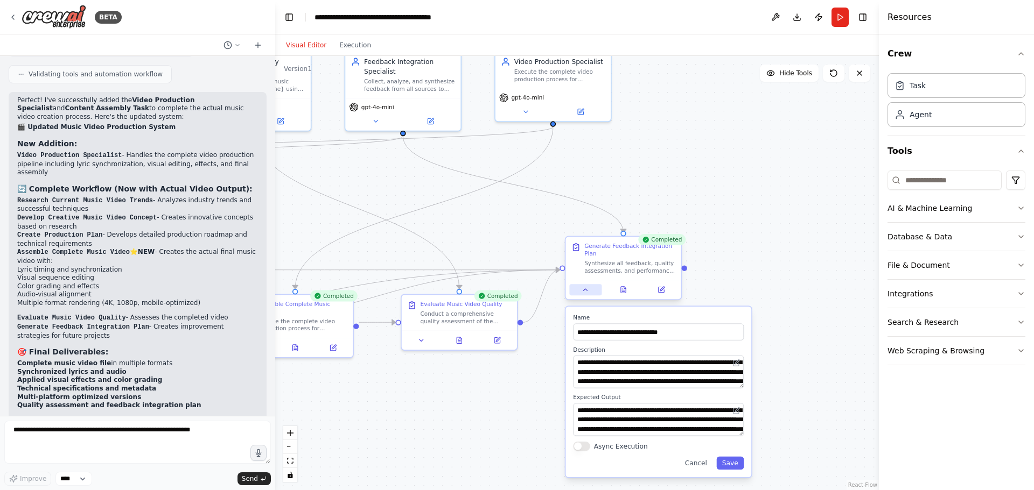
click at [585, 294] on button at bounding box center [585, 289] width 32 height 11
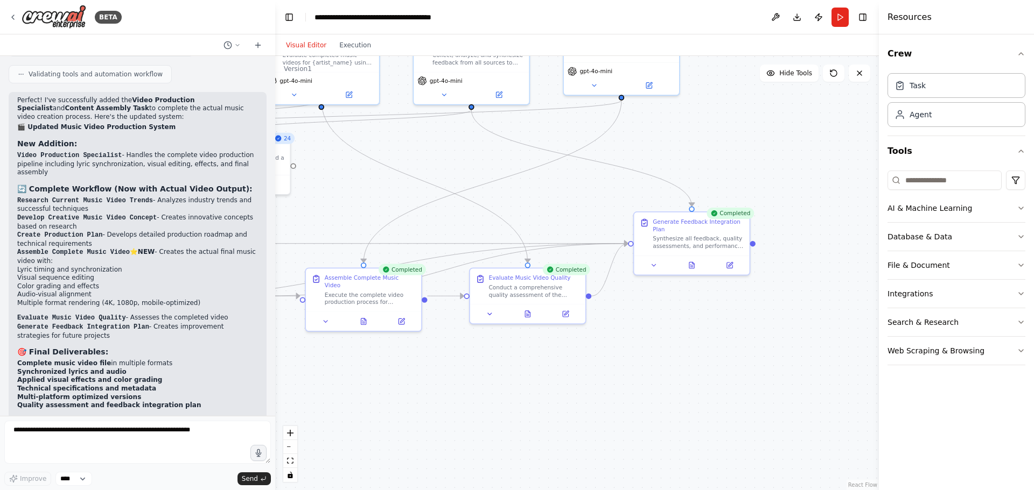
drag, startPoint x: 491, startPoint y: 229, endPoint x: 571, endPoint y: 197, distance: 86.5
click at [571, 197] on div ".deletable-edge-delete-btn { width: 20px; height: 20px; border: 0px solid #ffff…" at bounding box center [577, 273] width 604 height 434
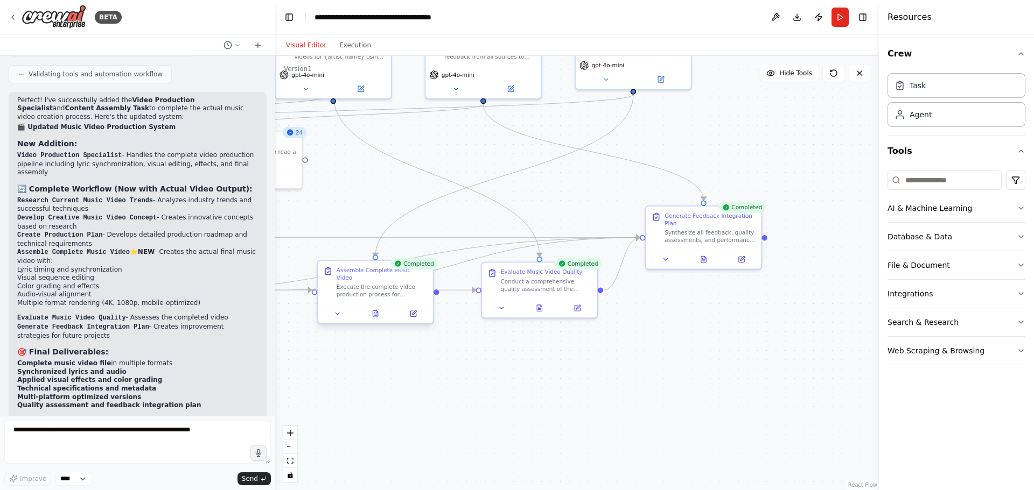
click at [398, 273] on div "Assemble Complete Music Video" at bounding box center [381, 273] width 91 height 15
click at [337, 310] on icon at bounding box center [338, 314] width 8 height 8
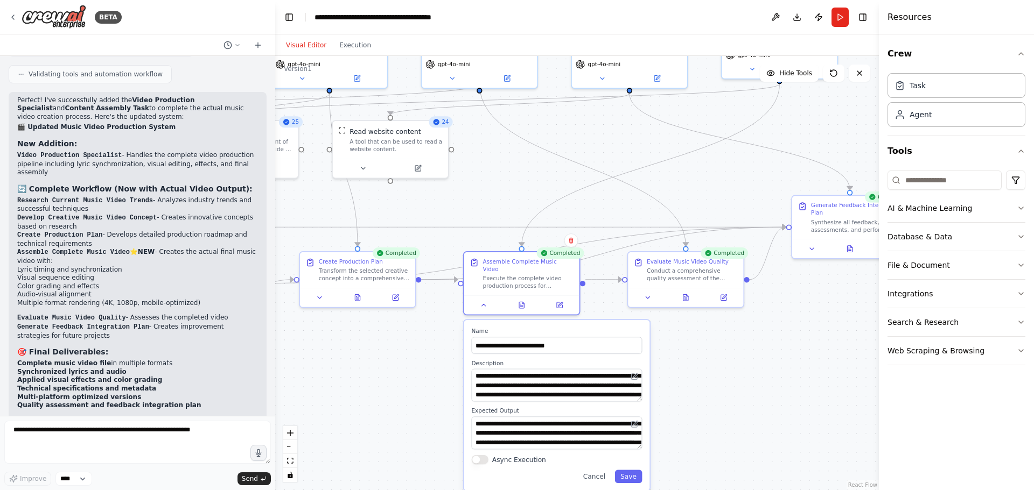
drag, startPoint x: 361, startPoint y: 204, endPoint x: 538, endPoint y: 187, distance: 177.9
click at [538, 187] on div ".deletable-edge-delete-btn { width: 20px; height: 20px; border: 0px solid #ffff…" at bounding box center [577, 273] width 604 height 434
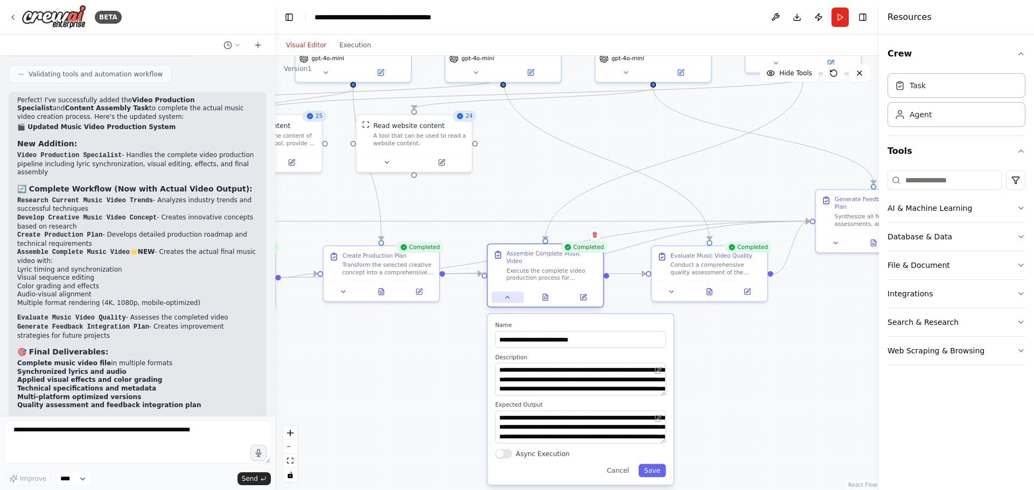
click at [505, 294] on icon at bounding box center [507, 298] width 8 height 8
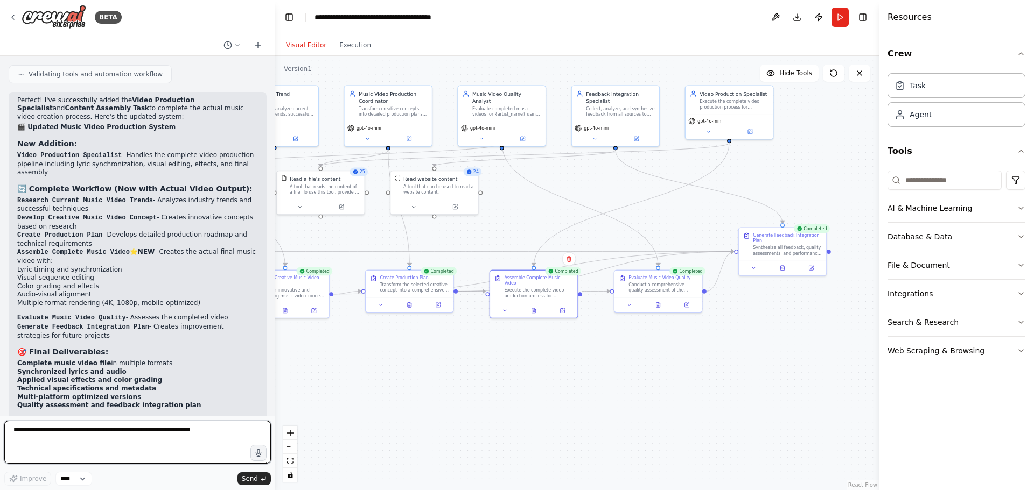
click at [125, 434] on textarea at bounding box center [137, 442] width 266 height 43
type textarea "*"
type textarea "**********"
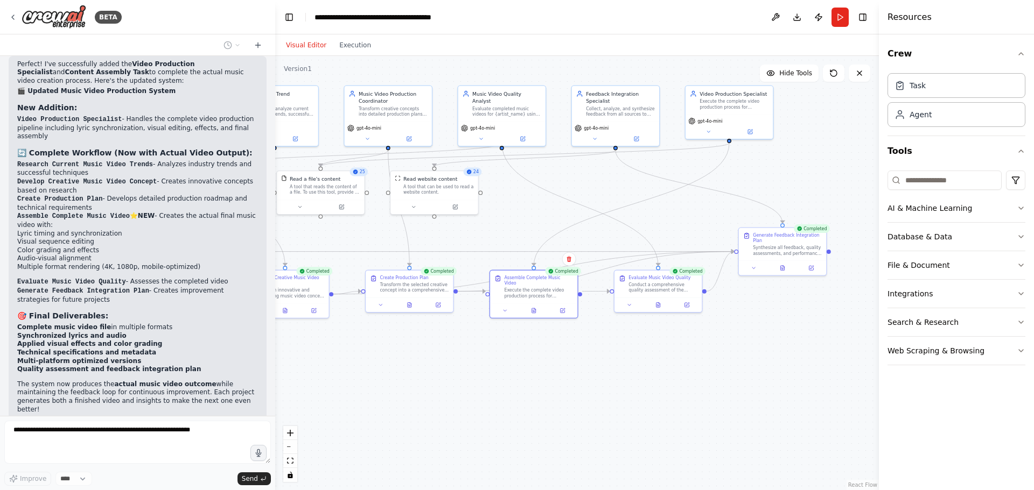
scroll to position [2366, 0]
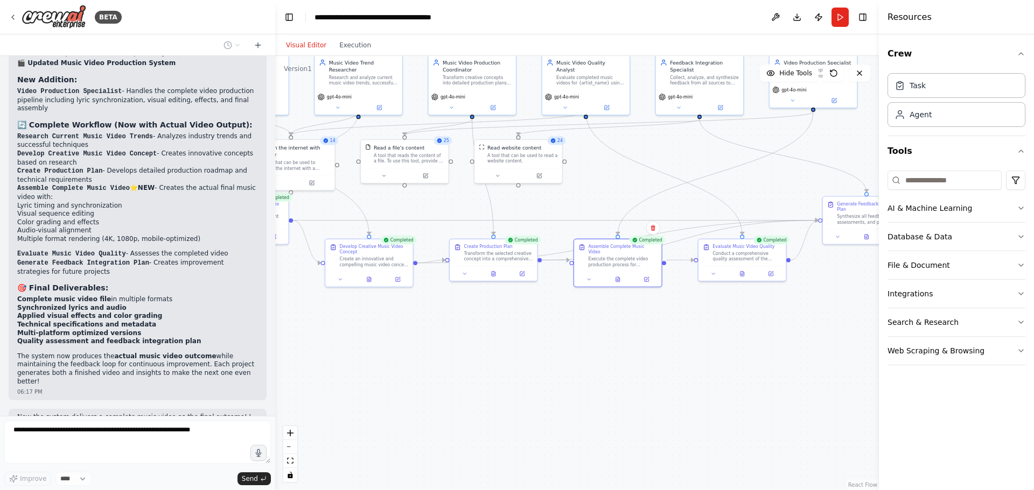
drag, startPoint x: 361, startPoint y: 243, endPoint x: 445, endPoint y: 212, distance: 89.6
click at [445, 212] on div ".deletable-edge-delete-btn { width: 20px; height: 20px; border: 0px solid #ffff…" at bounding box center [577, 273] width 604 height 434
click at [468, 272] on button at bounding box center [464, 272] width 24 height 9
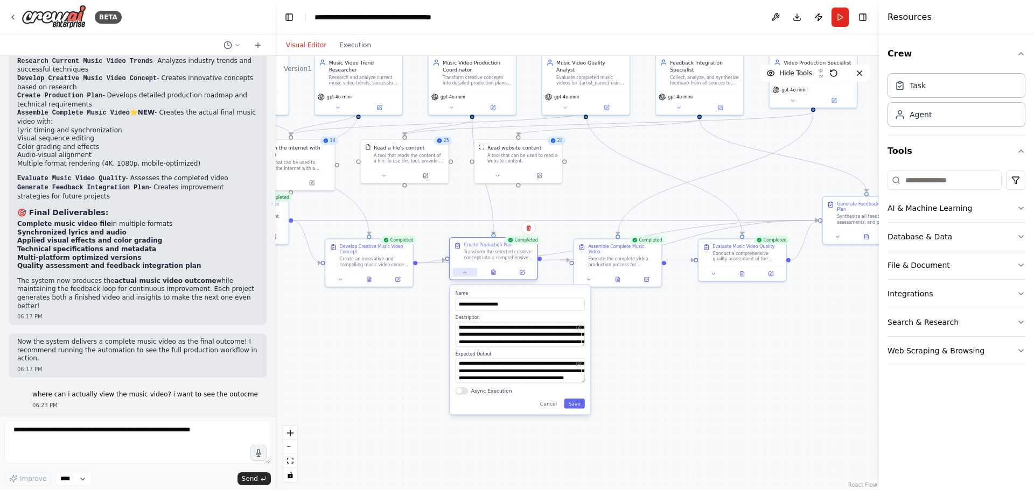
click at [468, 272] on button at bounding box center [464, 272] width 24 height 9
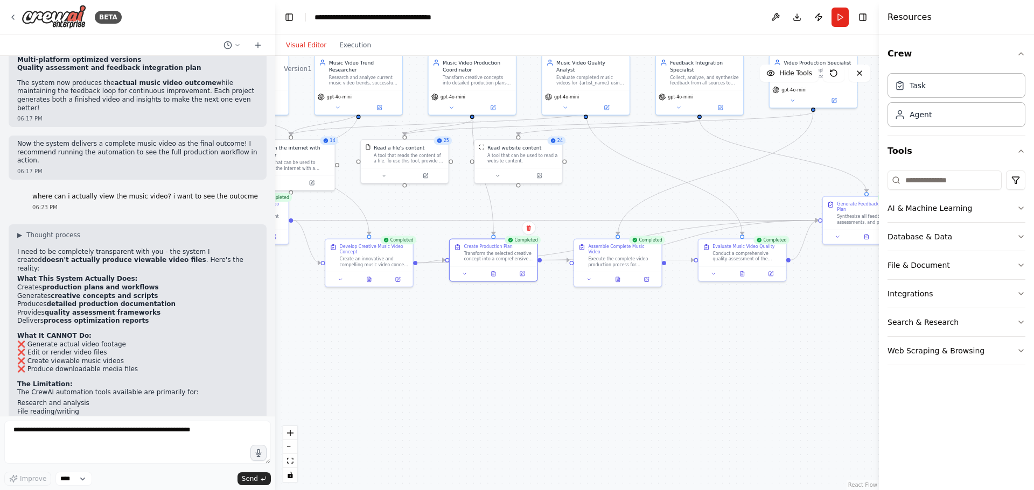
scroll to position [2673, 0]
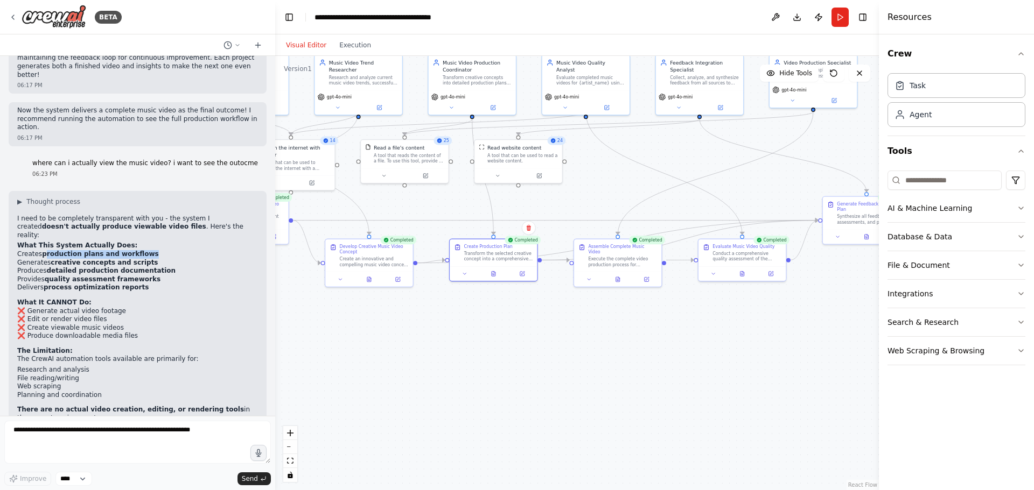
drag, startPoint x: 43, startPoint y: 138, endPoint x: 137, endPoint y: 137, distance: 94.2
click at [137, 250] on strong "production plans and workflows" at bounding box center [100, 254] width 116 height 8
drag, startPoint x: 48, startPoint y: 144, endPoint x: 135, endPoint y: 148, distance: 86.8
click at [135, 259] on strong "creative concepts and scripts" at bounding box center [104, 263] width 107 height 8
drag, startPoint x: 48, startPoint y: 154, endPoint x: 162, endPoint y: 152, distance: 113.6
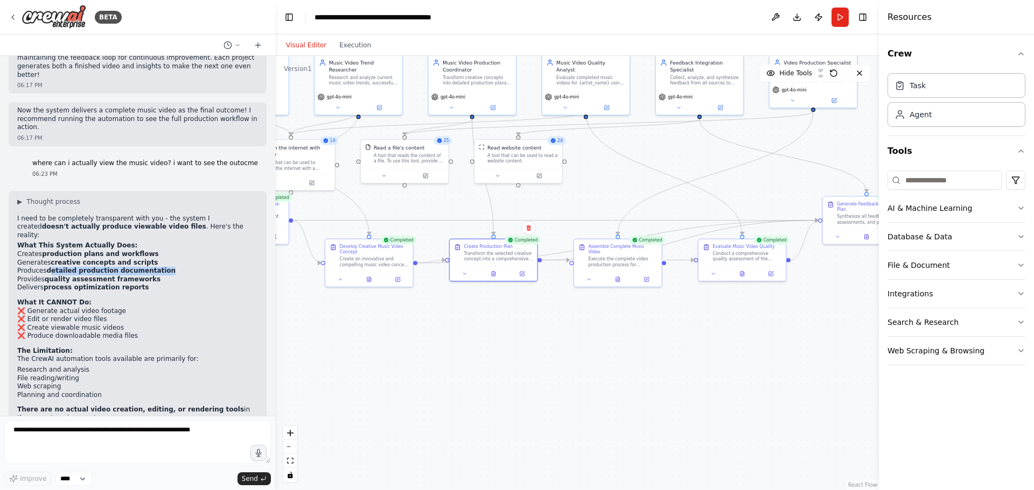
click at [162, 267] on li "Produces detailed production documentation" at bounding box center [137, 271] width 241 height 9
drag, startPoint x: 46, startPoint y: 164, endPoint x: 138, endPoint y: 160, distance: 92.1
click at [138, 276] on li "Provides quality assessment frameworks" at bounding box center [137, 280] width 241 height 9
drag, startPoint x: 23, startPoint y: 173, endPoint x: 31, endPoint y: 173, distance: 8.1
click at [31, 284] on li "Delivers process optimization reports" at bounding box center [137, 288] width 241 height 9
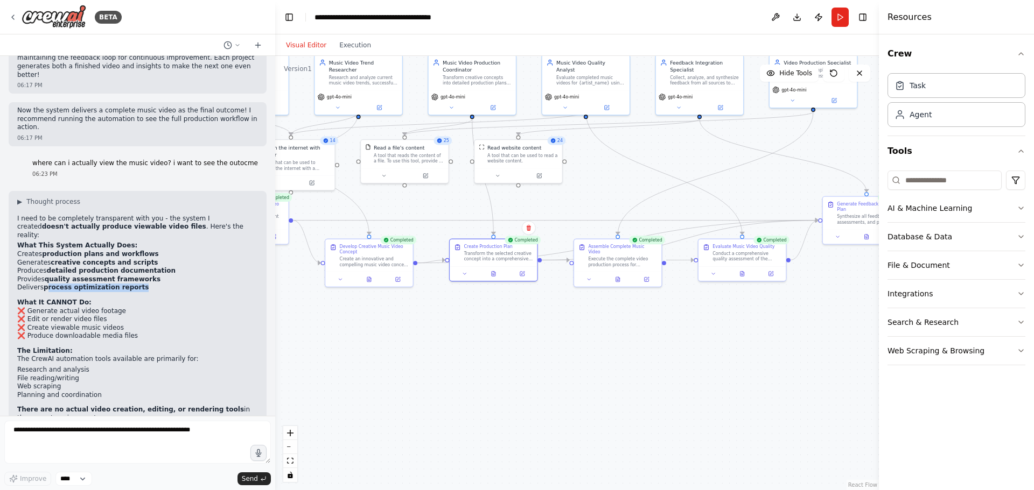
drag, startPoint x: 44, startPoint y: 171, endPoint x: 132, endPoint y: 174, distance: 88.4
click at [132, 284] on li "Delivers process optimization reports" at bounding box center [137, 288] width 241 height 9
drag, startPoint x: 29, startPoint y: 195, endPoint x: 109, endPoint y: 193, distance: 80.2
click at [109, 307] on li "❌ Generate actual video footage" at bounding box center [137, 311] width 241 height 9
drag, startPoint x: 27, startPoint y: 204, endPoint x: 95, endPoint y: 198, distance: 68.0
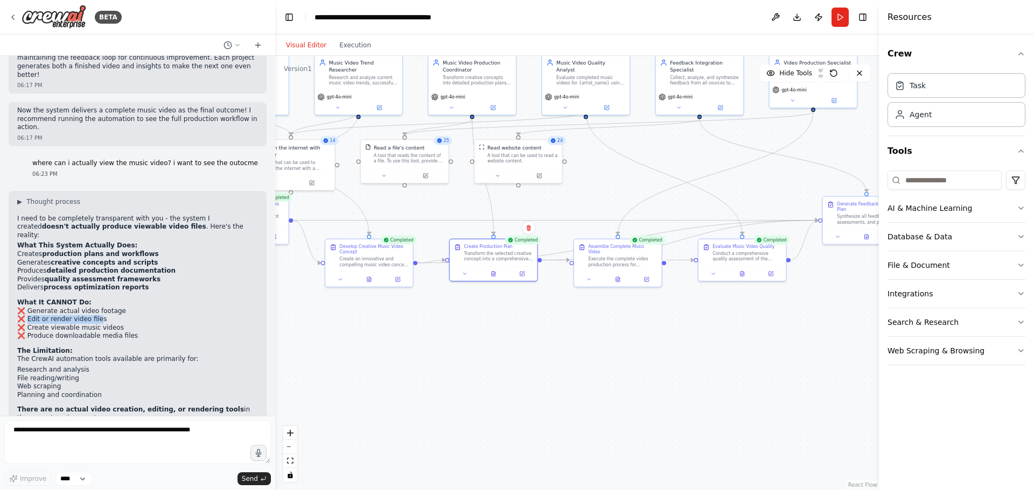
click at [95, 315] on li "❌ Edit or render video files" at bounding box center [137, 319] width 241 height 9
drag, startPoint x: 33, startPoint y: 207, endPoint x: 94, endPoint y: 210, distance: 60.9
click at [94, 324] on li "❌ Create viewable music videos" at bounding box center [137, 328] width 241 height 9
drag, startPoint x: 33, startPoint y: 292, endPoint x: 186, endPoint y: 308, distance: 154.3
click at [186, 308] on div "▶ Thought process I need to be completely transparent with you - the system I c…" at bounding box center [137, 363] width 241 height 331
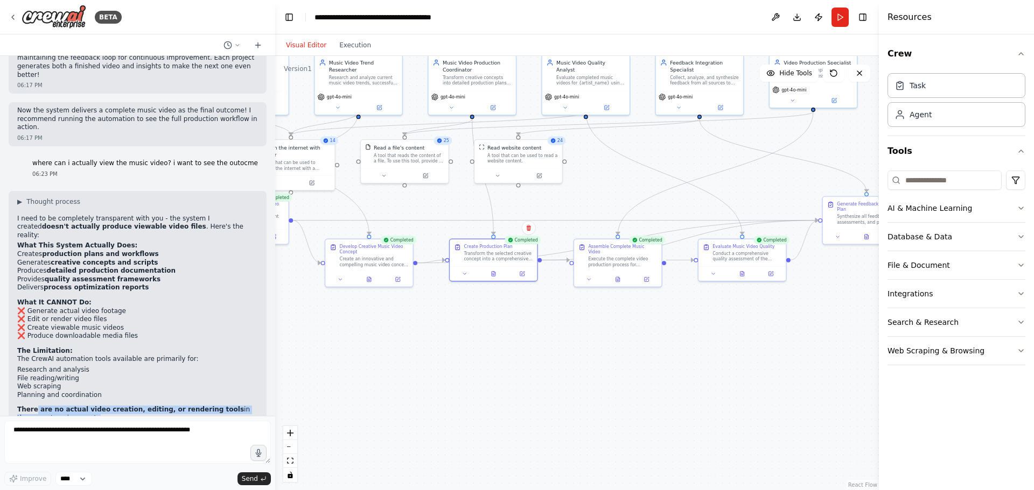
drag, startPoint x: 89, startPoint y: 321, endPoint x: 205, endPoint y: 317, distance: 115.8
click at [205, 433] on li "Video editing software (Premiere Pro, Final Cut, DaVinci Resolve)" at bounding box center [137, 437] width 241 height 9
drag, startPoint x: 18, startPoint y: 331, endPoint x: 153, endPoint y: 329, distance: 135.7
click at [153, 442] on li "AI video generation tools (Runway, Pika Labs, Stable Video Diffusion)" at bounding box center [137, 446] width 241 height 9
drag, startPoint x: 88, startPoint y: 336, endPoint x: 170, endPoint y: 342, distance: 81.5
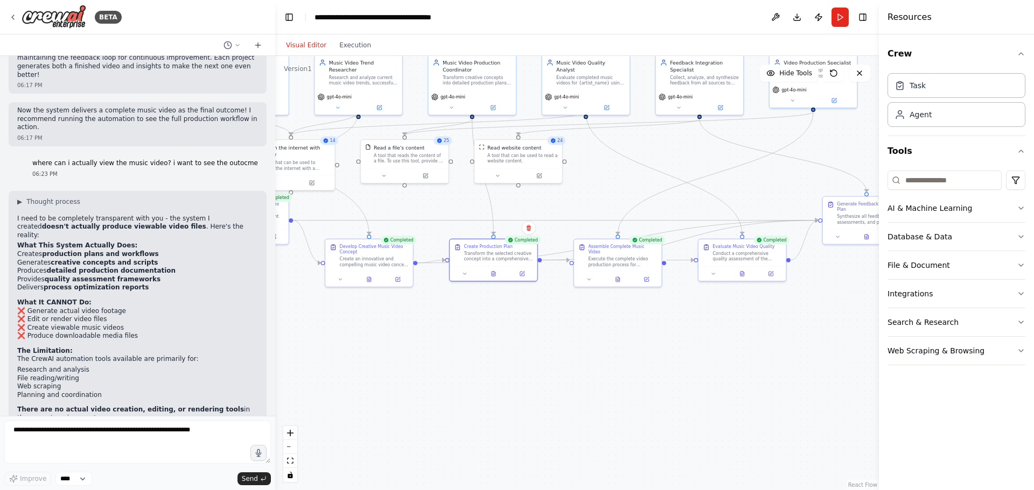
click at [170, 433] on ol "Video editing software (Premiere Pro, Final Cut, DaVinci Resolve) AI video gene…" at bounding box center [137, 454] width 241 height 42
click at [181, 425] on strong "To Actually CREATE a Viewable Music Video, You'd Need:" at bounding box center [119, 429] width 205 height 8
drag, startPoint x: 22, startPoint y: 353, endPoint x: 106, endPoint y: 352, distance: 84.0
click at [106, 467] on li "Audio synchronization tools" at bounding box center [137, 471] width 241 height 9
drag, startPoint x: 111, startPoint y: 362, endPoint x: 153, endPoint y: 362, distance: 42.5
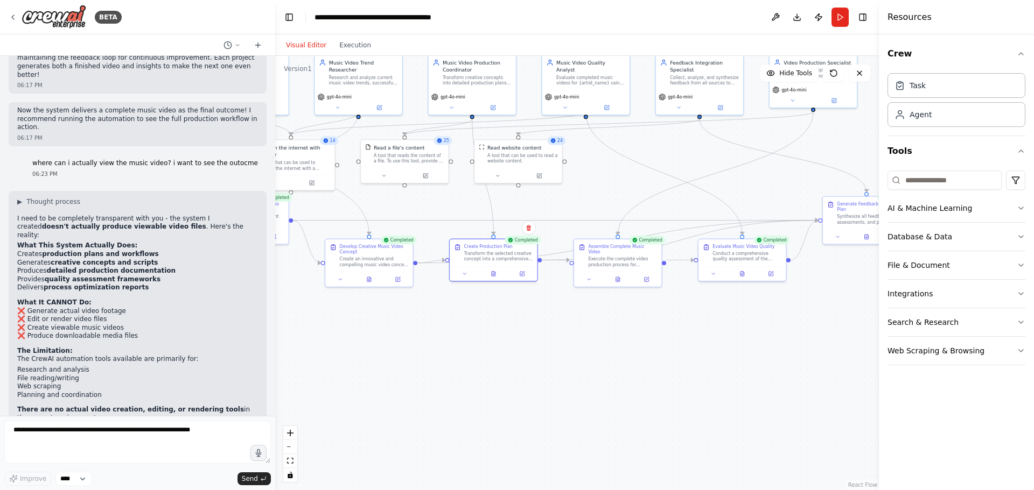
click at [153, 475] on strong ""music video production management and planning automation"" at bounding box center [115, 483] width 196 height 16
drag, startPoint x: 56, startPoint y: 369, endPoint x: 41, endPoint y: 368, distance: 15.2
click at [41, 475] on strong ""music video production management and planning automation"" at bounding box center [115, 483] width 196 height 16
drag, startPoint x: 200, startPoint y: 384, endPoint x: 241, endPoint y: 384, distance: 40.9
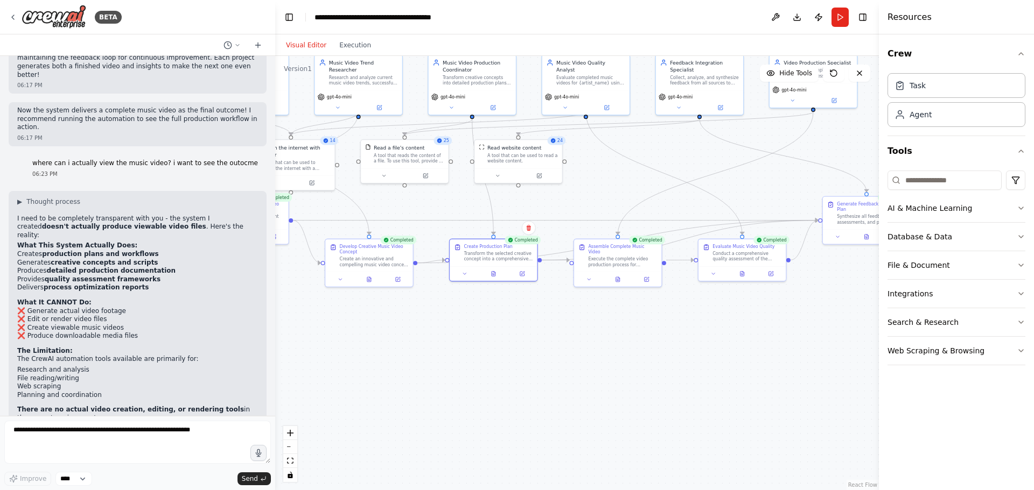
drag, startPoint x: 18, startPoint y: 391, endPoint x: 112, endPoint y: 392, distance: 94.2
click at [117, 432] on textarea at bounding box center [137, 442] width 266 height 43
click at [93, 434] on textarea at bounding box center [137, 442] width 266 height 43
click at [80, 428] on textarea at bounding box center [137, 442] width 266 height 43
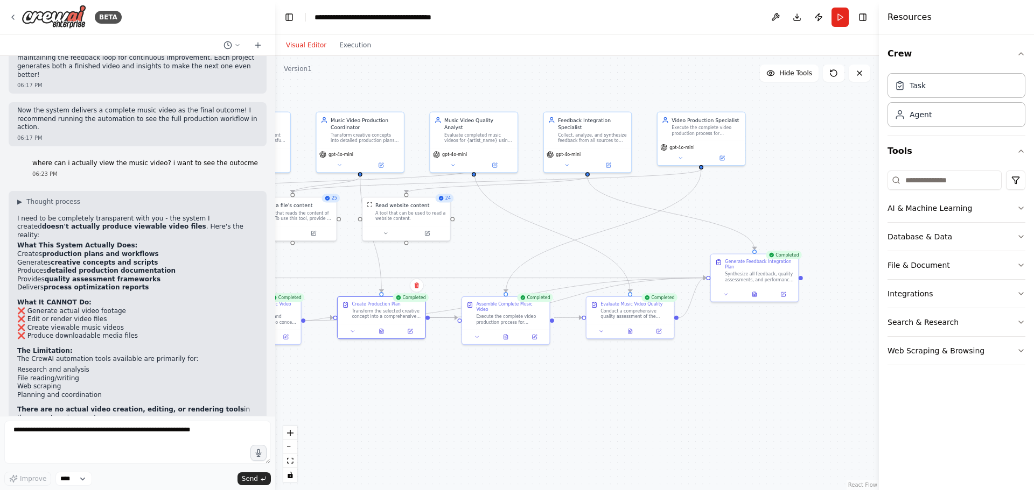
drag, startPoint x: 679, startPoint y: 159, endPoint x: 563, endPoint y: 210, distance: 127.5
click at [563, 210] on div ".deletable-edge-delete-btn { width: 20px; height: 20px; border: 0px solid #ffff…" at bounding box center [577, 273] width 604 height 434
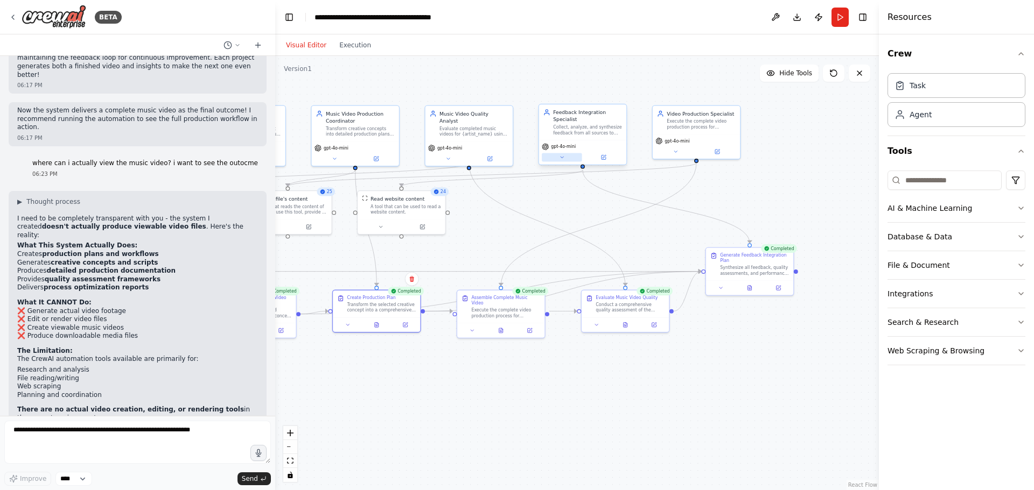
click at [559, 159] on icon at bounding box center [562, 158] width 6 height 6
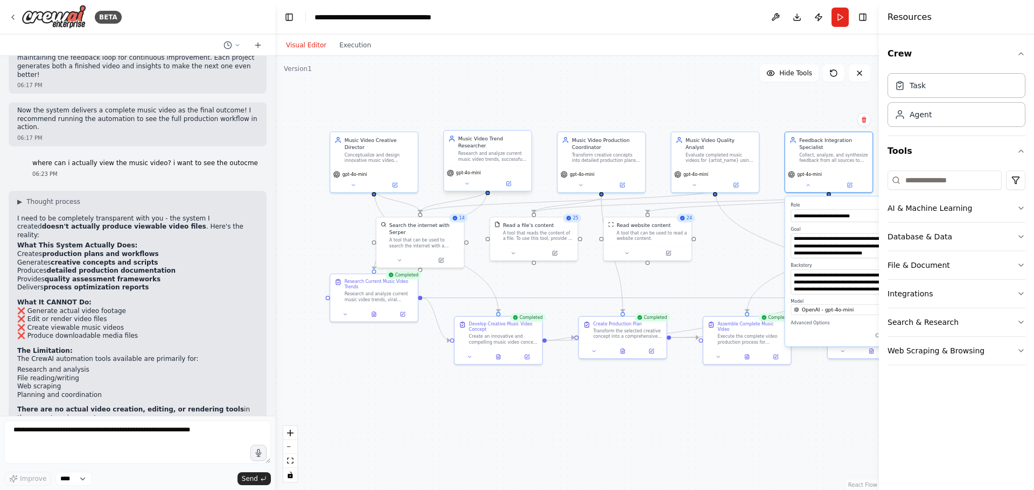
drag, startPoint x: 482, startPoint y: 235, endPoint x: 513, endPoint y: 161, distance: 79.9
click at [726, 258] on div ".deletable-edge-delete-btn { width: 20px; height: 20px; border: 0px solid #ffff…" at bounding box center [577, 273] width 604 height 434
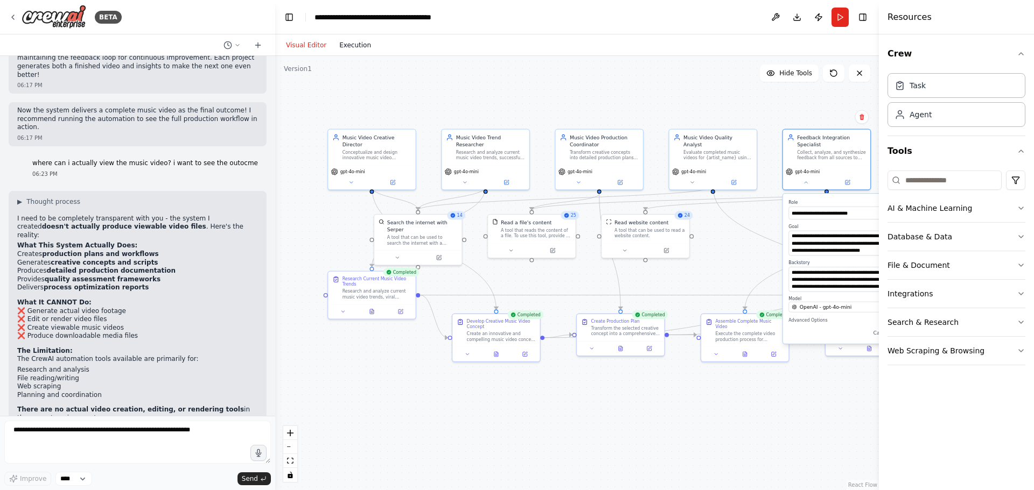
click at [342, 42] on button "Execution" at bounding box center [355, 45] width 45 height 13
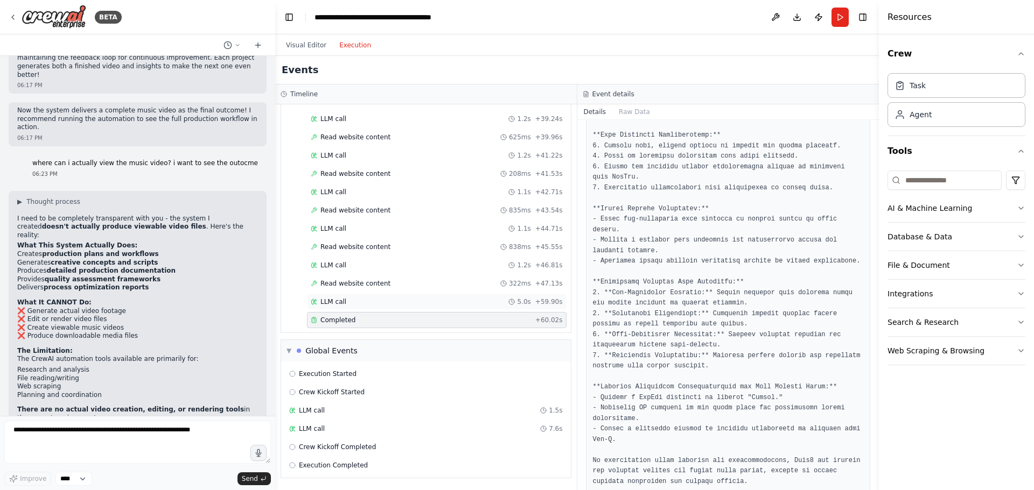
click at [342, 297] on div "LLM call 5.0s + 59.90s" at bounding box center [437, 302] width 260 height 16
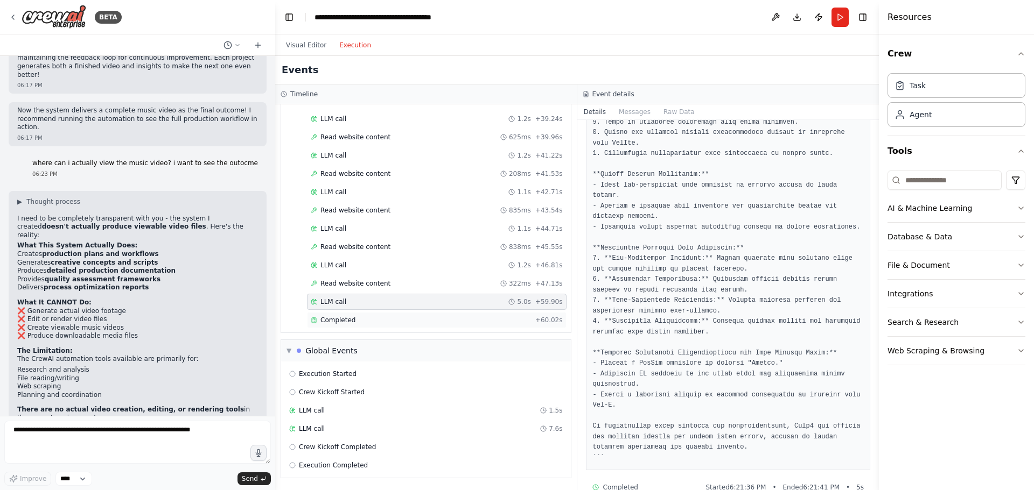
click at [407, 324] on div "Completed" at bounding box center [421, 320] width 220 height 9
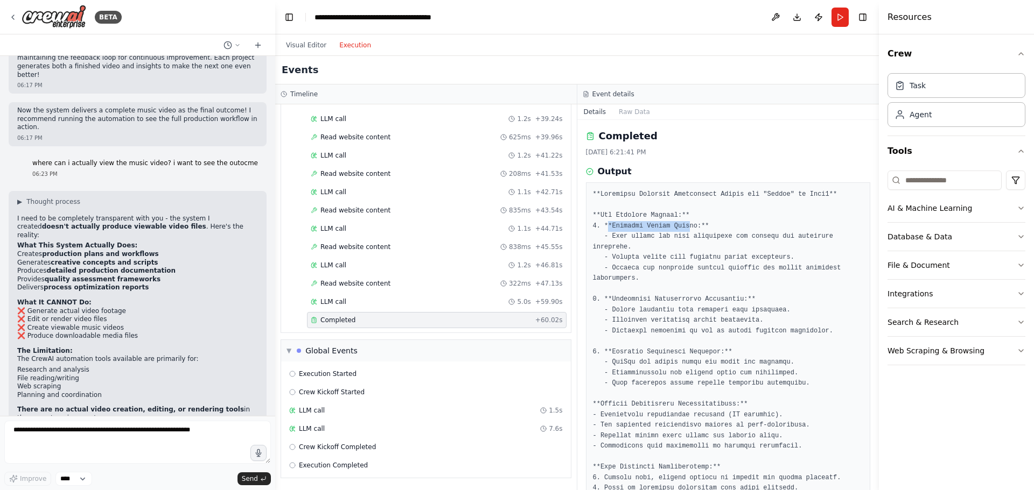
drag, startPoint x: 607, startPoint y: 227, endPoint x: 683, endPoint y: 231, distance: 76.0
drag, startPoint x: 611, startPoint y: 247, endPoint x: 642, endPoint y: 258, distance: 33.5
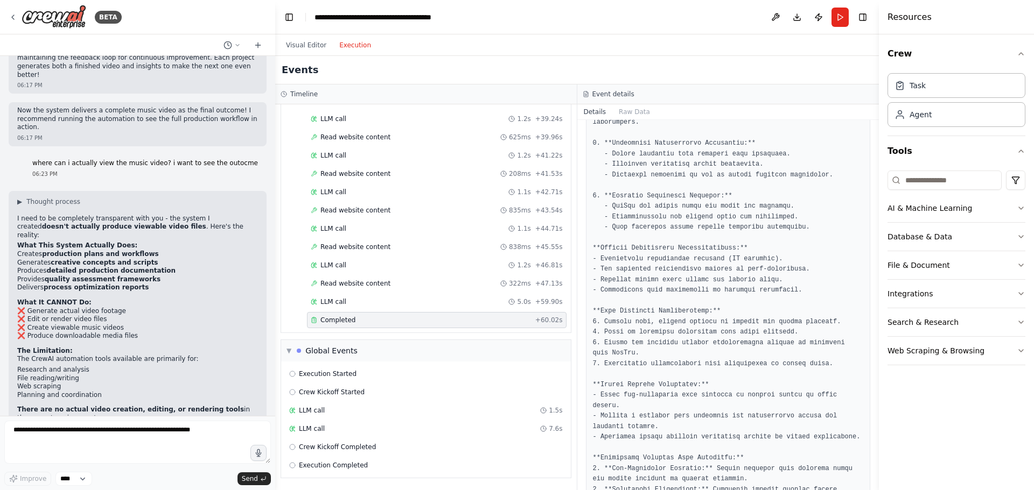
scroll to position [162, 0]
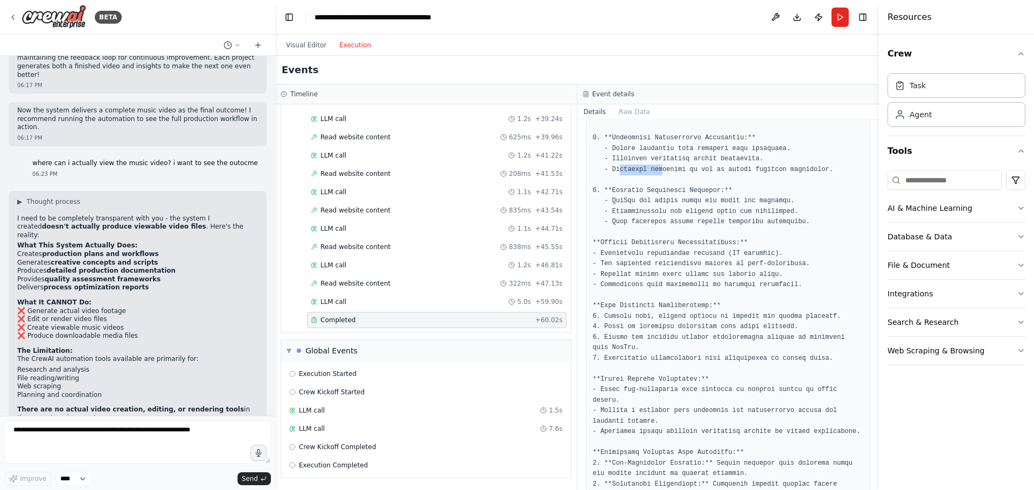
drag, startPoint x: 616, startPoint y: 157, endPoint x: 655, endPoint y: 162, distance: 39.0
click at [655, 162] on pre at bounding box center [728, 343] width 271 height 630
drag, startPoint x: 613, startPoint y: 192, endPoint x: 653, endPoint y: 197, distance: 40.1
click at [653, 197] on pre at bounding box center [728, 343] width 271 height 630
click at [618, 197] on pre at bounding box center [728, 343] width 271 height 630
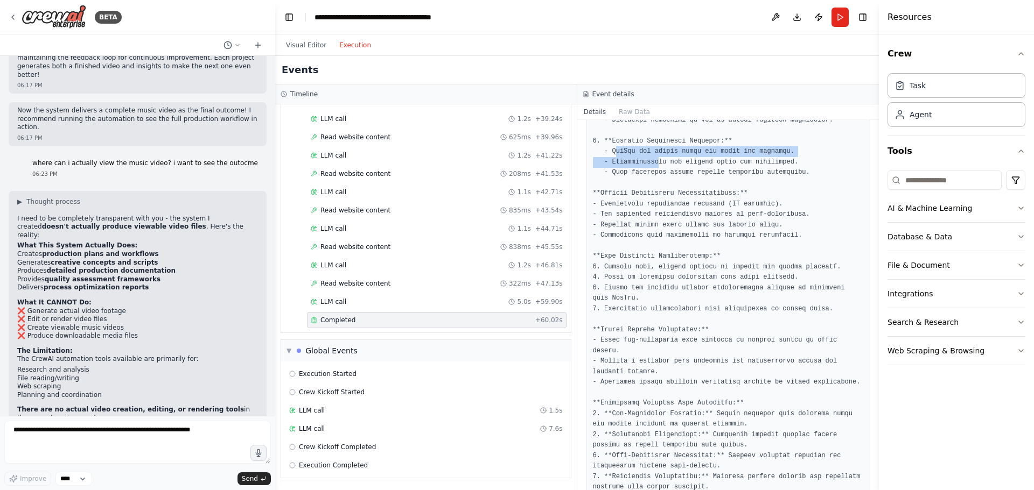
scroll to position [215, 0]
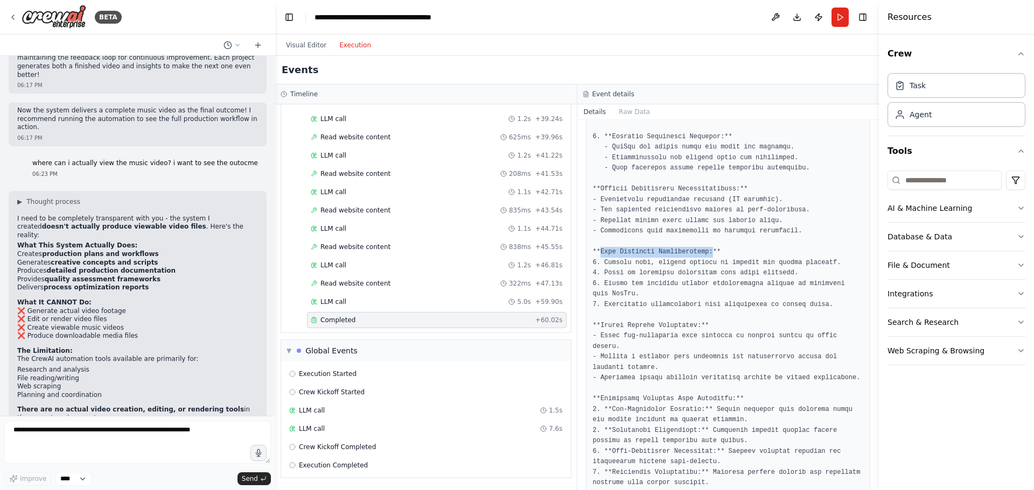
drag, startPoint x: 598, startPoint y: 240, endPoint x: 701, endPoint y: 237, distance: 102.9
click at [701, 237] on pre at bounding box center [728, 289] width 271 height 630
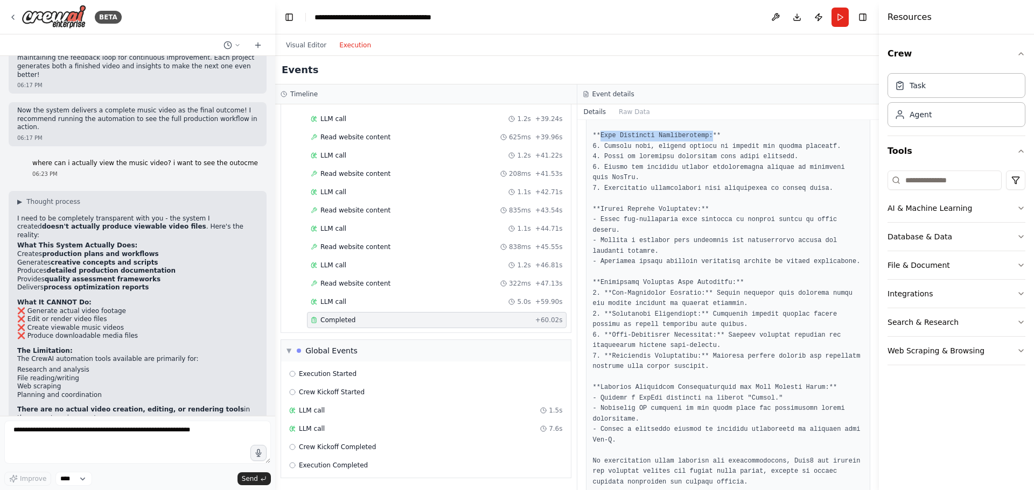
scroll to position [332, 0]
click at [670, 345] on pre at bounding box center [728, 172] width 271 height 630
drag, startPoint x: 595, startPoint y: 441, endPoint x: 727, endPoint y: 430, distance: 132.3
click at [727, 430] on pre at bounding box center [728, 172] width 271 height 630
click at [677, 314] on pre at bounding box center [728, 172] width 271 height 630
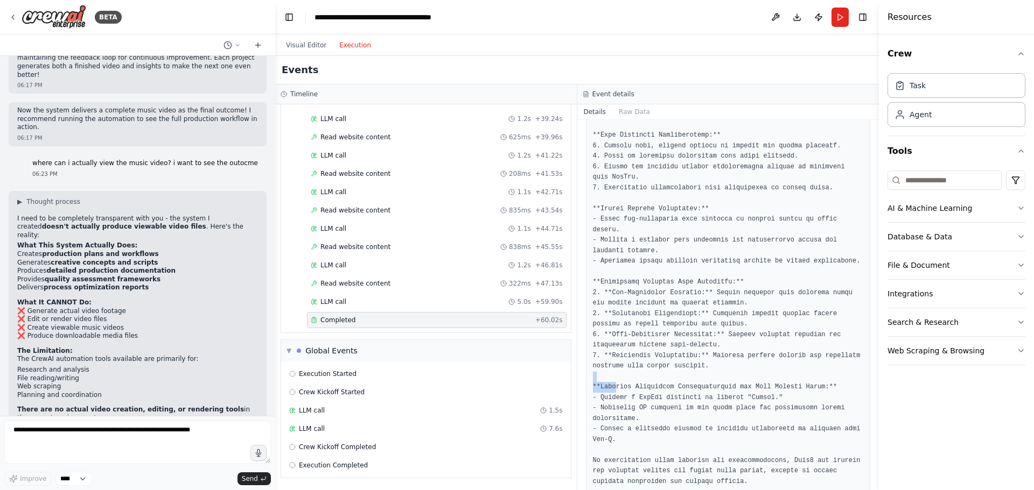
drag, startPoint x: 615, startPoint y: 364, endPoint x: 800, endPoint y: 359, distance: 185.3
click at [800, 359] on pre at bounding box center [728, 172] width 271 height 630
drag, startPoint x: 634, startPoint y: 374, endPoint x: 693, endPoint y: 378, distance: 59.4
click at [693, 378] on pre at bounding box center [728, 172] width 271 height 630
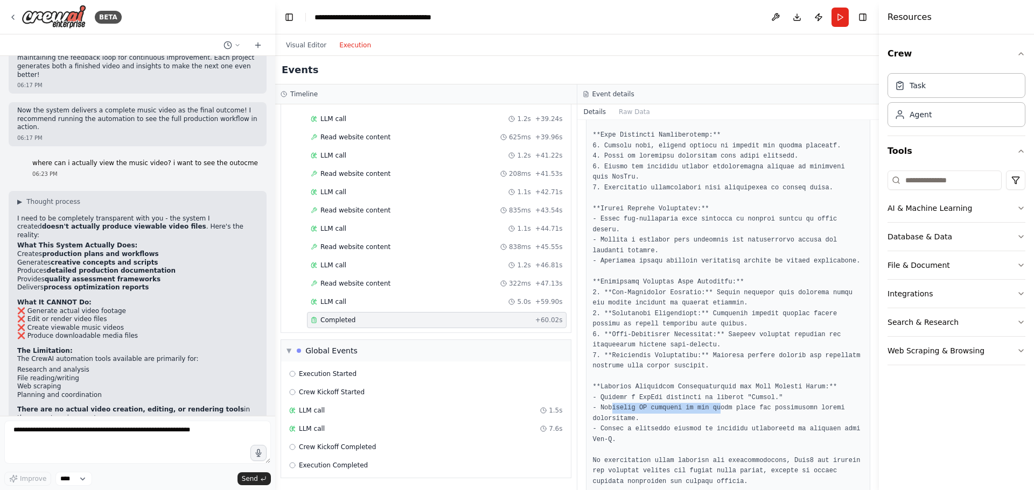
drag, startPoint x: 609, startPoint y: 385, endPoint x: 704, endPoint y: 380, distance: 94.9
click at [709, 385] on pre at bounding box center [728, 172] width 271 height 630
drag, startPoint x: 602, startPoint y: 258, endPoint x: 684, endPoint y: 263, distance: 82.0
click at [684, 263] on pre at bounding box center [728, 172] width 271 height 630
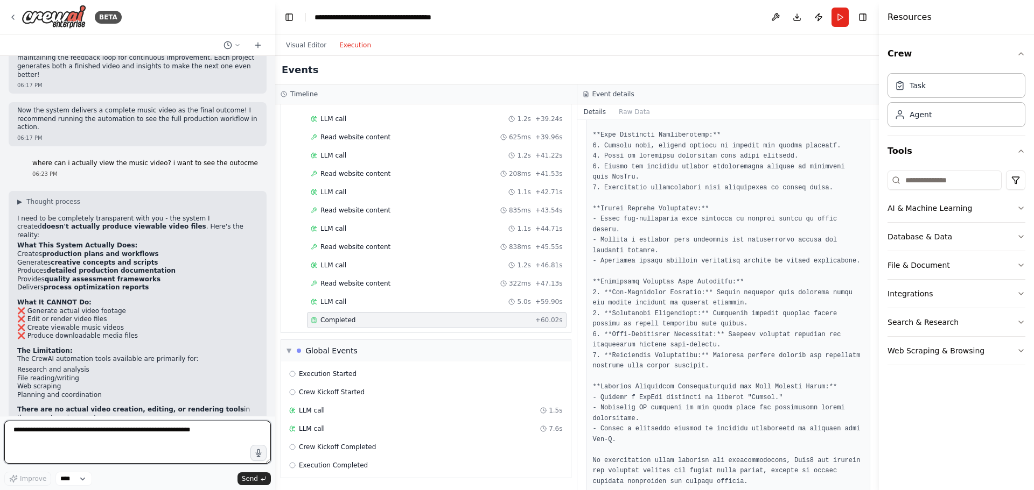
click at [183, 427] on textarea at bounding box center [137, 442] width 266 height 43
click at [256, 41] on icon at bounding box center [258, 45] width 9 height 9
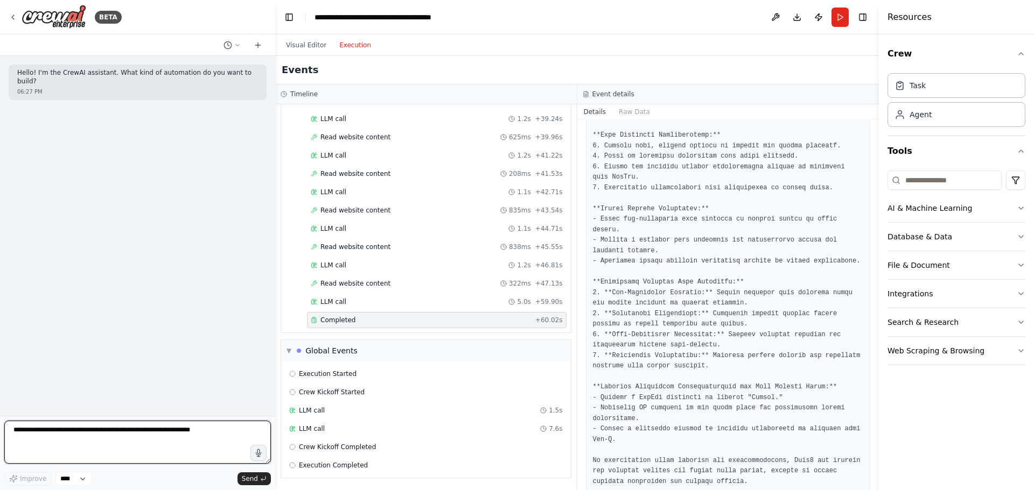
click at [82, 433] on textarea at bounding box center [137, 442] width 266 height 43
click at [156, 436] on textarea at bounding box center [137, 442] width 266 height 43
paste textarea "**********"
type textarea "**********"
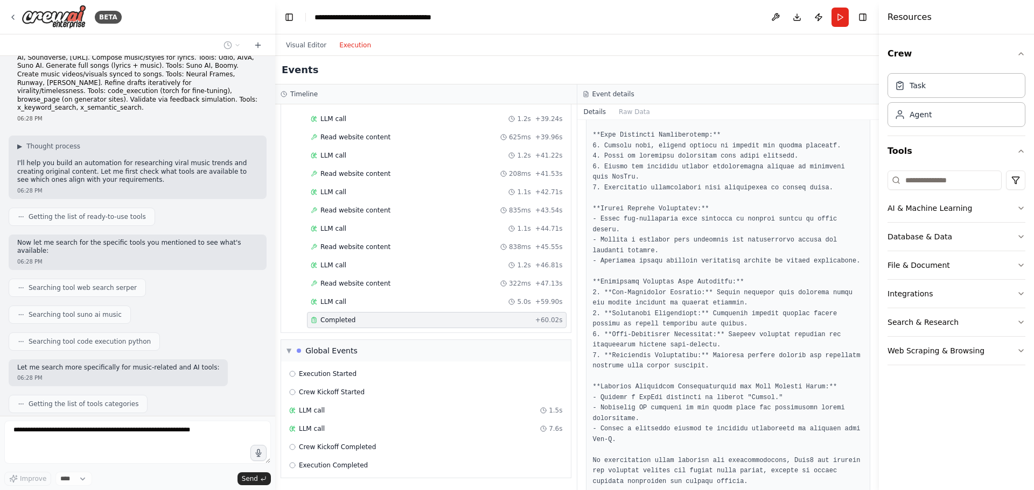
scroll to position [137, 0]
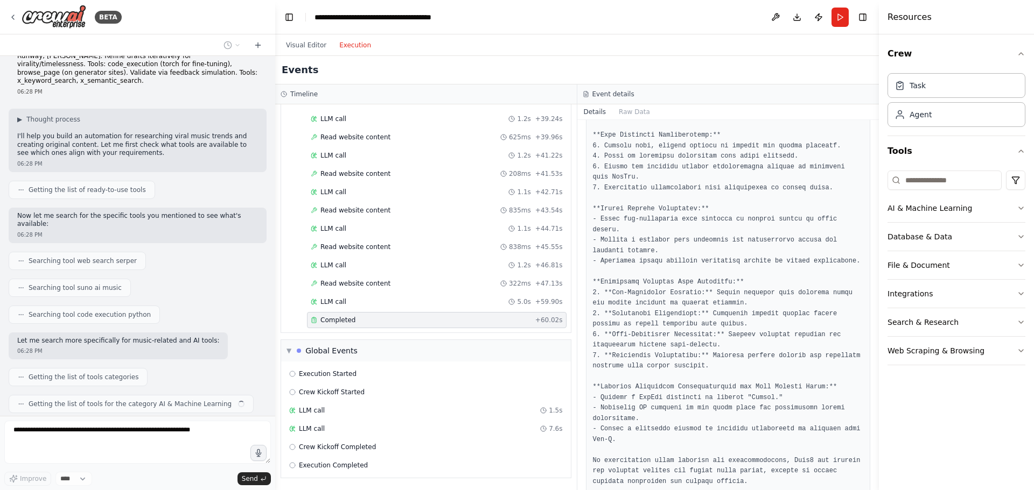
click at [825, 74] on div "Events" at bounding box center [577, 70] width 604 height 29
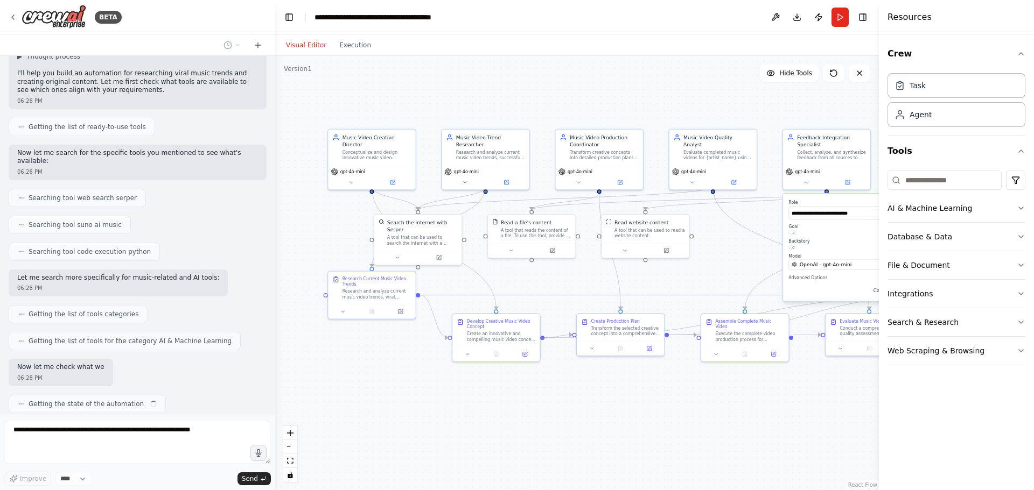
click at [293, 40] on button "Visual Editor" at bounding box center [305, 45] width 53 height 13
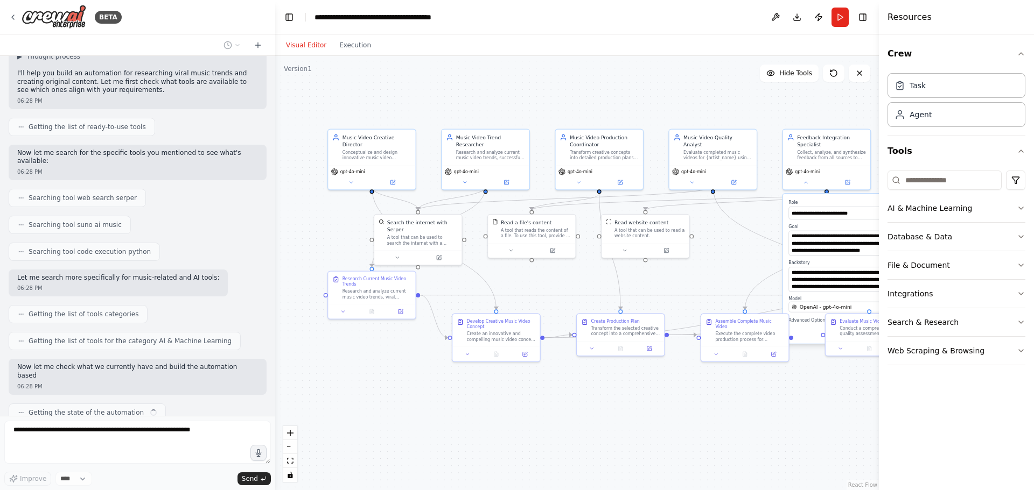
scroll to position [208, 0]
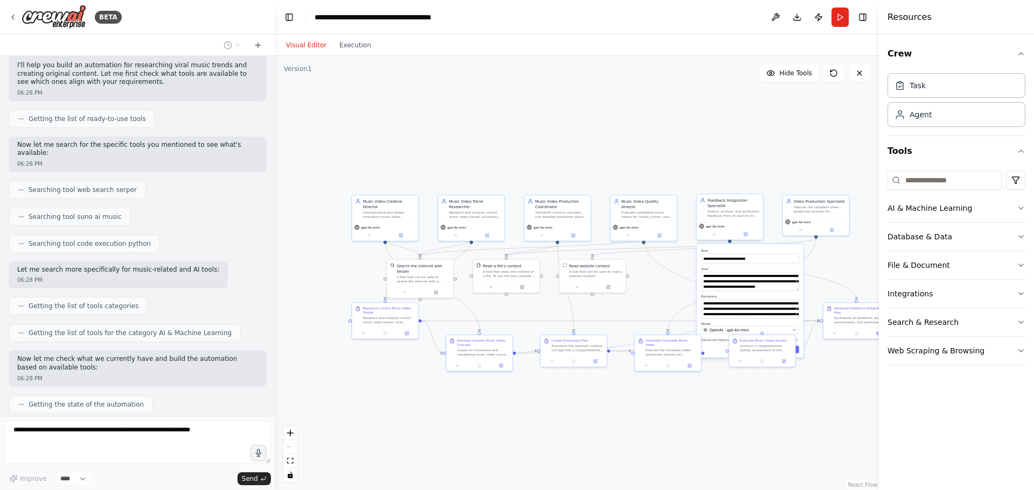
click at [717, 238] on div "gpt-4o-mini" at bounding box center [730, 230] width 66 height 19
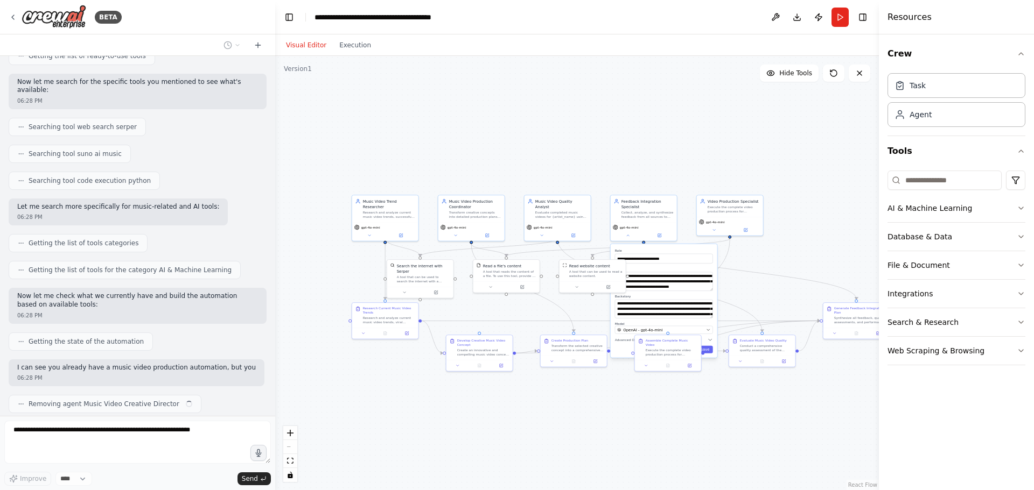
click at [712, 242] on icon "Edge from 6e91cf19-1874-48e3-8037-11bf992050d9 to 9d0ae862-25d6-4e0a-adab-df101…" at bounding box center [617, 248] width 223 height 18
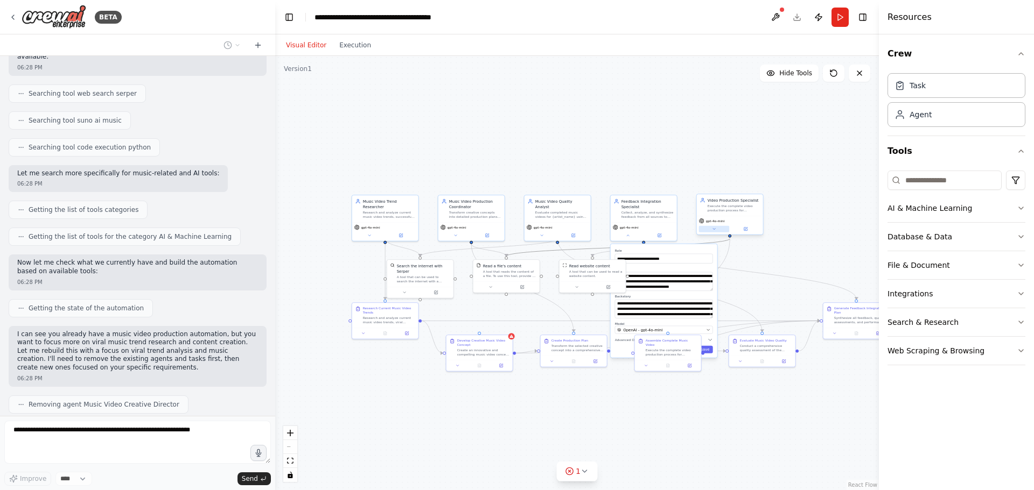
click at [711, 230] on button at bounding box center [714, 229] width 31 height 6
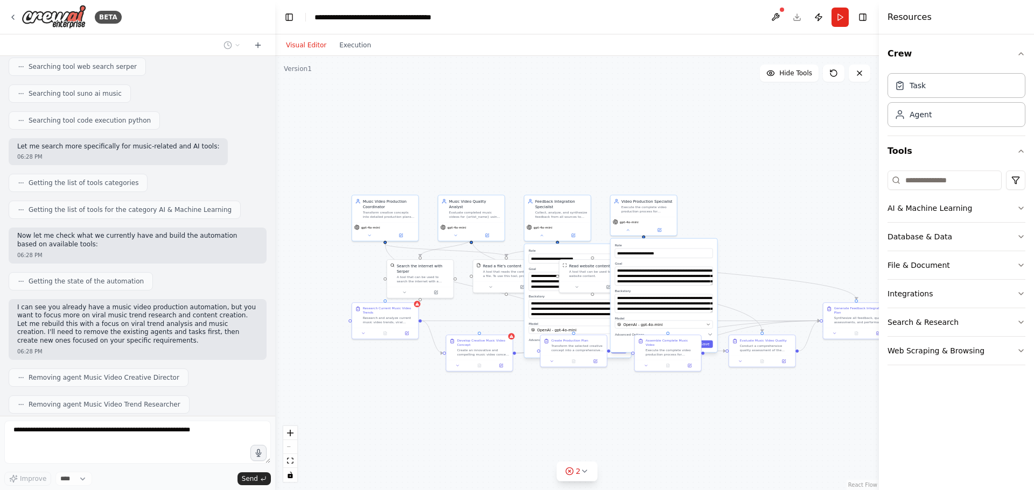
click at [434, 155] on div ".deletable-edge-delete-btn { width: 20px; height: 20px; border: 0px solid #ffff…" at bounding box center [577, 273] width 604 height 434
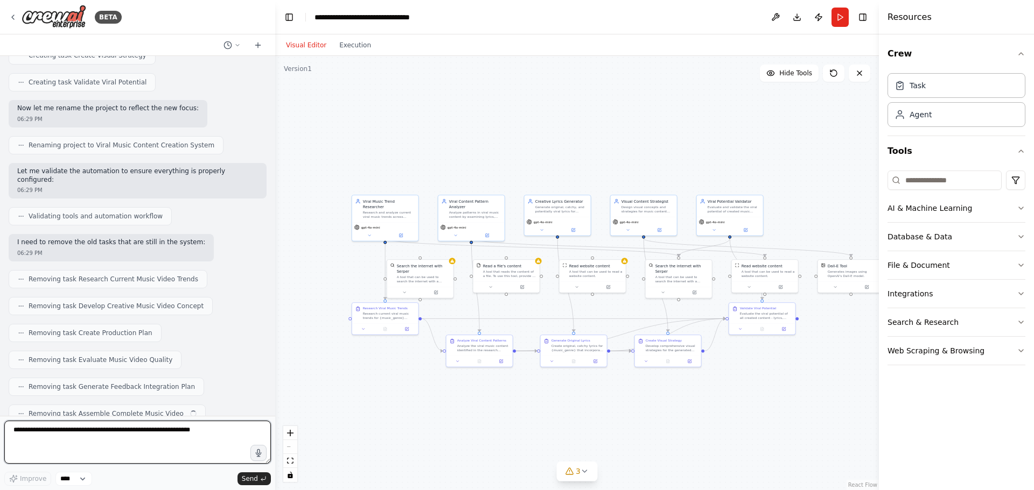
scroll to position [1153, 0]
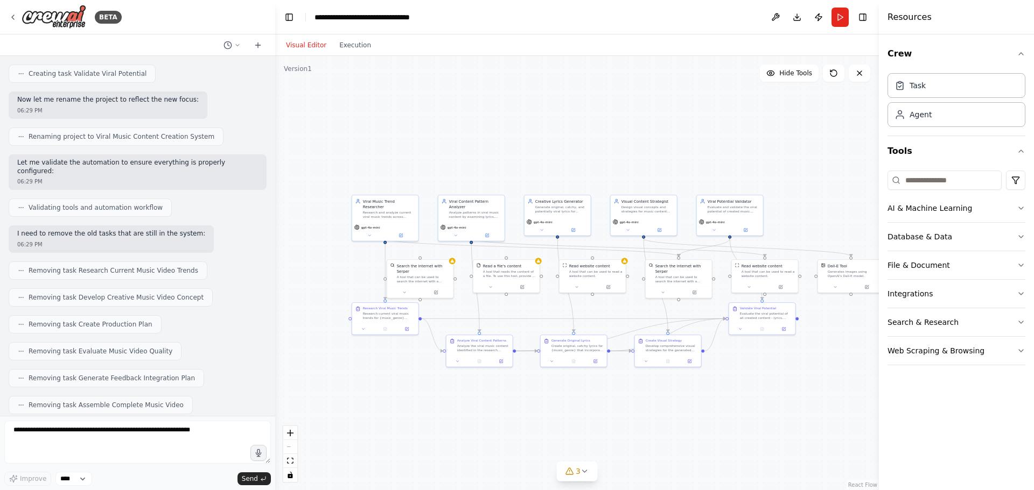
drag, startPoint x: 165, startPoint y: 384, endPoint x: 225, endPoint y: 383, distance: 59.8
click at [225, 427] on p "I'm sorry, reached the maximum number of iterations. Please, ask me to continue…" at bounding box center [137, 435] width 241 height 17
click at [59, 438] on textarea at bounding box center [137, 442] width 266 height 43
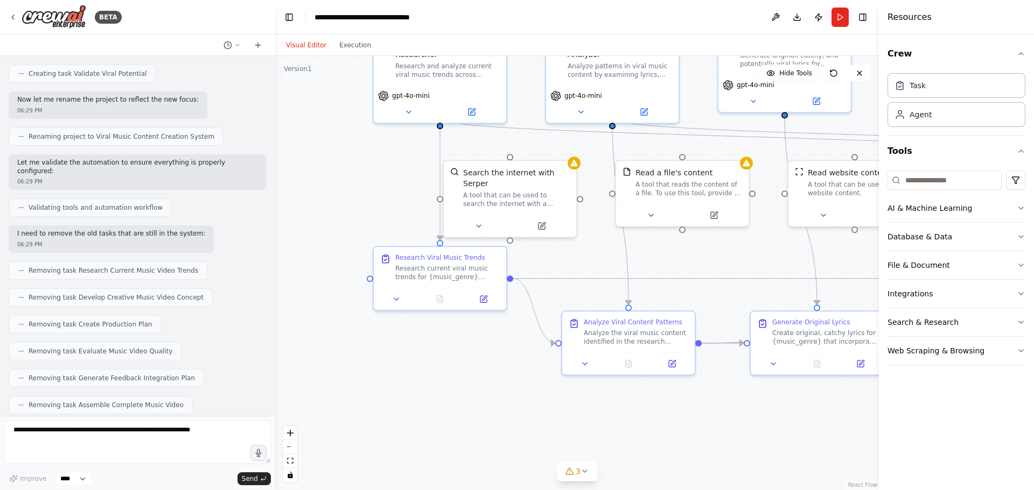
drag, startPoint x: 395, startPoint y: 244, endPoint x: 515, endPoint y: 139, distance: 158.7
click at [516, 139] on div ".deletable-edge-delete-btn { width: 20px; height: 20px; border: 0px solid #ffff…" at bounding box center [577, 273] width 604 height 434
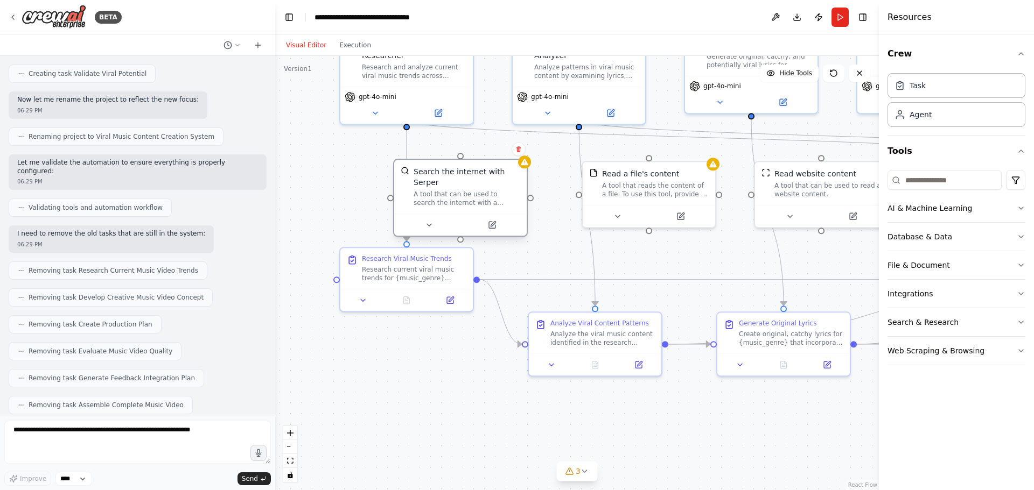
drag, startPoint x: 472, startPoint y: 166, endPoint x: 459, endPoint y: 166, distance: 12.9
click at [459, 166] on div "Search the internet with Serper A tool that can be used to search the internet …" at bounding box center [460, 187] width 132 height 54
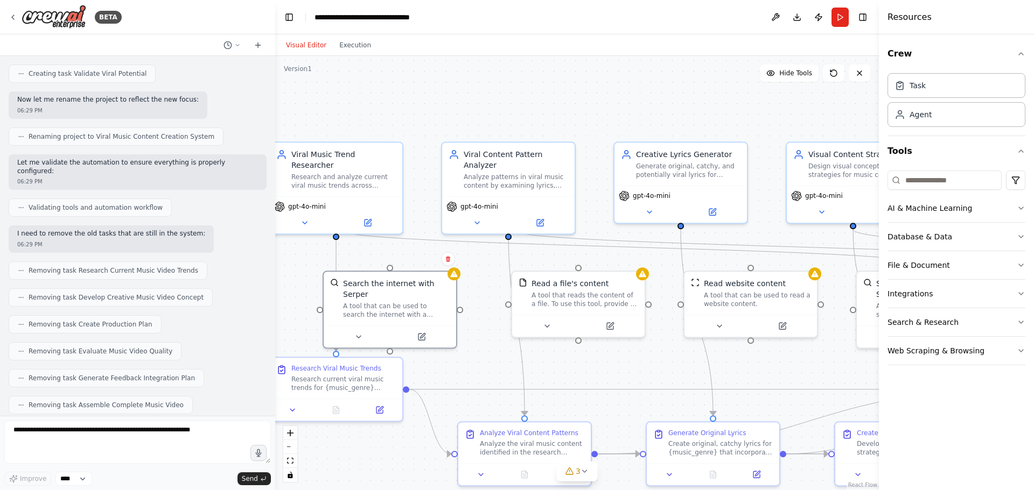
drag, startPoint x: 366, startPoint y: 178, endPoint x: 296, endPoint y: 287, distance: 130.5
click at [296, 287] on div ".deletable-edge-delete-btn { width: 20px; height: 20px; border: 0px solid #ffff…" at bounding box center [577, 273] width 604 height 434
click at [306, 216] on icon at bounding box center [304, 220] width 9 height 9
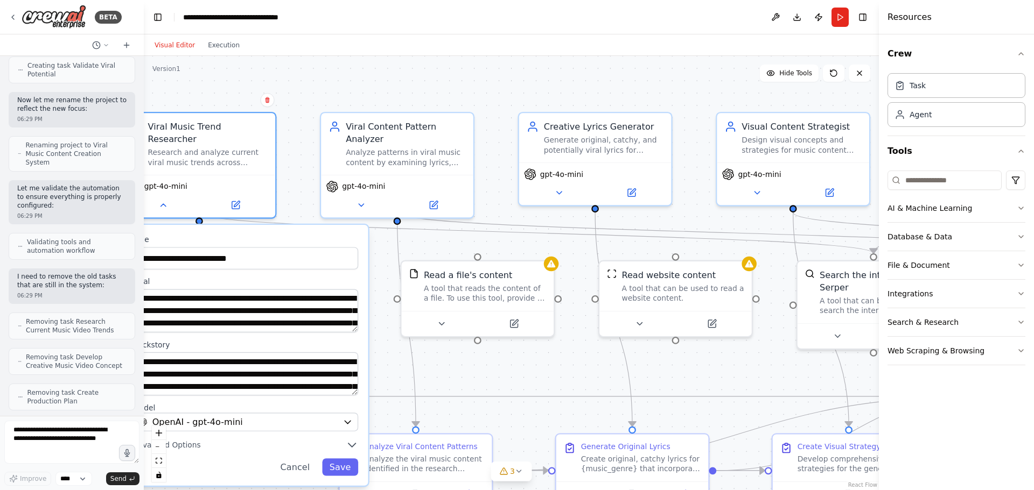
scroll to position [2088, 0]
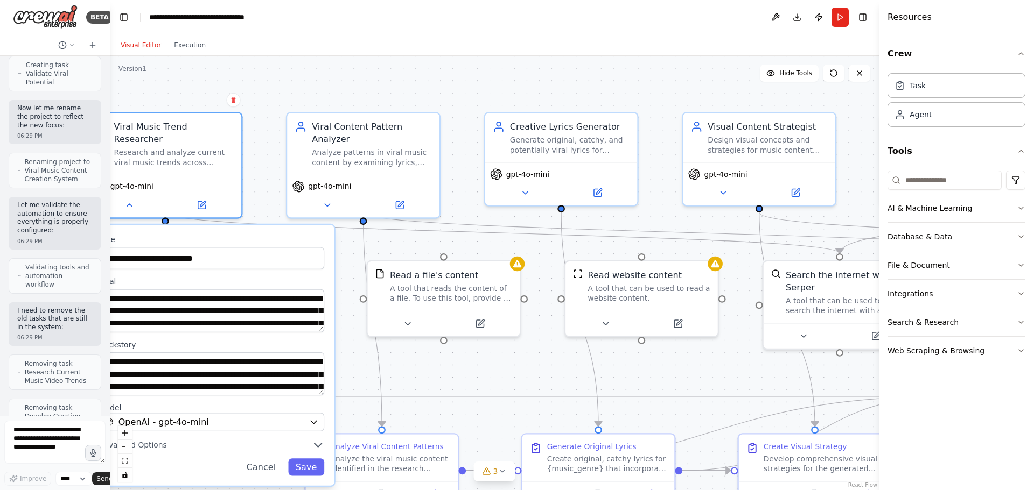
drag, startPoint x: 274, startPoint y: 120, endPoint x: 110, endPoint y: 126, distance: 164.3
click at [110, 126] on div "BETA Hello! I'm the CrewAI assistant. What kind of automation do you want to bu…" at bounding box center [517, 245] width 1034 height 490
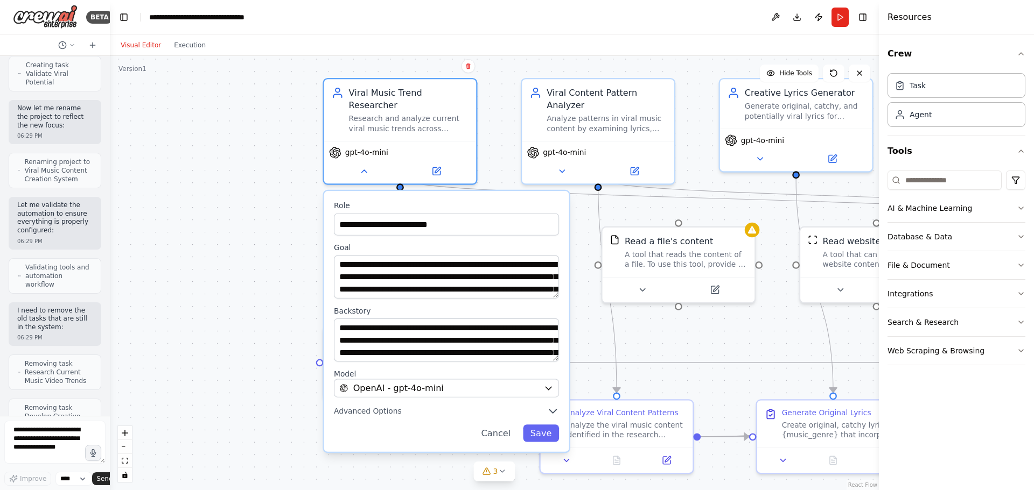
drag, startPoint x: 291, startPoint y: 89, endPoint x: 525, endPoint y: 55, distance: 237.2
click at [525, 55] on div "Visual Editor Execution Version 1 Hide Tools .deletable-edge-delete-btn { width…" at bounding box center [494, 262] width 769 height 456
click at [399, 323] on textarea "**********" at bounding box center [446, 340] width 225 height 43
click at [367, 164] on icon at bounding box center [364, 169] width 10 height 10
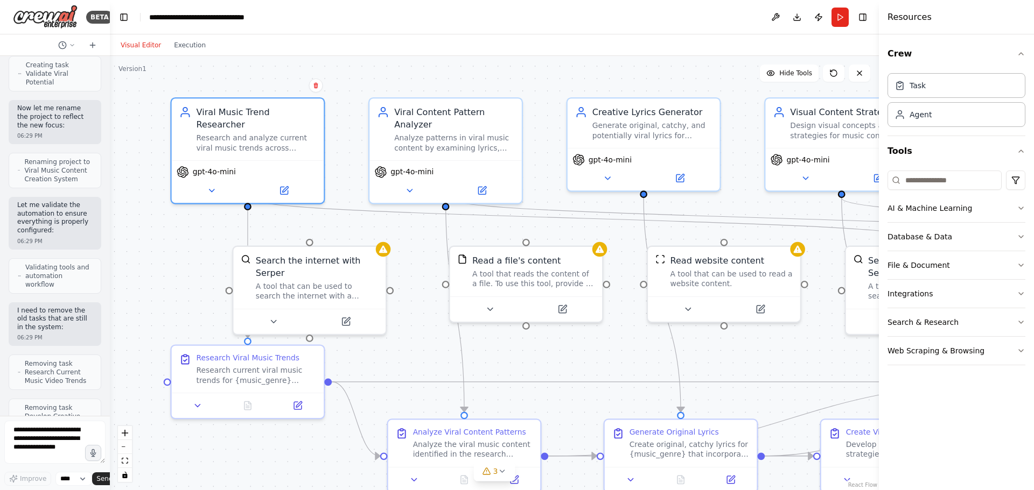
drag, startPoint x: 296, startPoint y: 157, endPoint x: 144, endPoint y: 177, distance: 153.6
click at [144, 177] on div ".deletable-edge-delete-btn { width: 20px; height: 20px; border: 0px solid #ffff…" at bounding box center [494, 273] width 769 height 434
click at [407, 184] on icon at bounding box center [409, 189] width 10 height 10
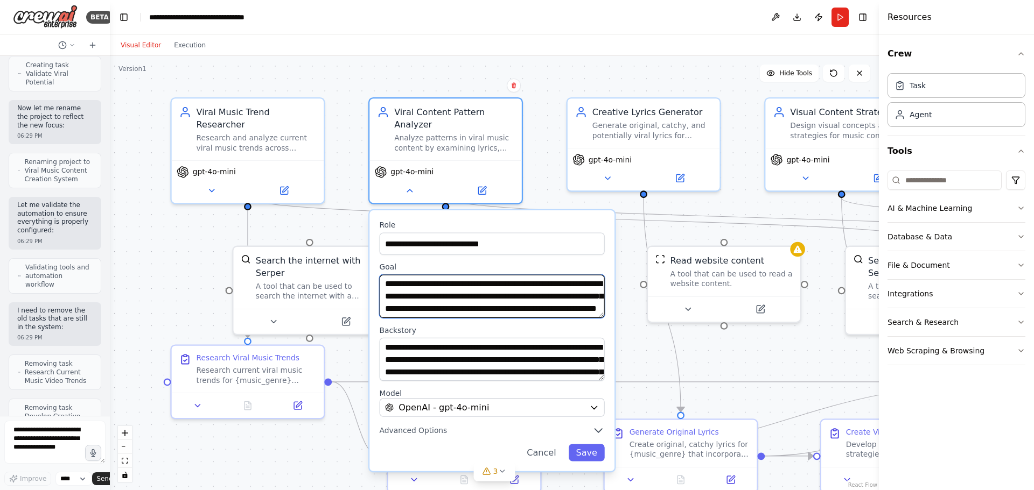
click at [432, 278] on textarea "**********" at bounding box center [492, 296] width 225 height 43
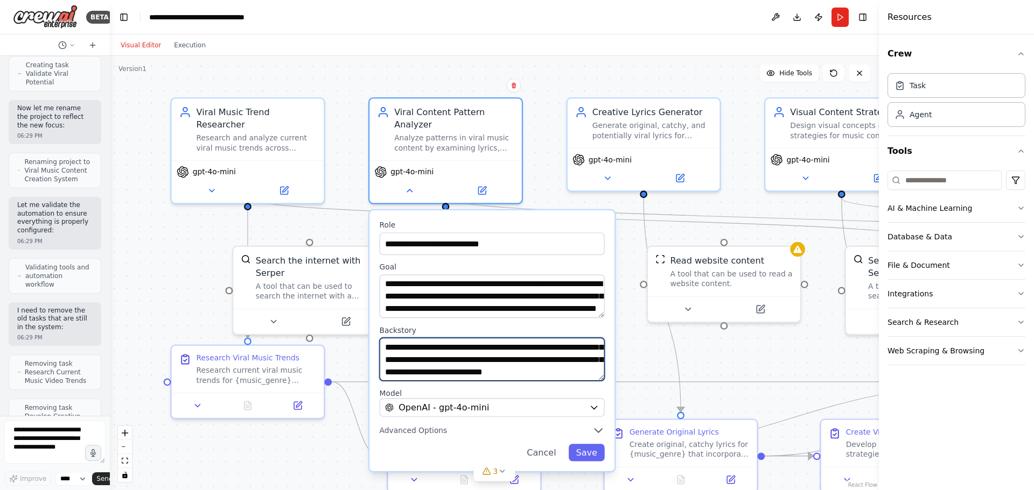
scroll to position [54, 0]
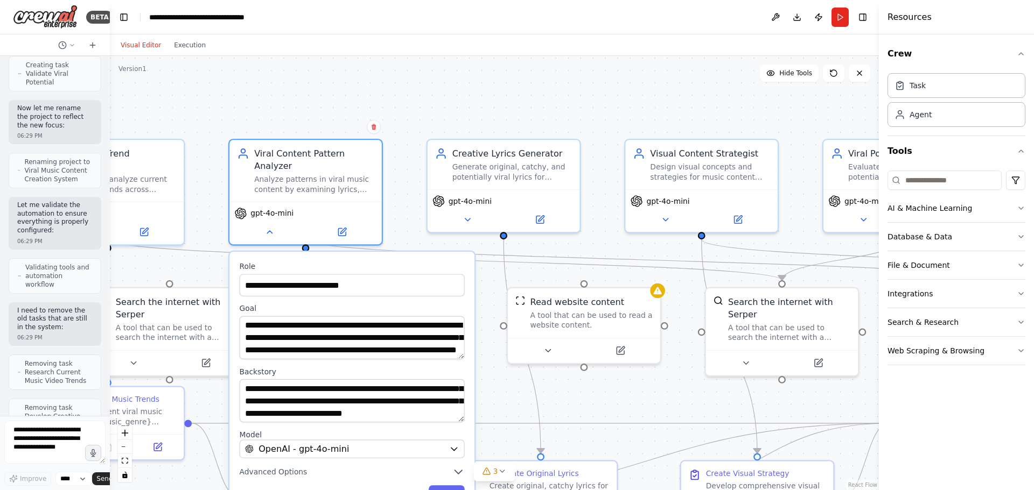
drag, startPoint x: 747, startPoint y: 188, endPoint x: 517, endPoint y: 207, distance: 230.6
click at [530, 210] on div ".deletable-edge-delete-btn { width: 20px; height: 20px; border: 0px solid #ffff…" at bounding box center [494, 273] width 769 height 434
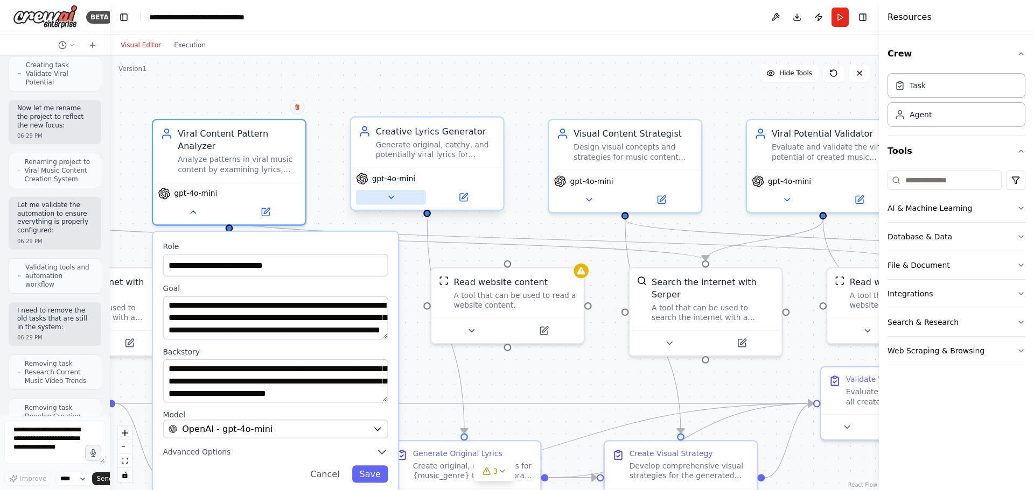
click at [393, 202] on button at bounding box center [391, 197] width 70 height 15
click at [392, 202] on icon at bounding box center [391, 198] width 10 height 10
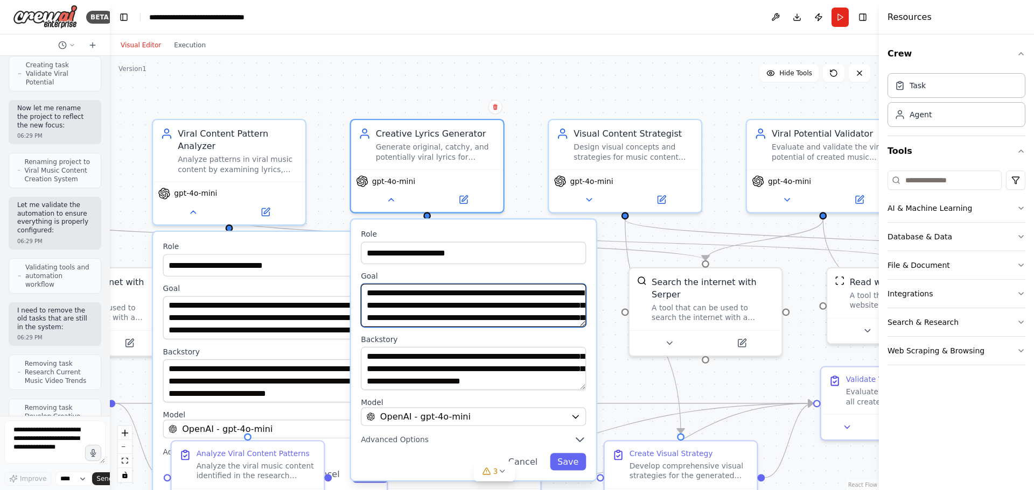
scroll to position [11, 0]
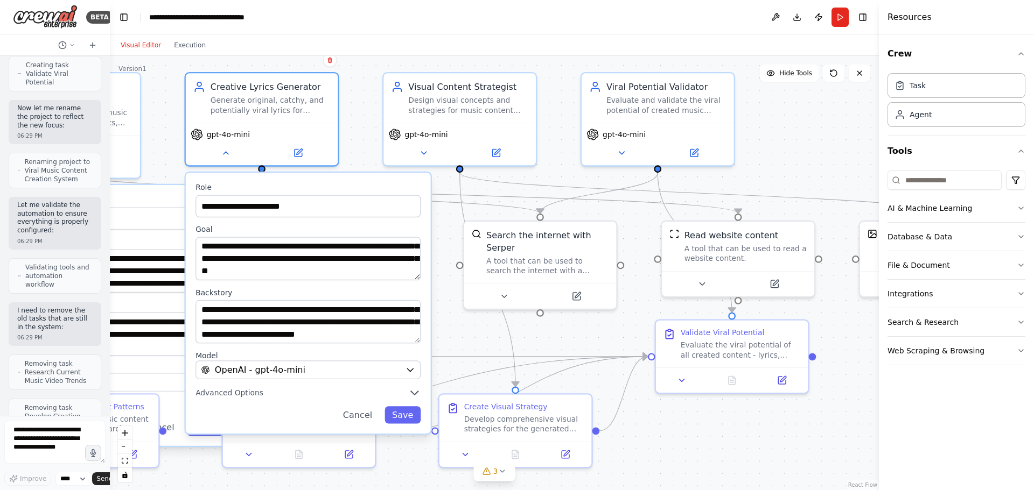
drag, startPoint x: 546, startPoint y: 96, endPoint x: 381, endPoint y: 50, distance: 171.8
click at [381, 50] on div "Visual Editor Execution Version 1 Hide Tools .deletable-edge-delete-btn { width…" at bounding box center [494, 262] width 769 height 456
click at [423, 154] on icon at bounding box center [423, 151] width 10 height 10
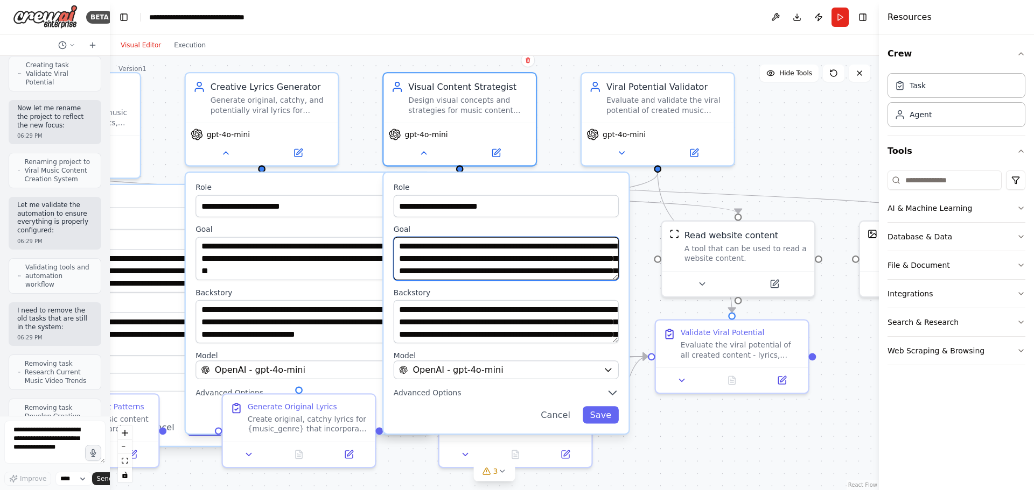
scroll to position [22, 0]
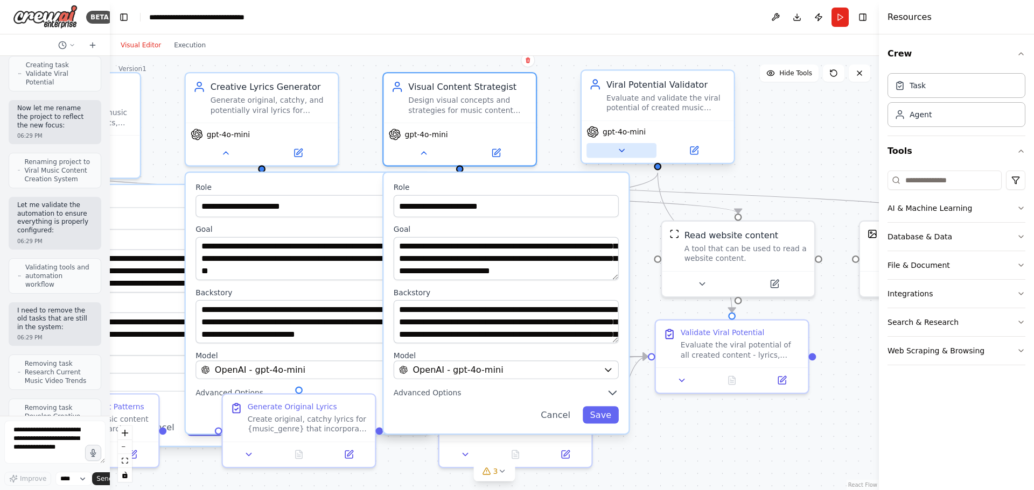
click at [622, 154] on icon at bounding box center [621, 151] width 10 height 10
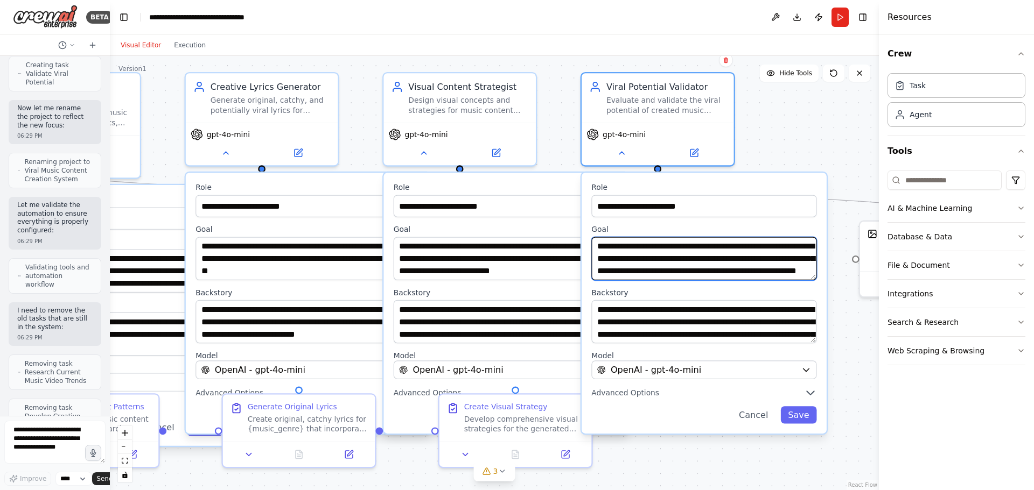
scroll to position [11, 0]
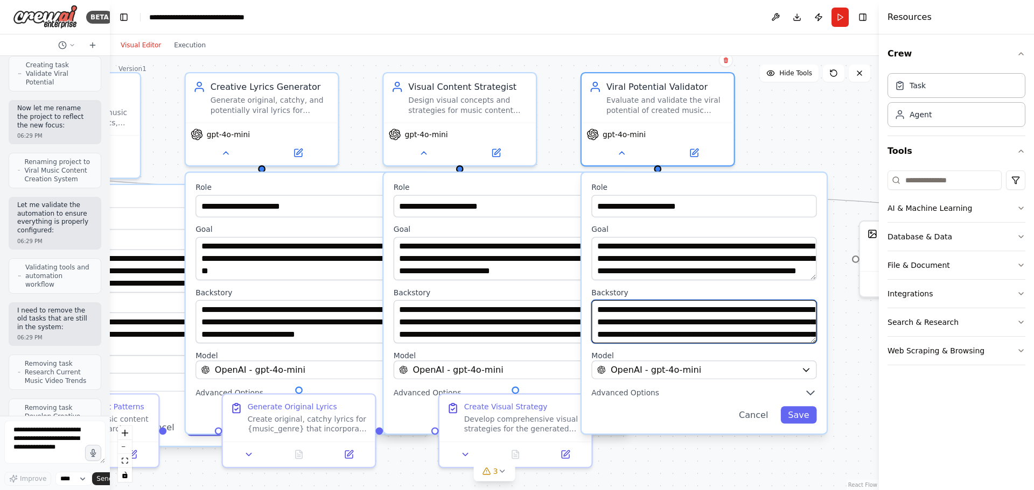
drag, startPoint x: 635, startPoint y: 314, endPoint x: 698, endPoint y: 324, distance: 63.2
click at [698, 324] on textarea "**********" at bounding box center [703, 321] width 225 height 43
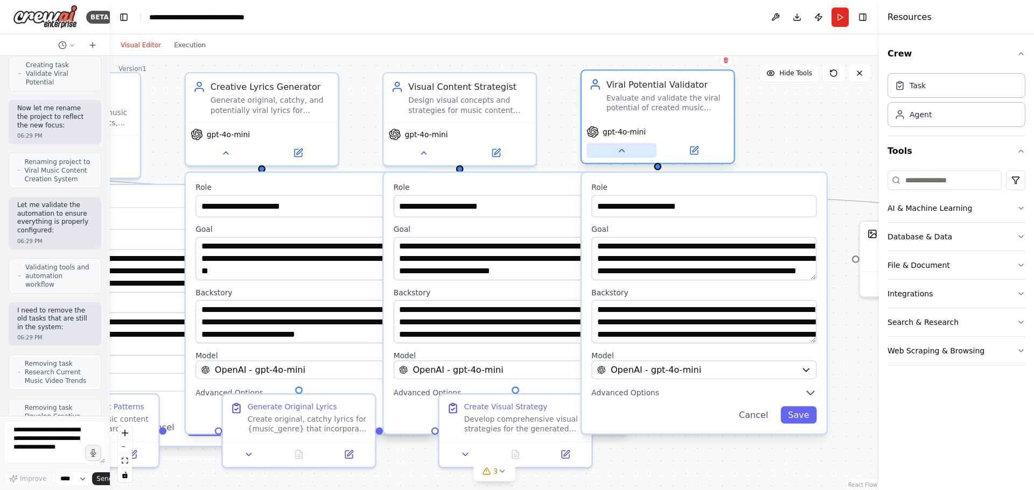
click at [622, 153] on icon at bounding box center [621, 151] width 10 height 10
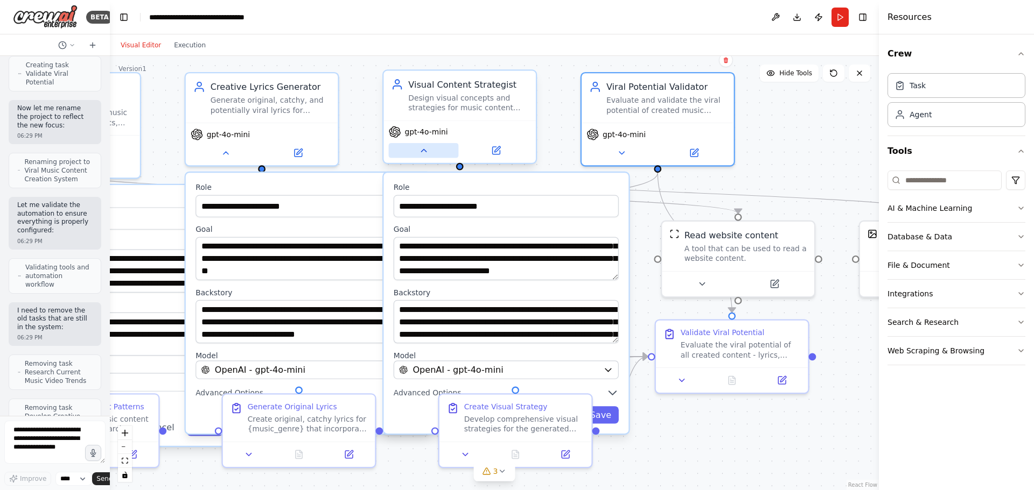
click at [427, 150] on icon at bounding box center [423, 151] width 10 height 10
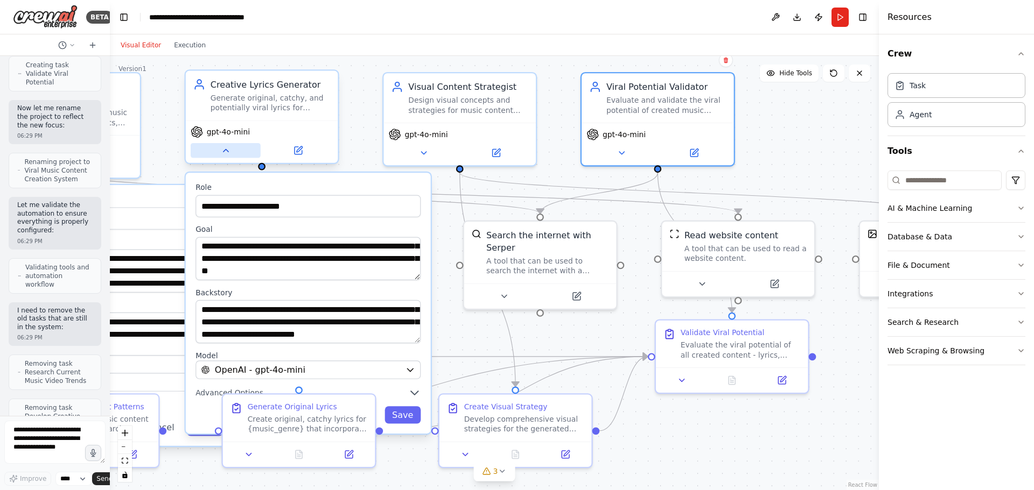
click at [223, 156] on button at bounding box center [226, 150] width 70 height 15
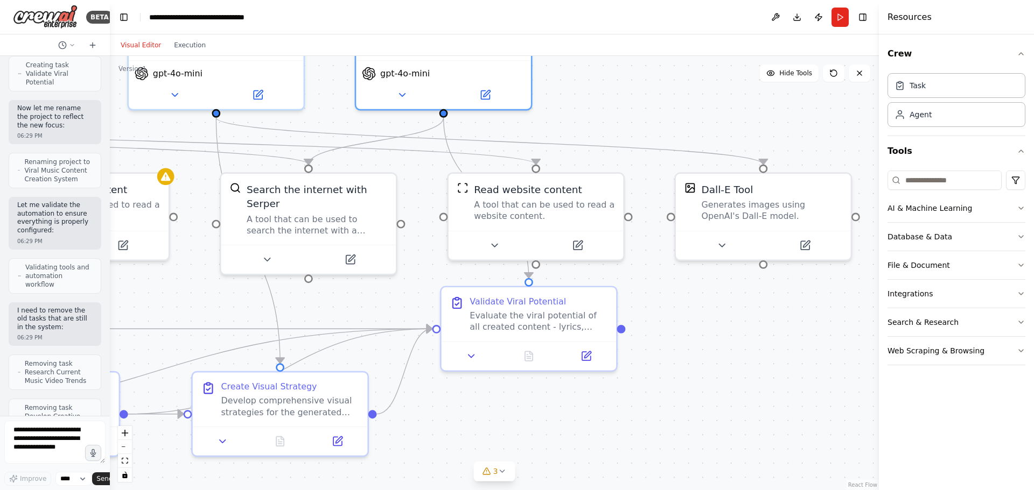
drag, startPoint x: 577, startPoint y: 357, endPoint x: 300, endPoint y: 304, distance: 281.8
click at [300, 304] on div ".deletable-edge-delete-btn { width: 20px; height: 20px; border: 0px solid #ffff…" at bounding box center [494, 273] width 769 height 434
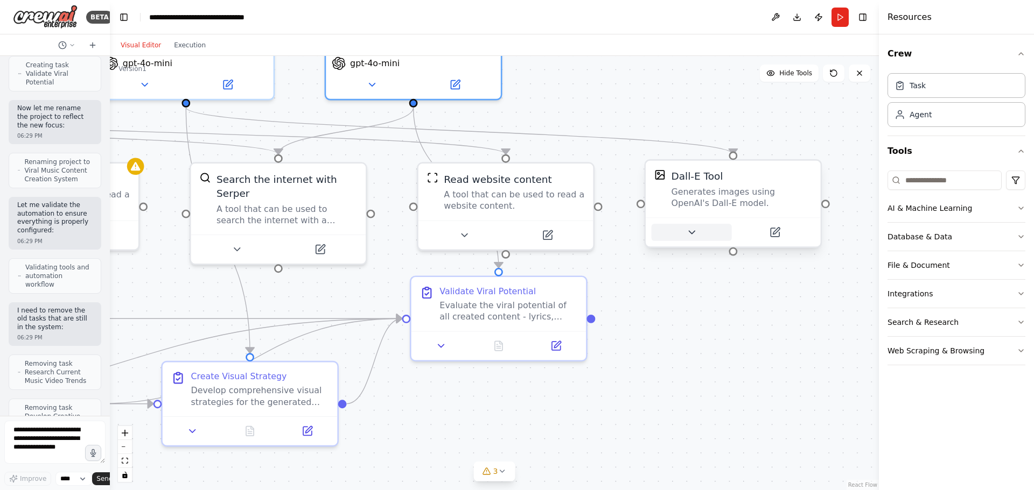
click at [691, 234] on icon at bounding box center [692, 232] width 6 height 3
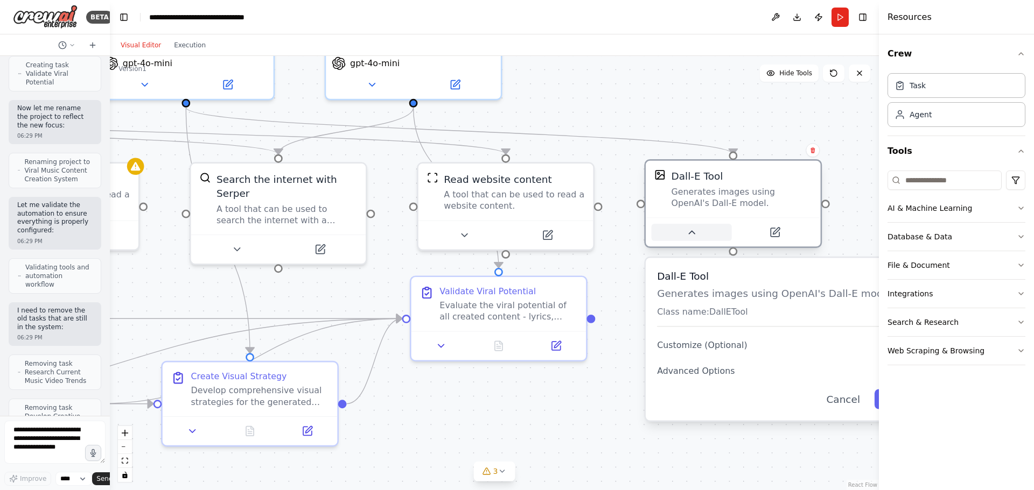
click at [691, 234] on icon at bounding box center [692, 232] width 6 height 3
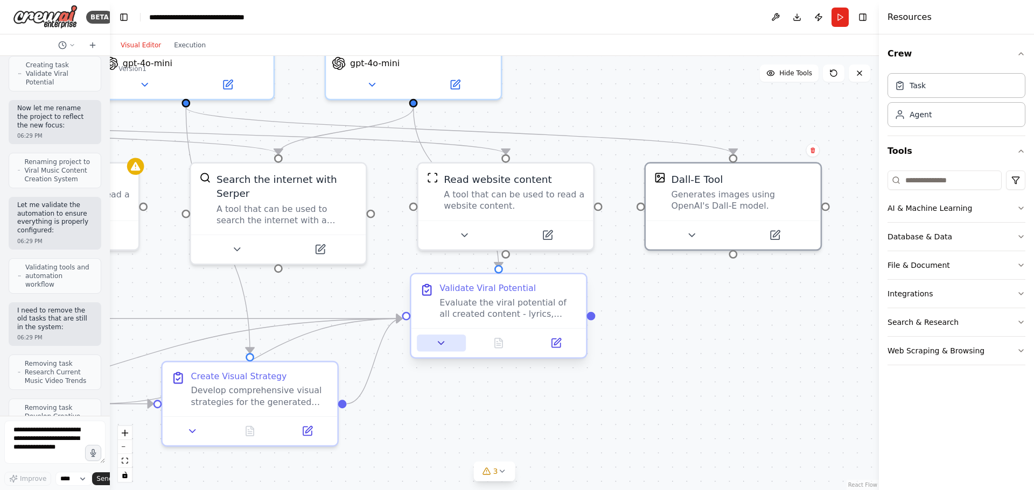
click at [434, 343] on button at bounding box center [441, 343] width 49 height 17
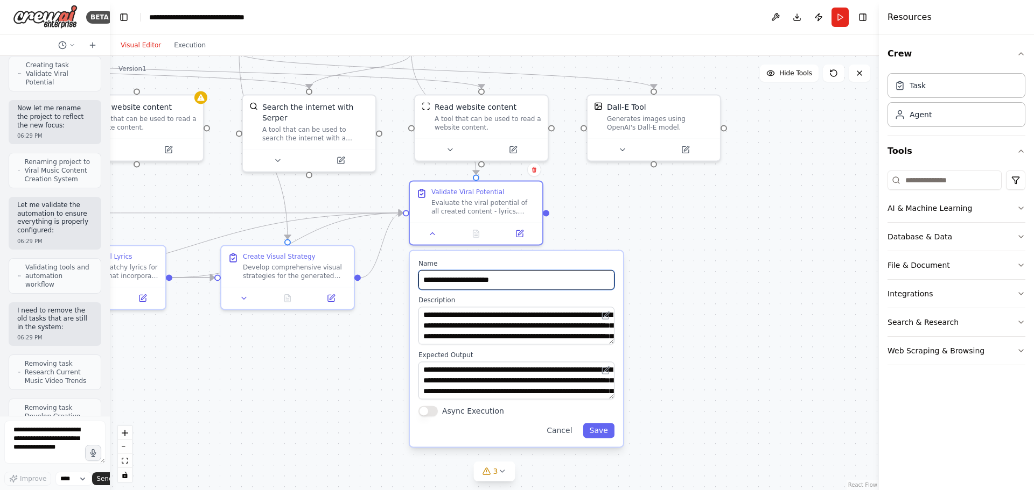
drag, startPoint x: 571, startPoint y: 325, endPoint x: 558, endPoint y: 149, distance: 177.1
click at [558, 150] on div ".deletable-edge-delete-btn { width: 20px; height: 20px; border: 0px solid #ffff…" at bounding box center [494, 273] width 769 height 434
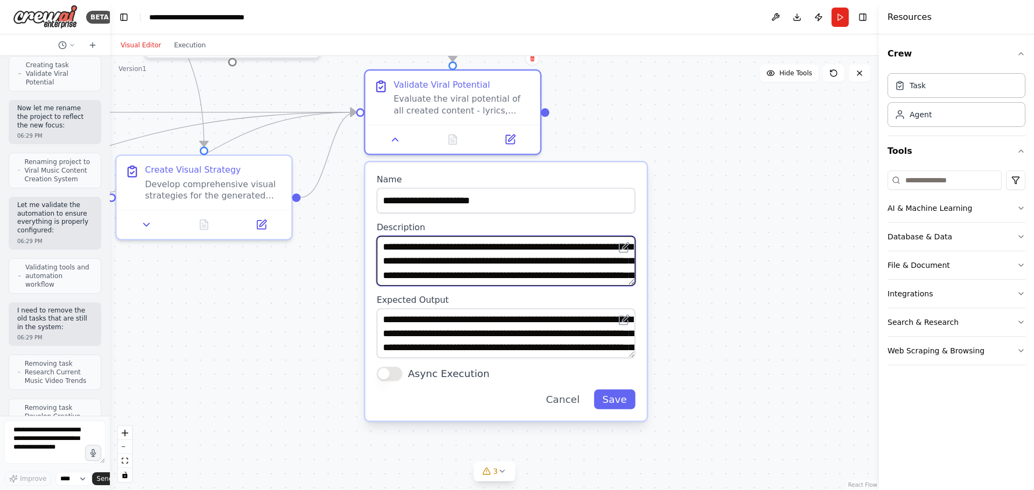
drag, startPoint x: 443, startPoint y: 254, endPoint x: 465, endPoint y: 261, distance: 23.2
click at [465, 261] on textarea "**********" at bounding box center [505, 261] width 258 height 50
click at [457, 256] on textarea "**********" at bounding box center [505, 261] width 258 height 50
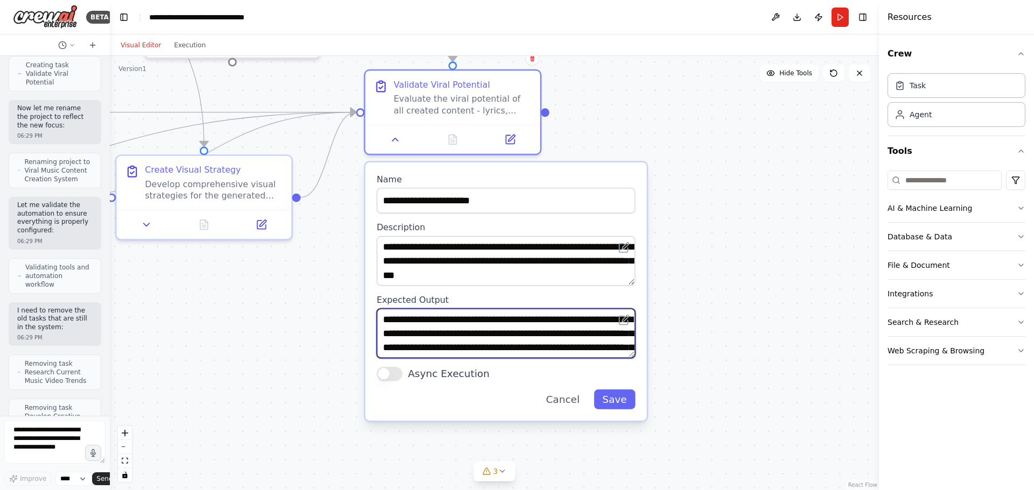
drag, startPoint x: 411, startPoint y: 328, endPoint x: 408, endPoint y: 313, distance: 14.8
click at [408, 313] on textarea "**********" at bounding box center [505, 333] width 258 height 50
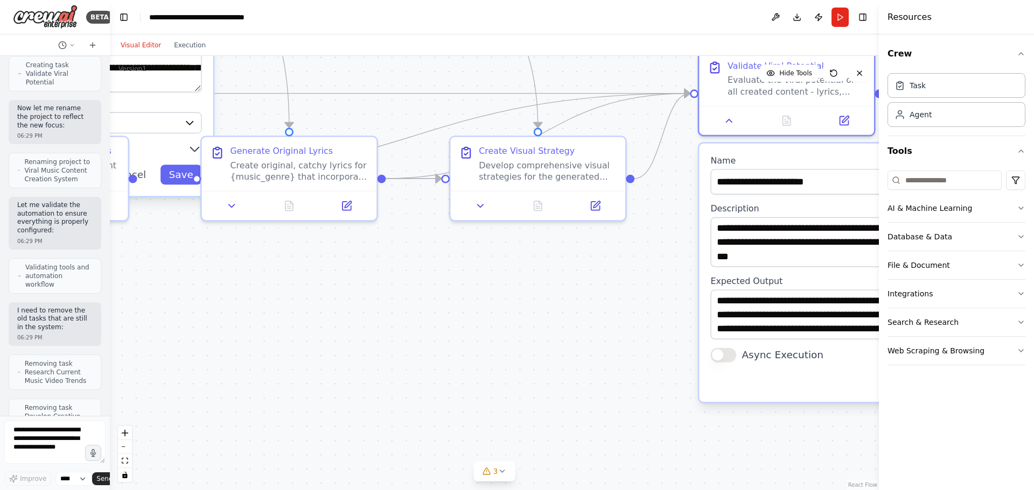
drag, startPoint x: 249, startPoint y: 297, endPoint x: 583, endPoint y: 278, distance: 334.3
click at [583, 278] on div ".deletable-edge-delete-btn { width: 20px; height: 20px; border: 0px solid #ffff…" at bounding box center [494, 273] width 769 height 434
click at [481, 207] on icon at bounding box center [480, 203] width 11 height 11
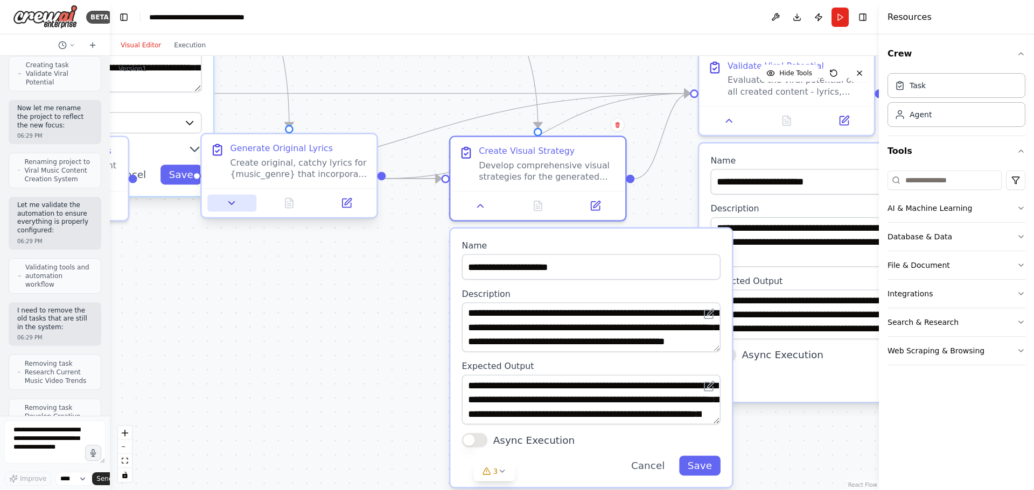
click at [232, 208] on icon at bounding box center [231, 203] width 11 height 11
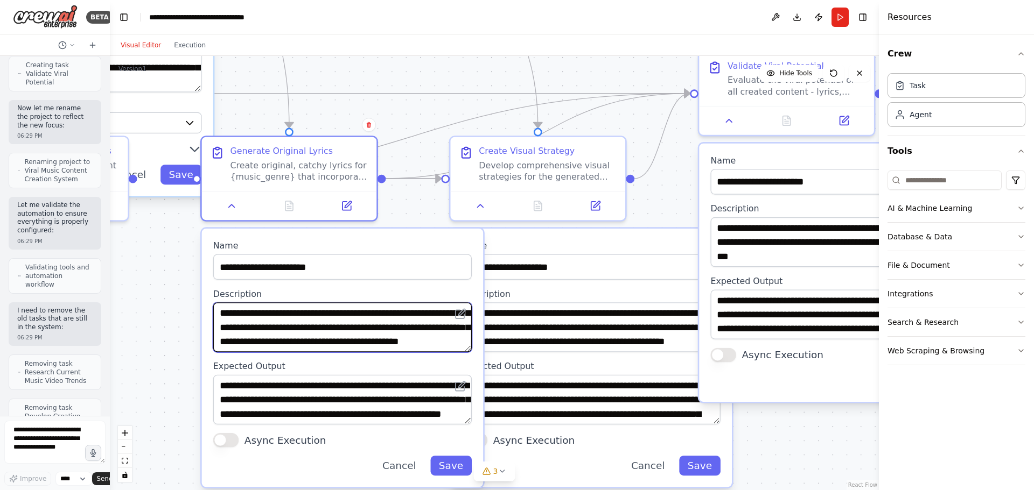
scroll to position [22, 0]
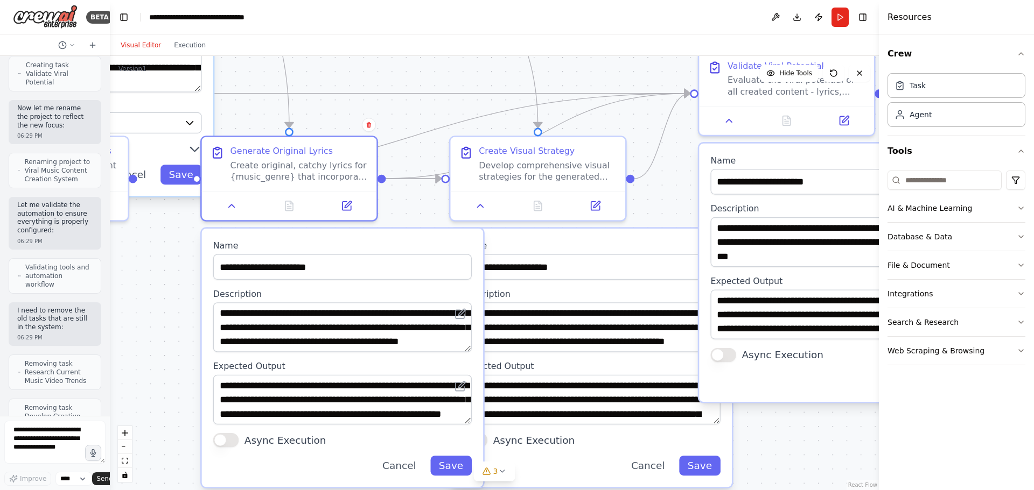
click at [184, 282] on div ".deletable-edge-delete-btn { width: 20px; height: 20px; border: 0px solid #ffff…" at bounding box center [494, 273] width 769 height 434
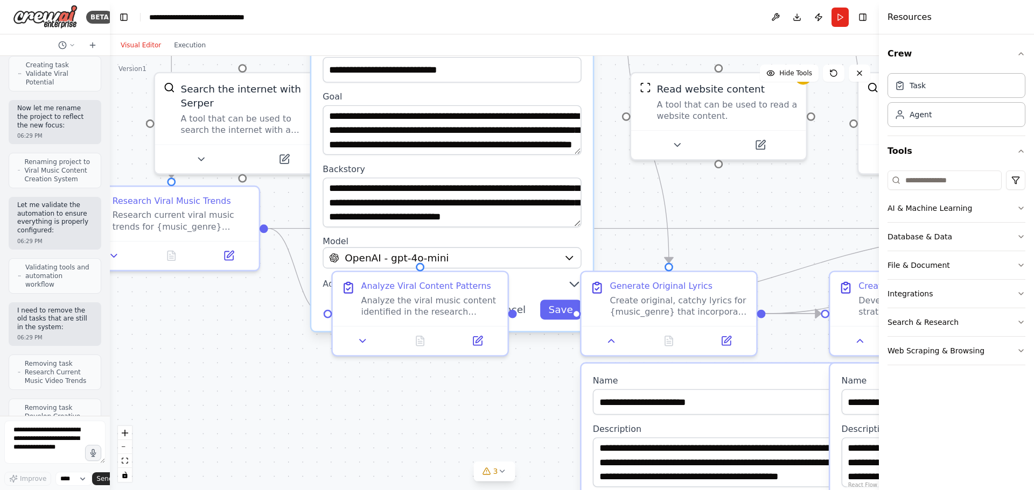
drag, startPoint x: 181, startPoint y: 232, endPoint x: 538, endPoint y: 376, distance: 385.0
click at [564, 387] on div ".deletable-edge-delete-btn { width: 20px; height: 20px; border: 0px solid #ffff…" at bounding box center [494, 273] width 769 height 434
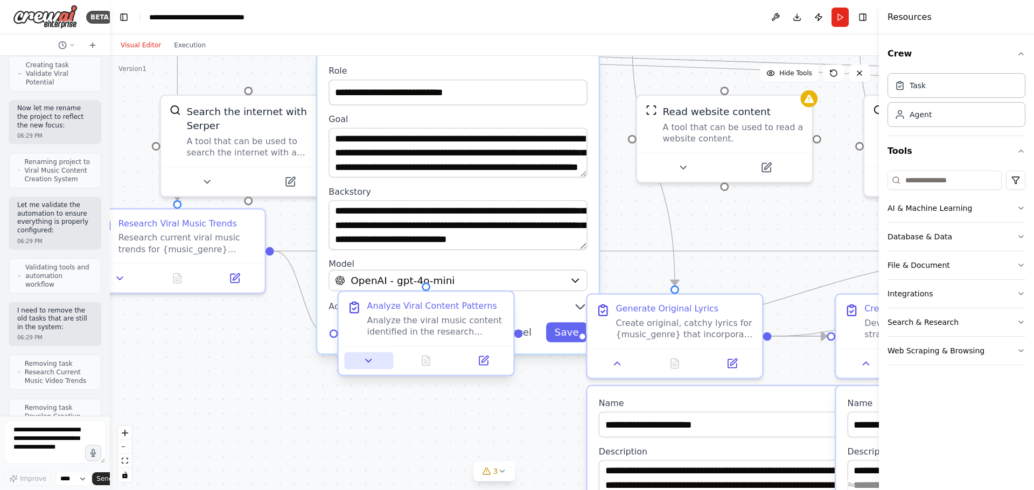
click at [366, 363] on icon at bounding box center [368, 360] width 11 height 11
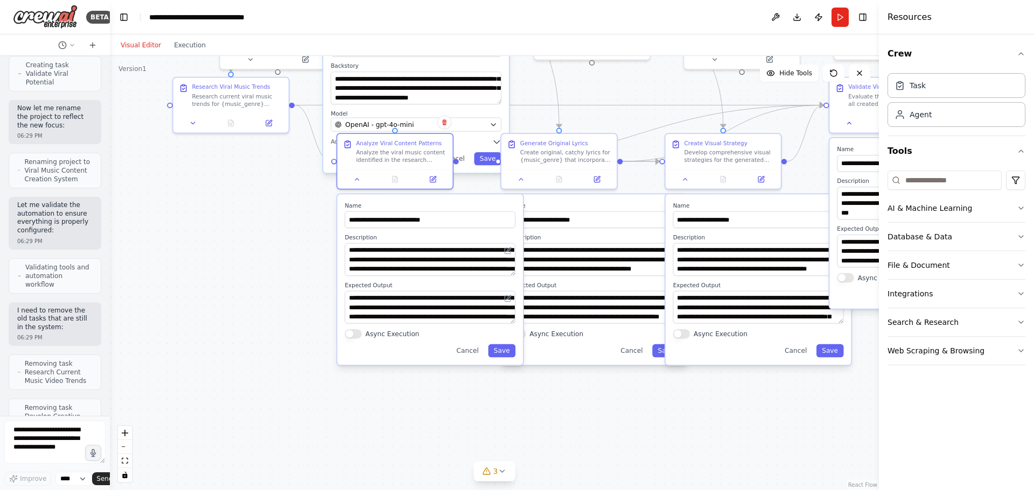
drag, startPoint x: 319, startPoint y: 384, endPoint x: 299, endPoint y: 249, distance: 137.1
click at [299, 249] on div ".deletable-edge-delete-btn { width: 20px; height: 20px; border: 0px solid #ffff…" at bounding box center [494, 273] width 769 height 434
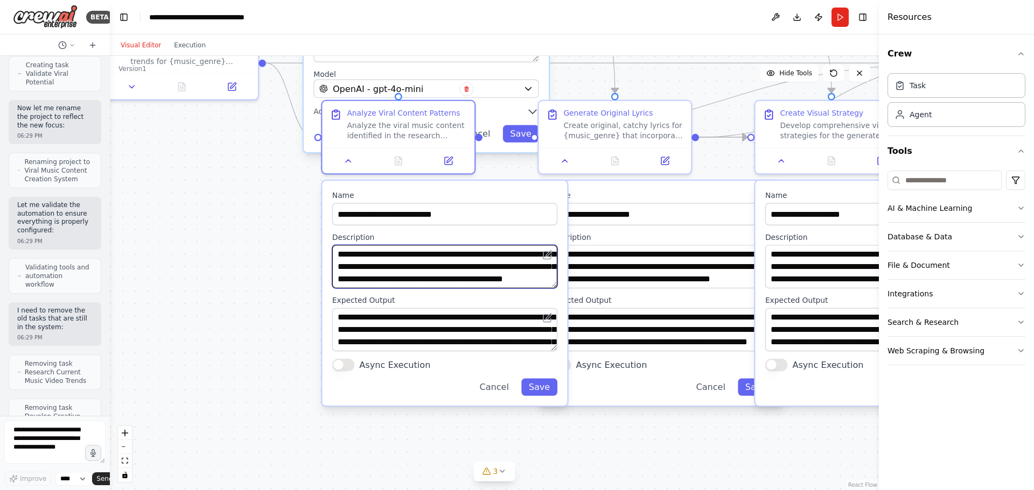
scroll to position [32, 0]
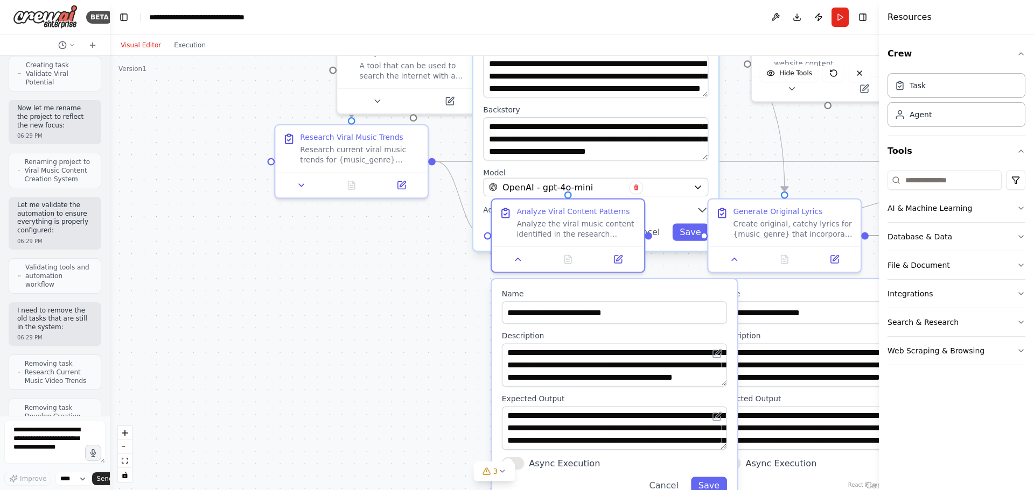
drag, startPoint x: 228, startPoint y: 256, endPoint x: 403, endPoint y: 334, distance: 191.1
click at [404, 359] on div ".deletable-edge-delete-btn { width: 20px; height: 20px; border: 0px solid #ffff…" at bounding box center [494, 273] width 769 height 434
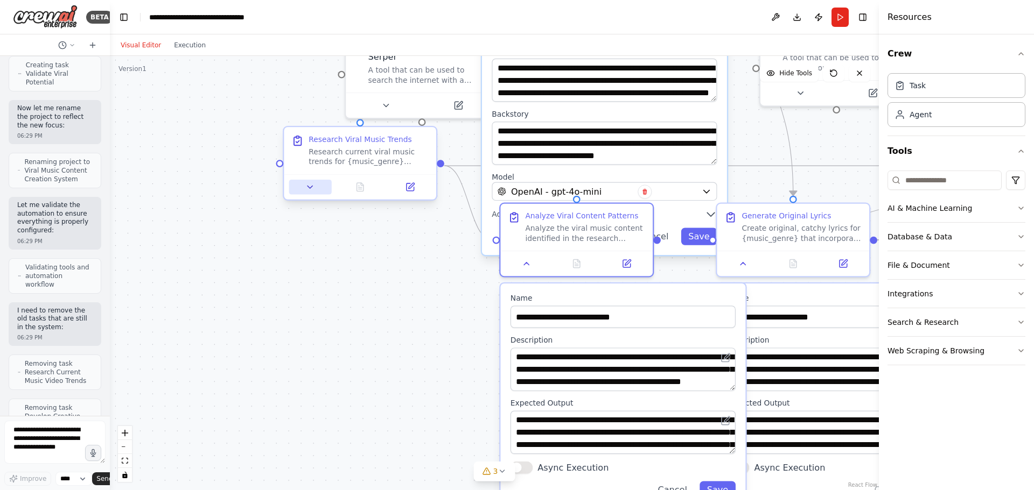
click at [306, 189] on icon at bounding box center [310, 188] width 10 height 10
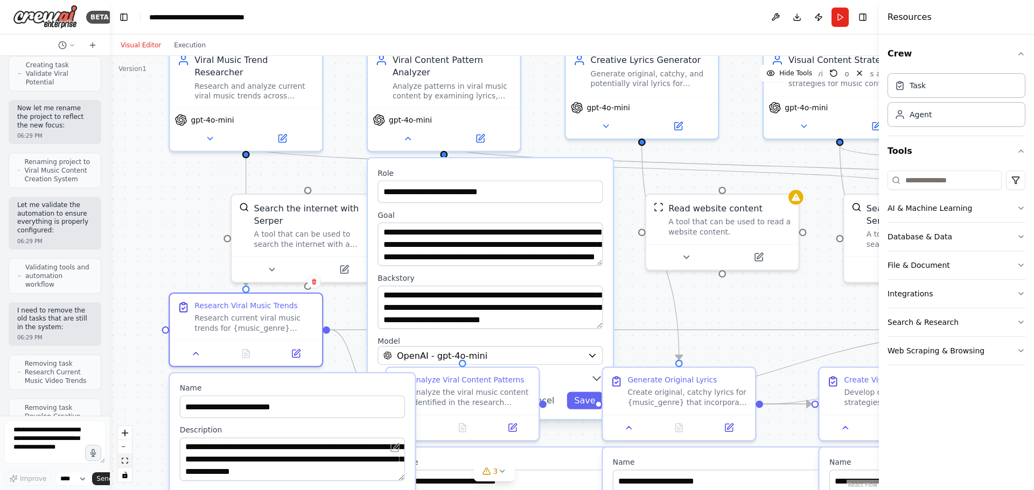
drag, startPoint x: 237, startPoint y: 296, endPoint x: 118, endPoint y: 460, distance: 203.5
click at [118, 460] on div ".deletable-edge-delete-btn { width: 20px; height: 20px; border: 0px solid #ffff…" at bounding box center [494, 273] width 769 height 434
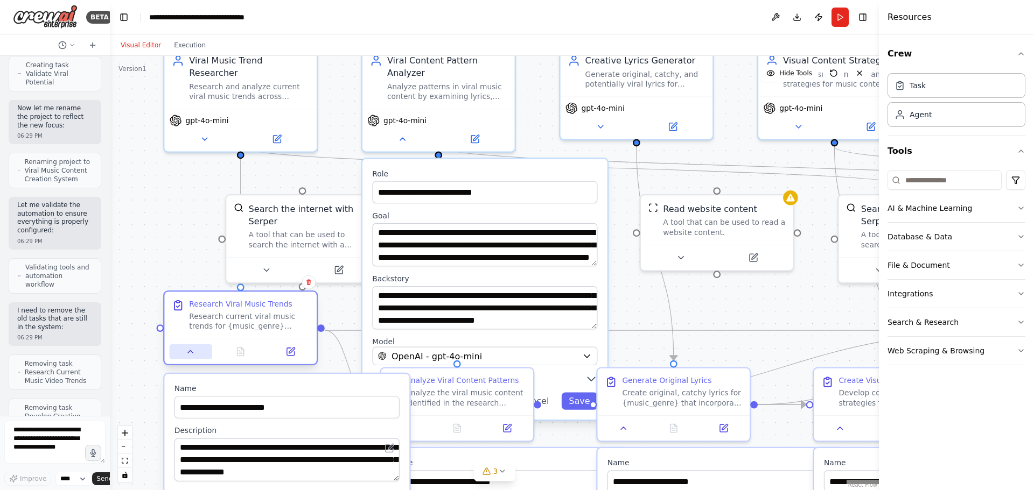
click at [191, 356] on icon at bounding box center [191, 352] width 10 height 10
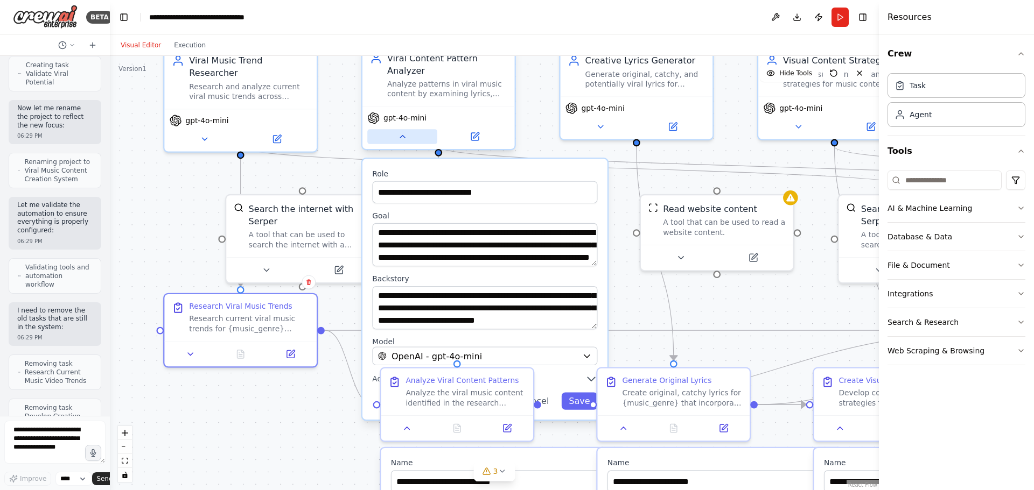
click at [401, 132] on icon at bounding box center [402, 137] width 10 height 10
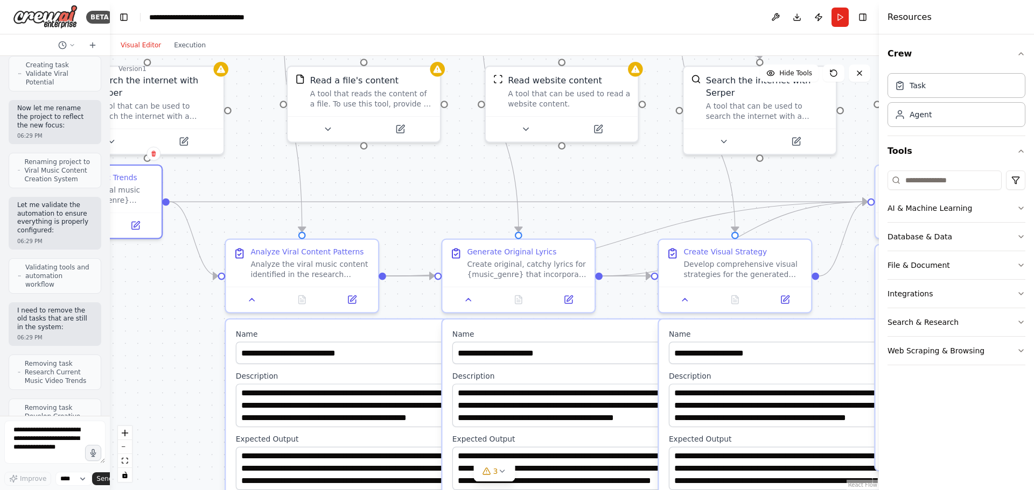
drag, startPoint x: 490, startPoint y: 307, endPoint x: 269, endPoint y: 134, distance: 281.1
click at [271, 121] on div ".deletable-edge-delete-btn { width: 20px; height: 20px; border: 0px solid #ffff…" at bounding box center [494, 273] width 769 height 434
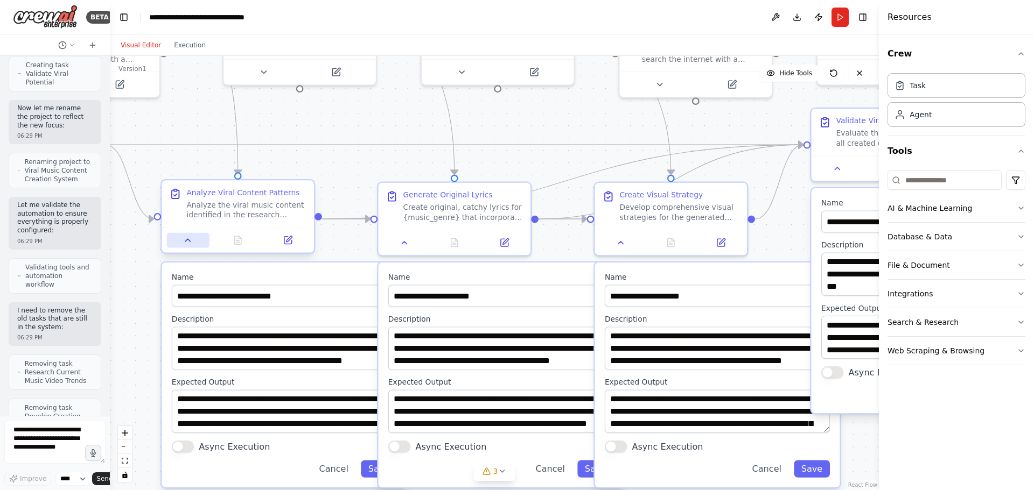
click at [193, 235] on button at bounding box center [188, 240] width 43 height 15
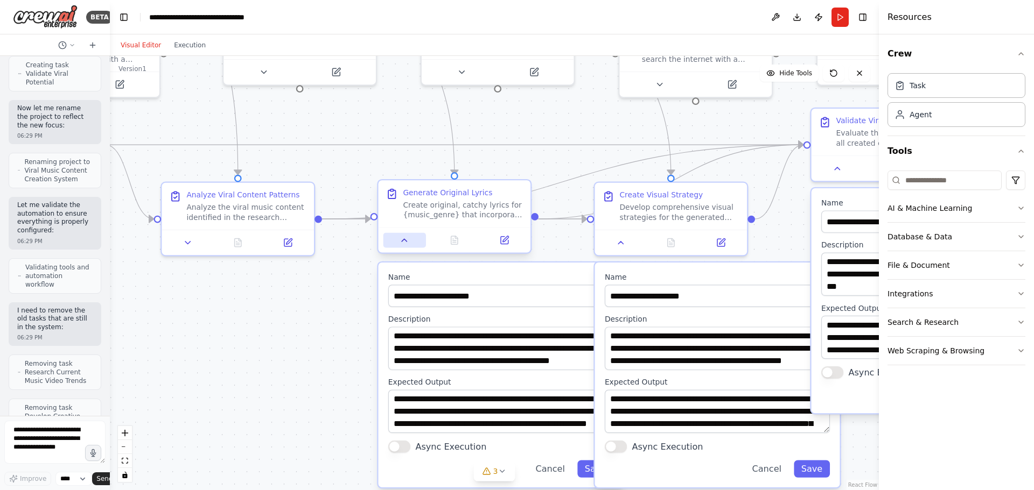
click at [398, 247] on button at bounding box center [404, 240] width 43 height 15
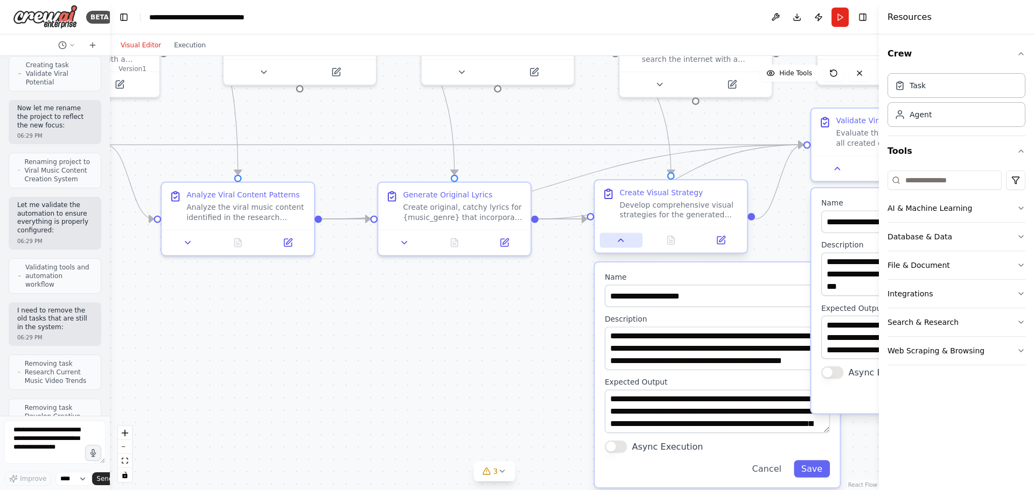
click at [618, 244] on icon at bounding box center [621, 240] width 10 height 10
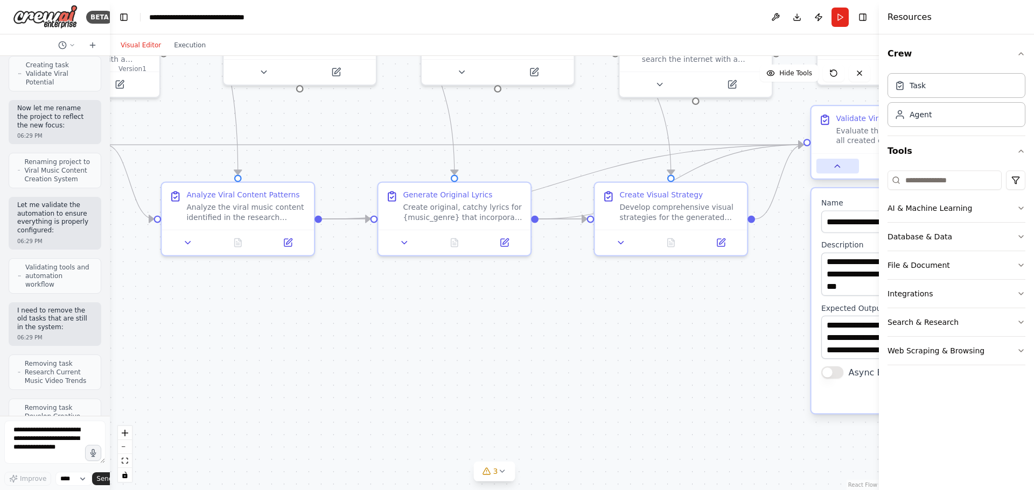
click at [829, 172] on button at bounding box center [837, 166] width 43 height 15
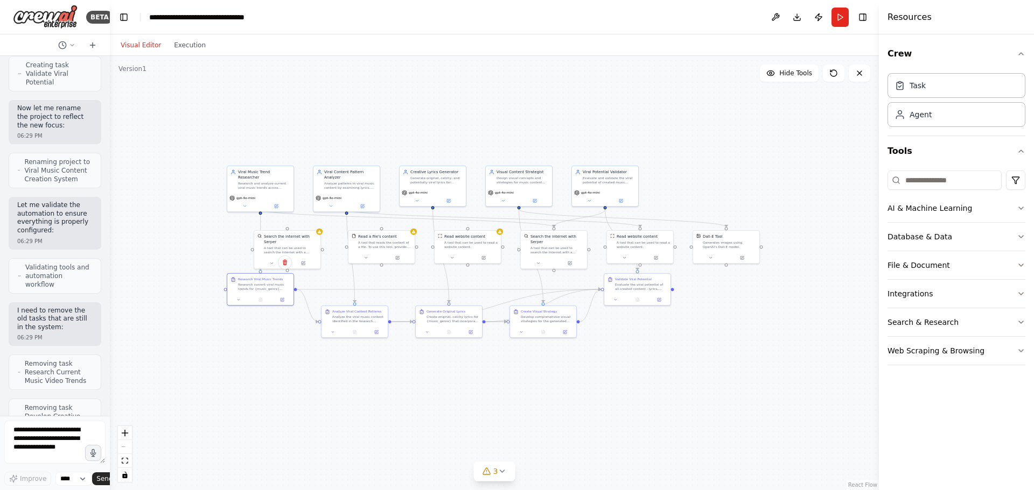
drag, startPoint x: 563, startPoint y: 310, endPoint x: 509, endPoint y: 362, distance: 74.6
click at [509, 362] on div ".deletable-edge-delete-btn { width: 20px; height: 20px; border: 0px solid #ffff…" at bounding box center [494, 273] width 769 height 434
click at [163, 167] on div ".deletable-edge-delete-btn { width: 20px; height: 20px; border: 0px solid #ffff…" at bounding box center [494, 273] width 769 height 434
